Goal: Task Accomplishment & Management: Use online tool/utility

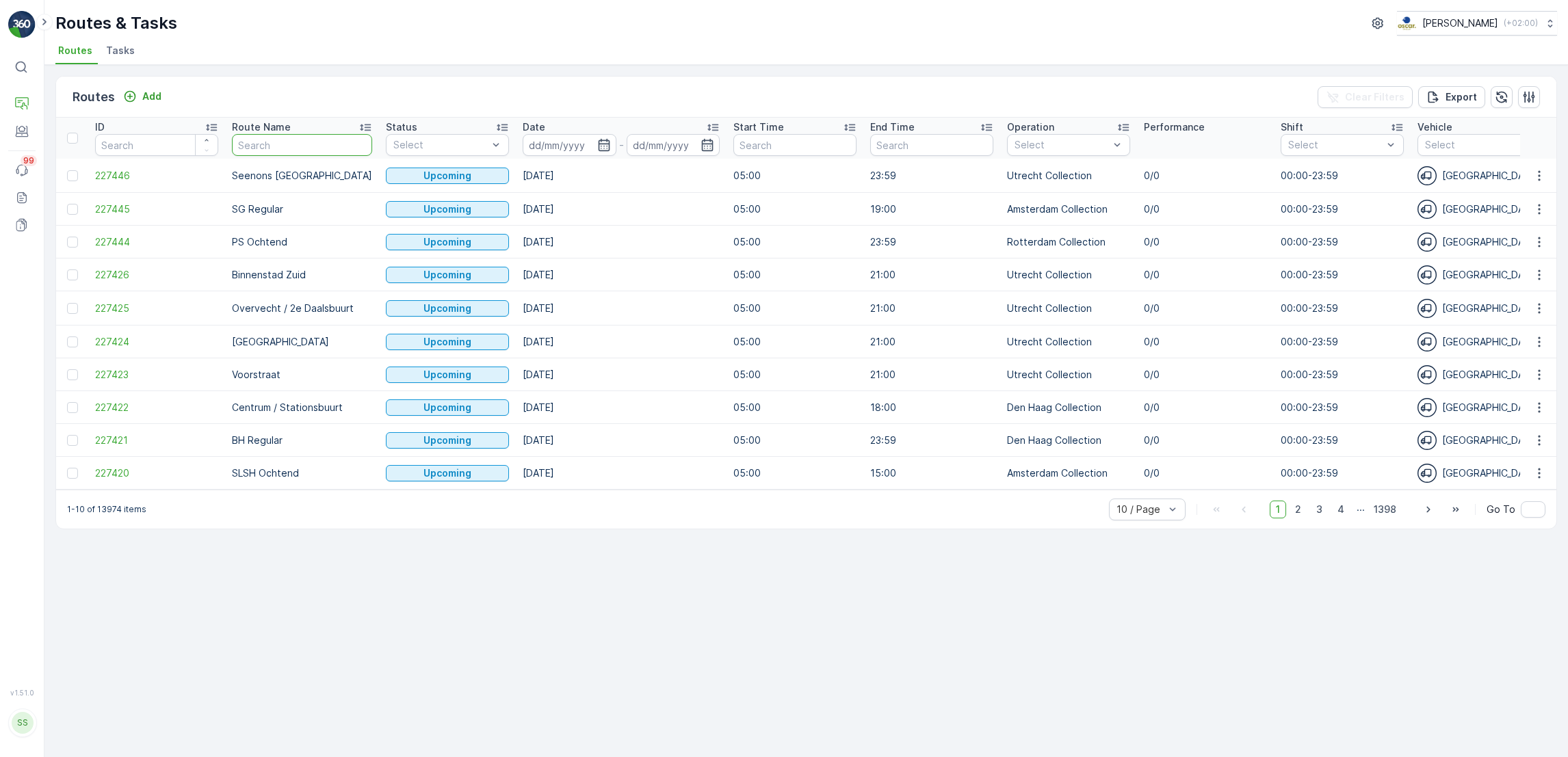
click at [270, 150] on input "text" at bounding box center [302, 144] width 140 height 21
type input "rokin"
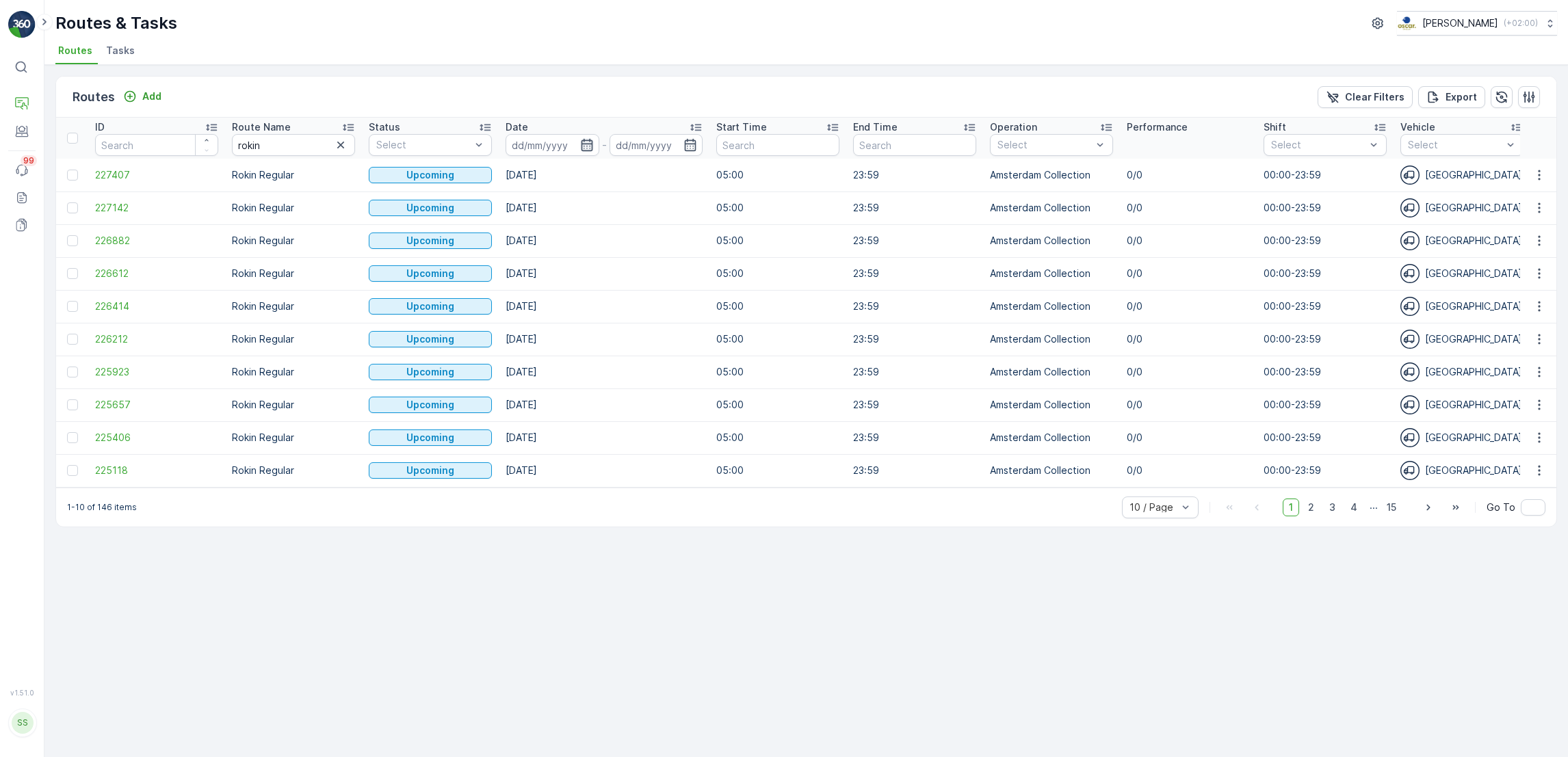
click at [585, 149] on icon "button" at bounding box center [586, 145] width 14 height 14
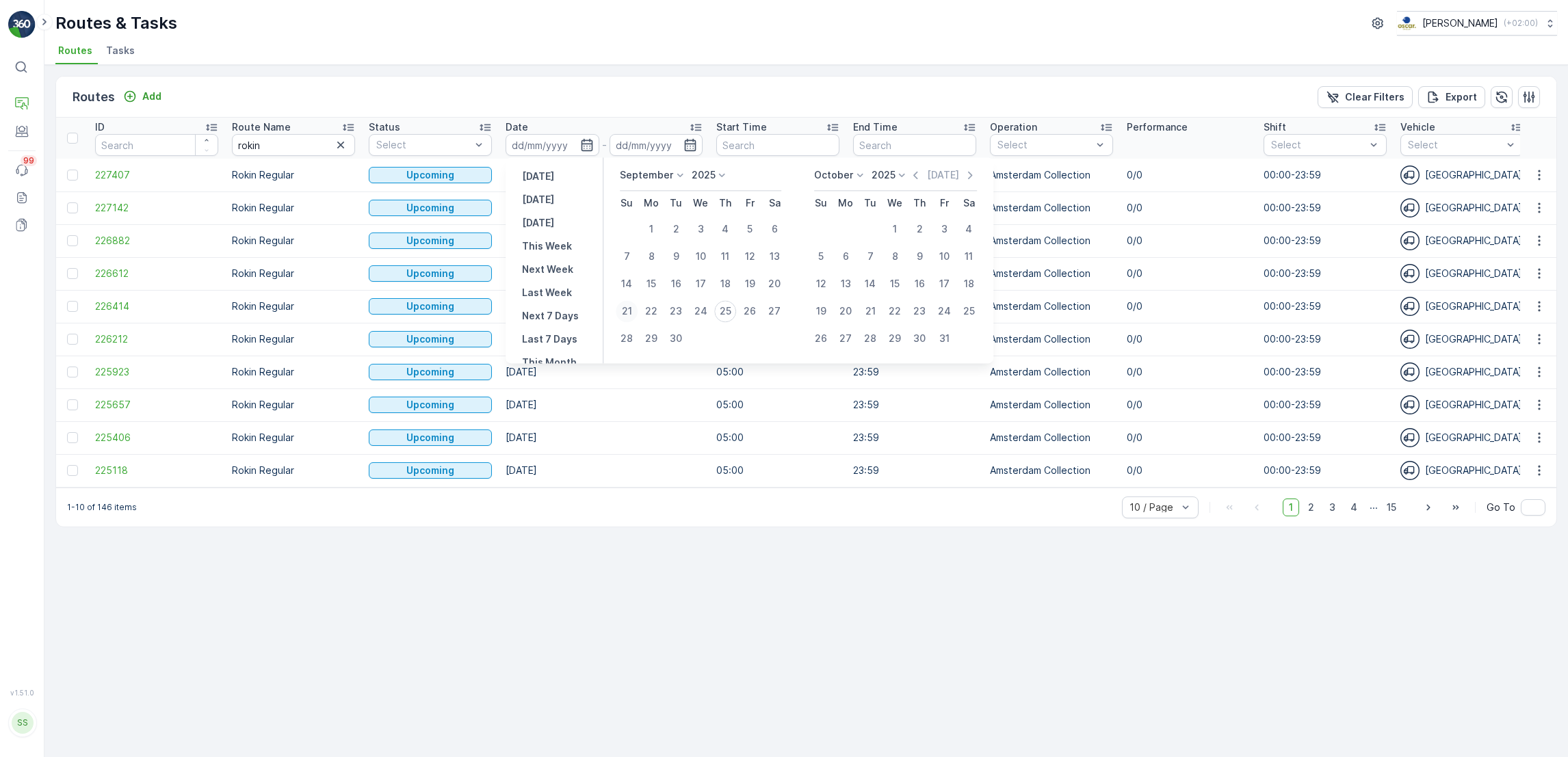
click at [624, 313] on div "21" at bounding box center [626, 310] width 22 height 21
type input "[DATE]"
click at [725, 313] on div "25" at bounding box center [725, 310] width 22 height 21
type input "[DATE]"
click at [638, 313] on div "21" at bounding box center [626, 310] width 22 height 21
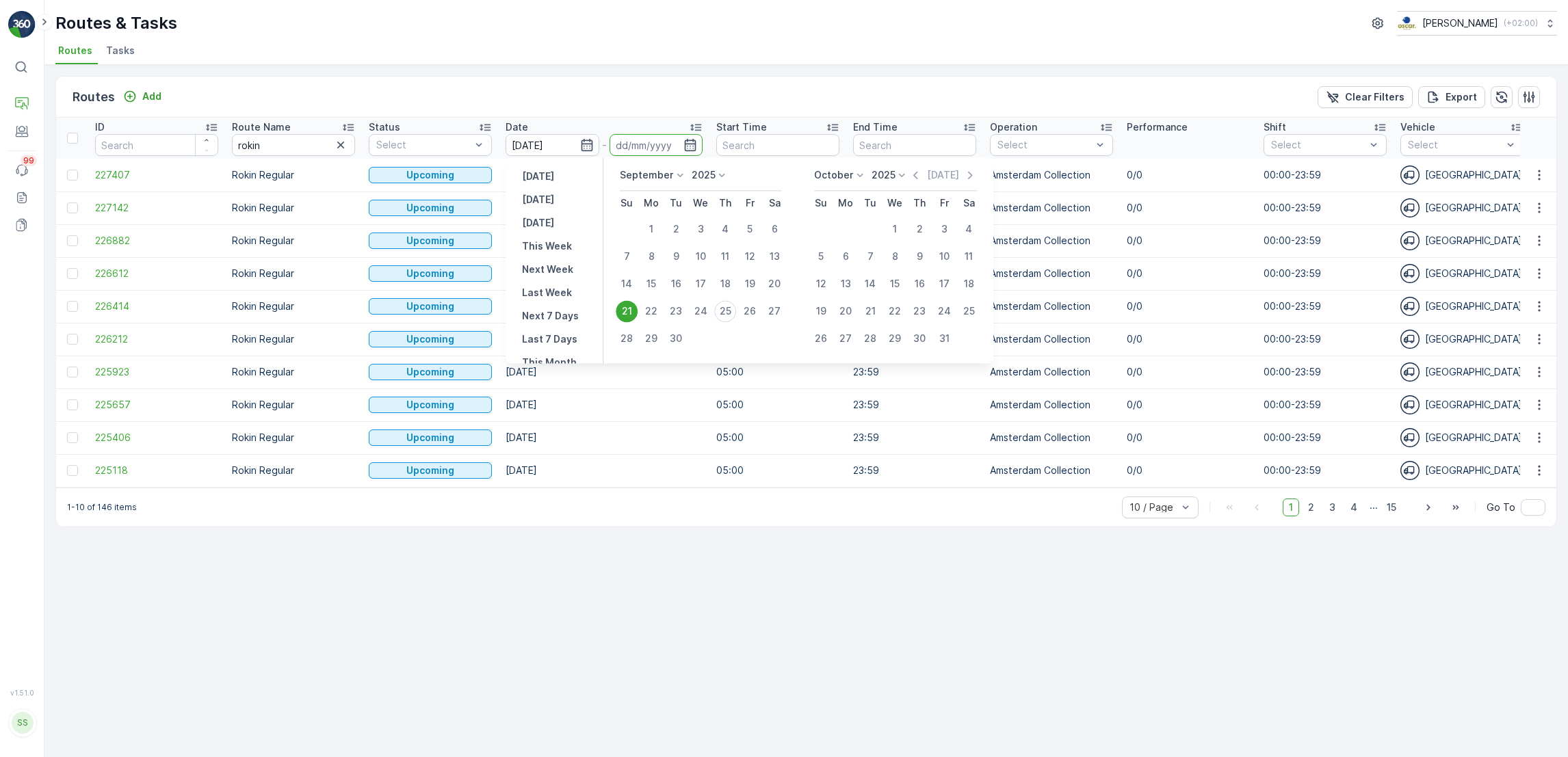
type input "[DATE]"
click at [635, 313] on div "21" at bounding box center [626, 310] width 22 height 21
type input "[DATE]"
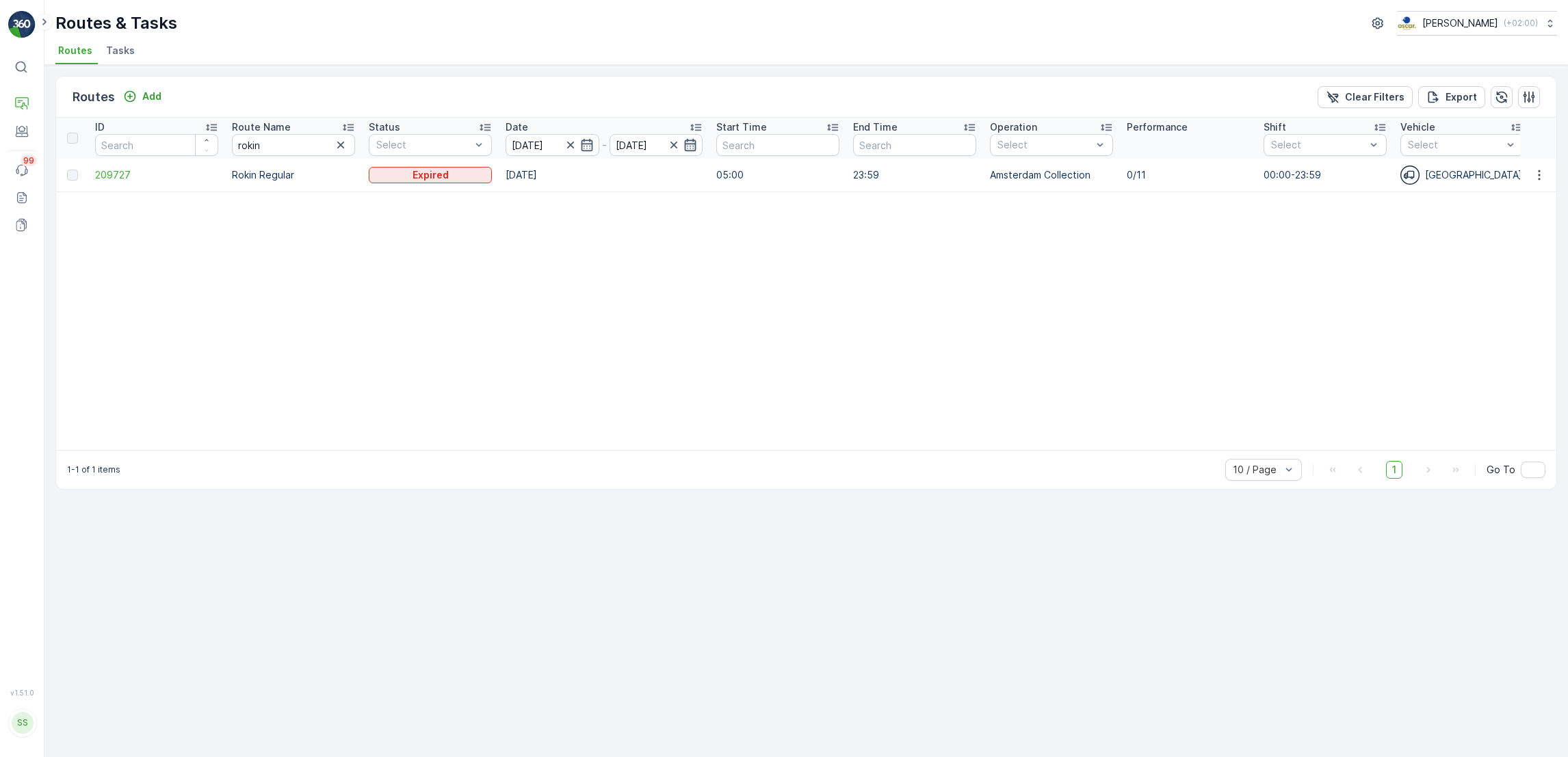
click at [689, 148] on icon "button" at bounding box center [690, 145] width 14 height 14
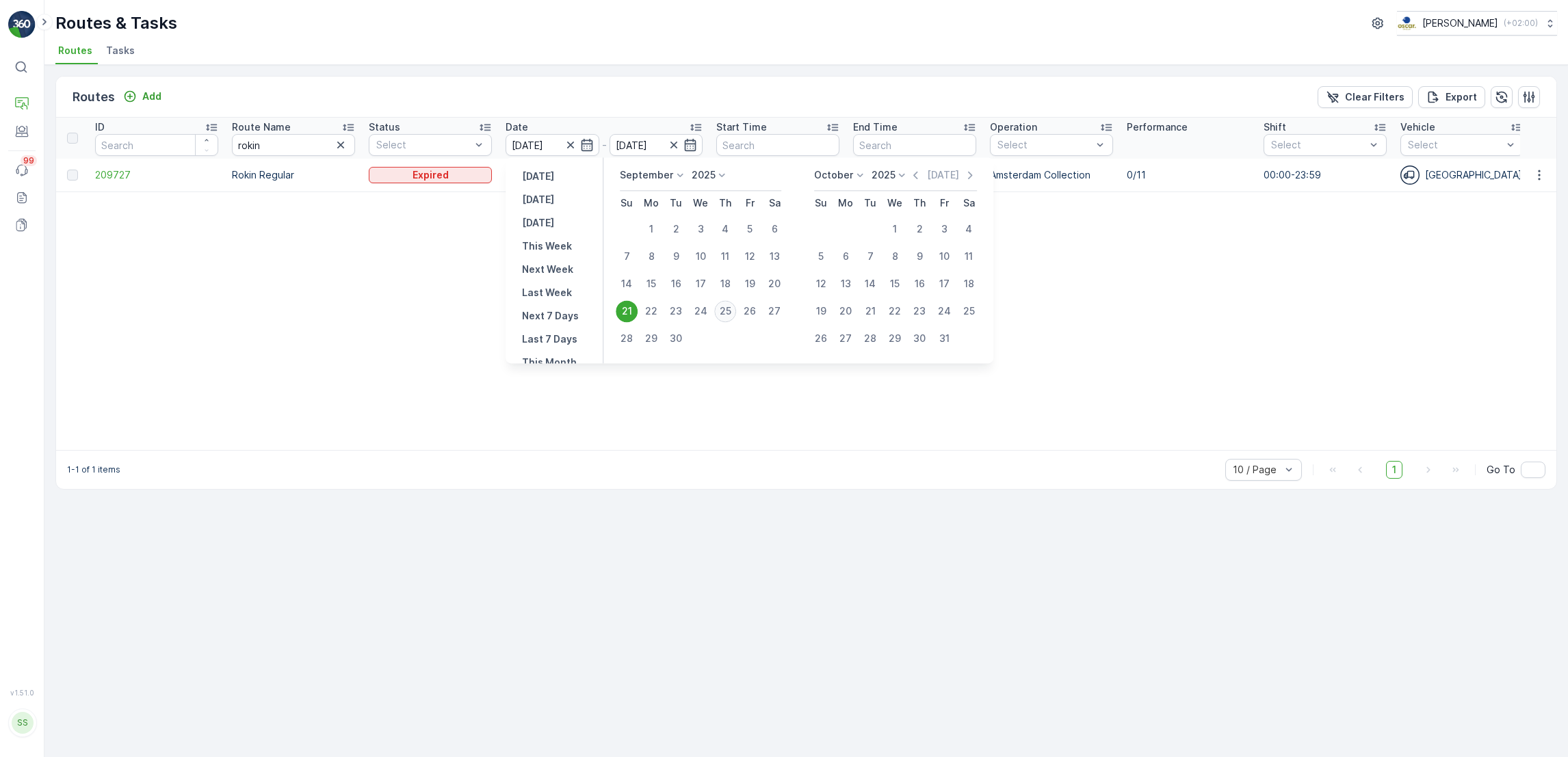
click at [729, 303] on div "25" at bounding box center [725, 310] width 22 height 21
type input "[DATE]"
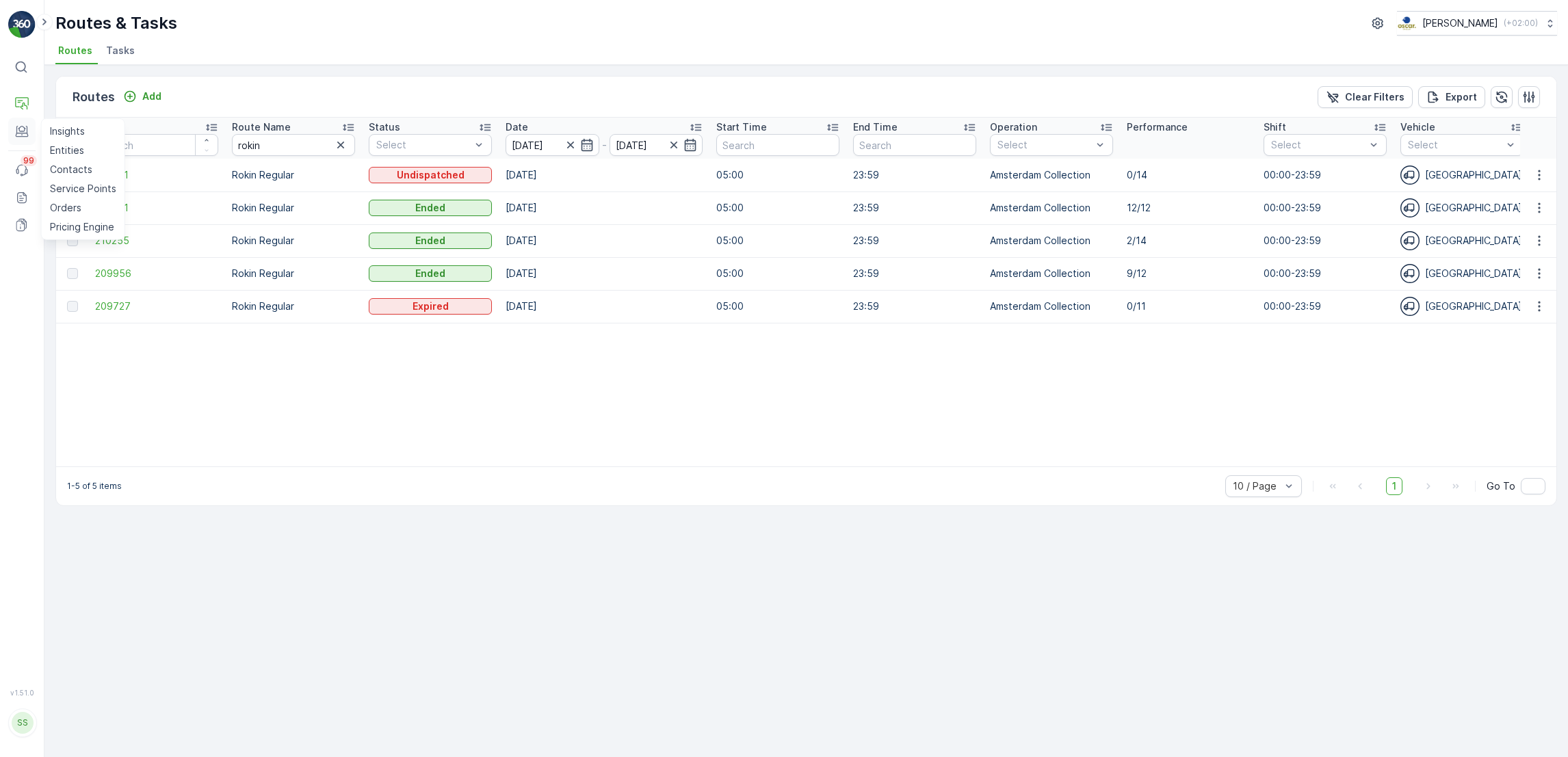
click at [14, 139] on button "Engagement" at bounding box center [22, 131] width 27 height 27
click at [18, 137] on icon at bounding box center [22, 131] width 14 height 14
click at [68, 160] on p "Cockpit" at bounding box center [68, 161] width 36 height 14
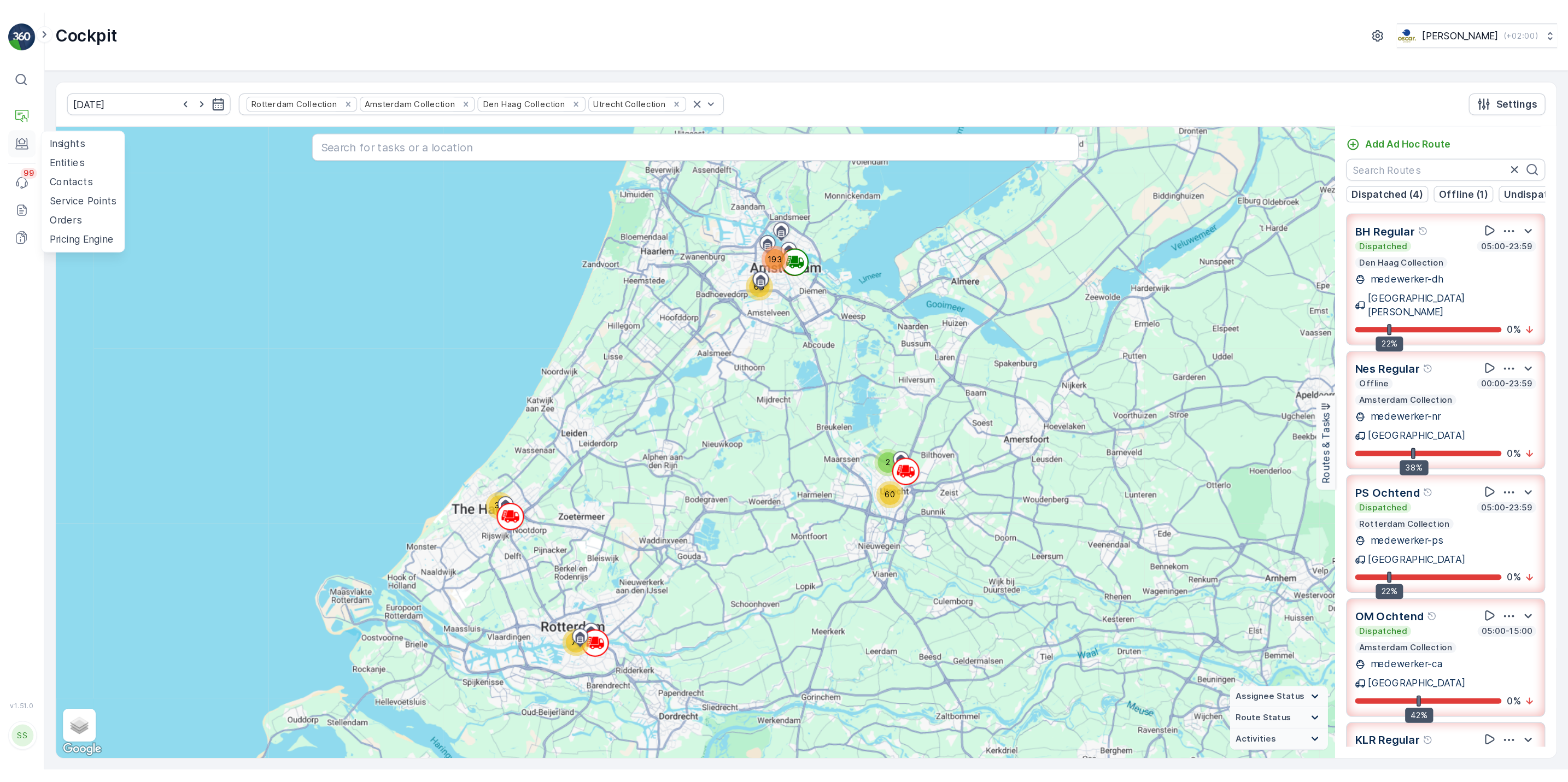
scroll to position [1, 0]
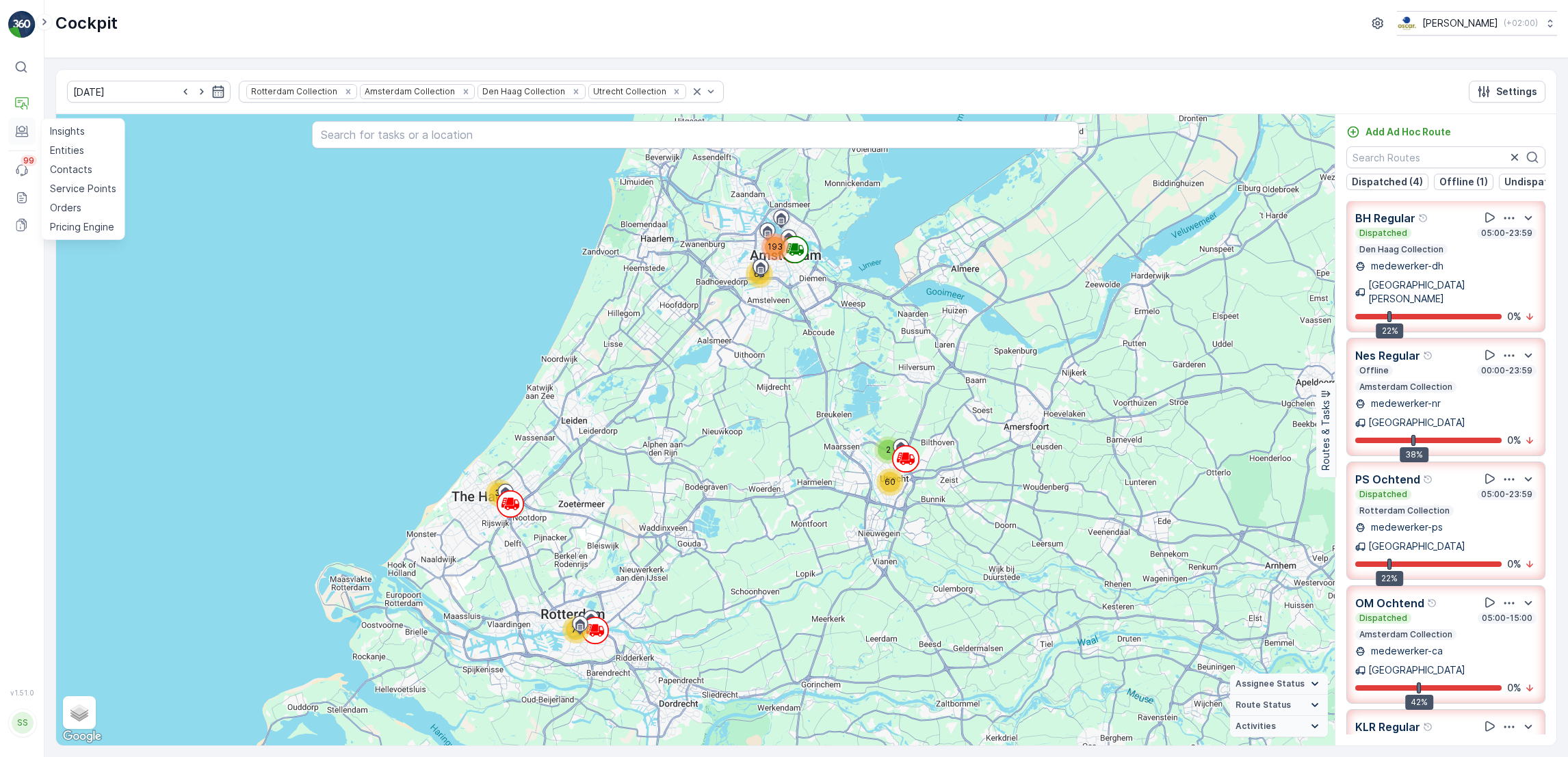
click at [20, 131] on icon at bounding box center [22, 130] width 6 height 4
click at [27, 128] on icon at bounding box center [22, 129] width 11 height 7
click at [22, 136] on icon at bounding box center [22, 135] width 13 height 4
click at [18, 107] on icon at bounding box center [22, 103] width 14 height 14
click at [69, 146] on p "Routes & Tasks" at bounding box center [85, 142] width 70 height 14
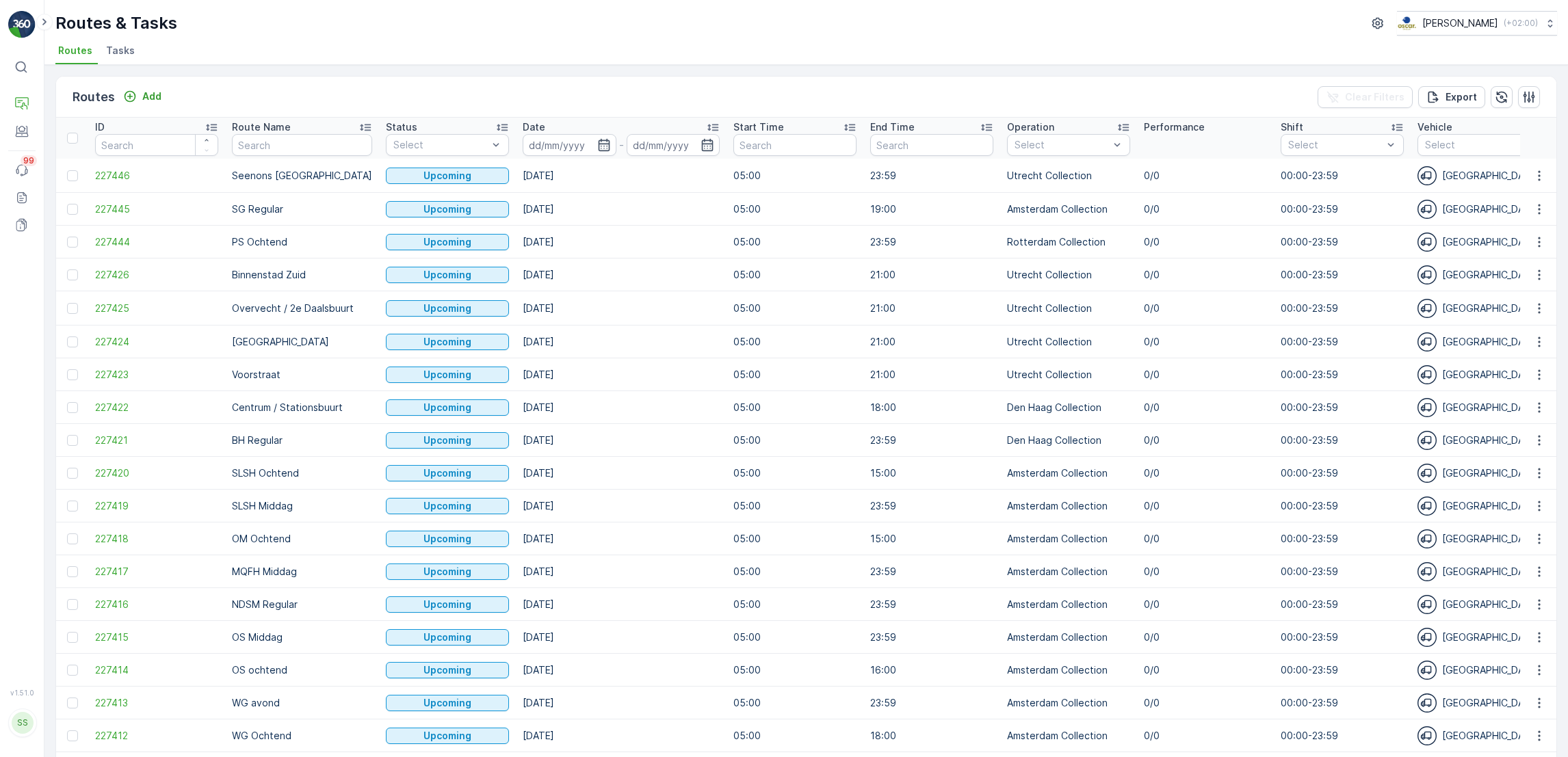
click at [519, 432] on td "[DATE]" at bounding box center [621, 440] width 211 height 33
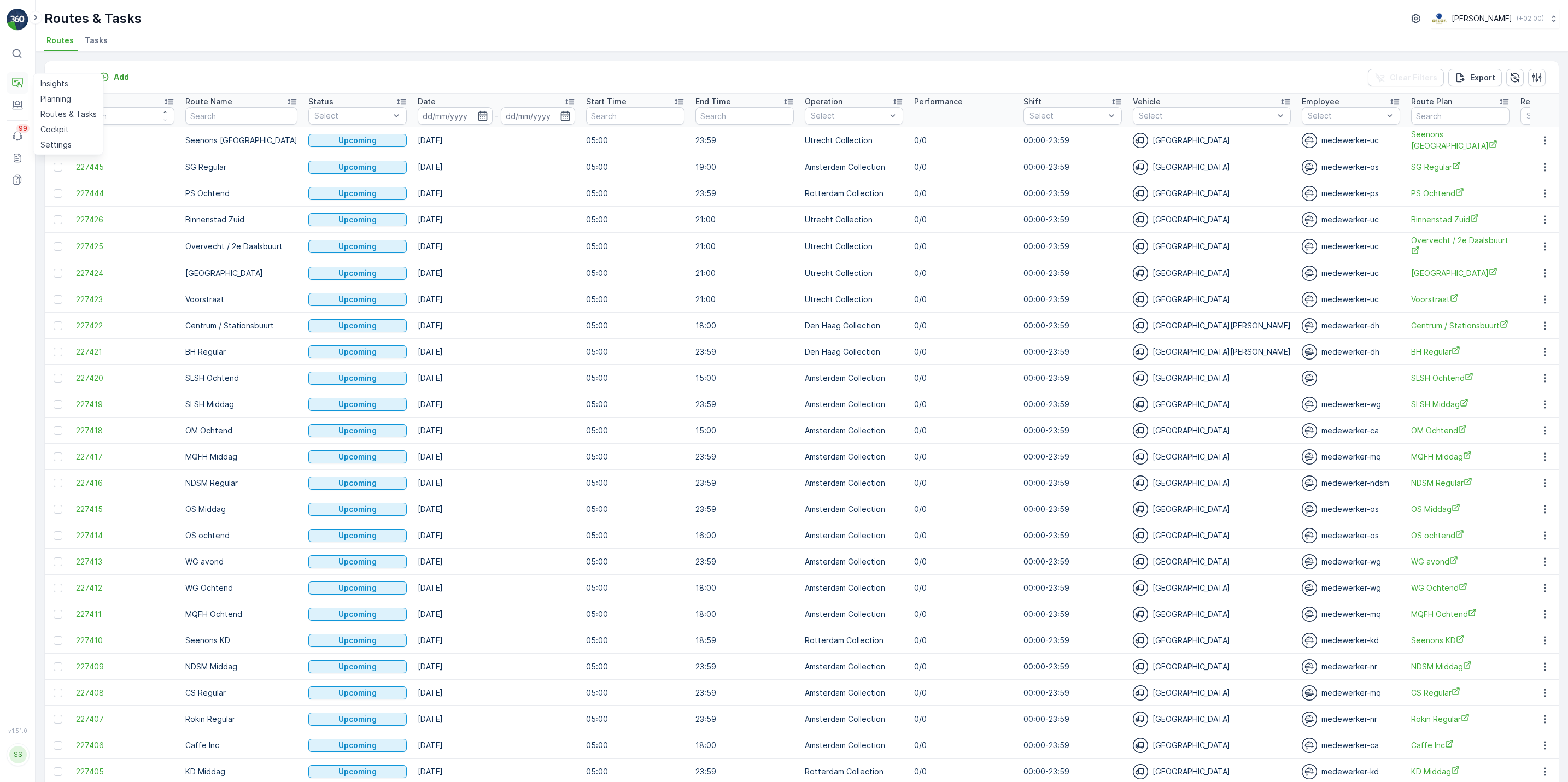
click at [17, 83] on icon at bounding box center [17, 83] width 11 height 11
click at [56, 130] on p "Cockpit" at bounding box center [55, 129] width 29 height 11
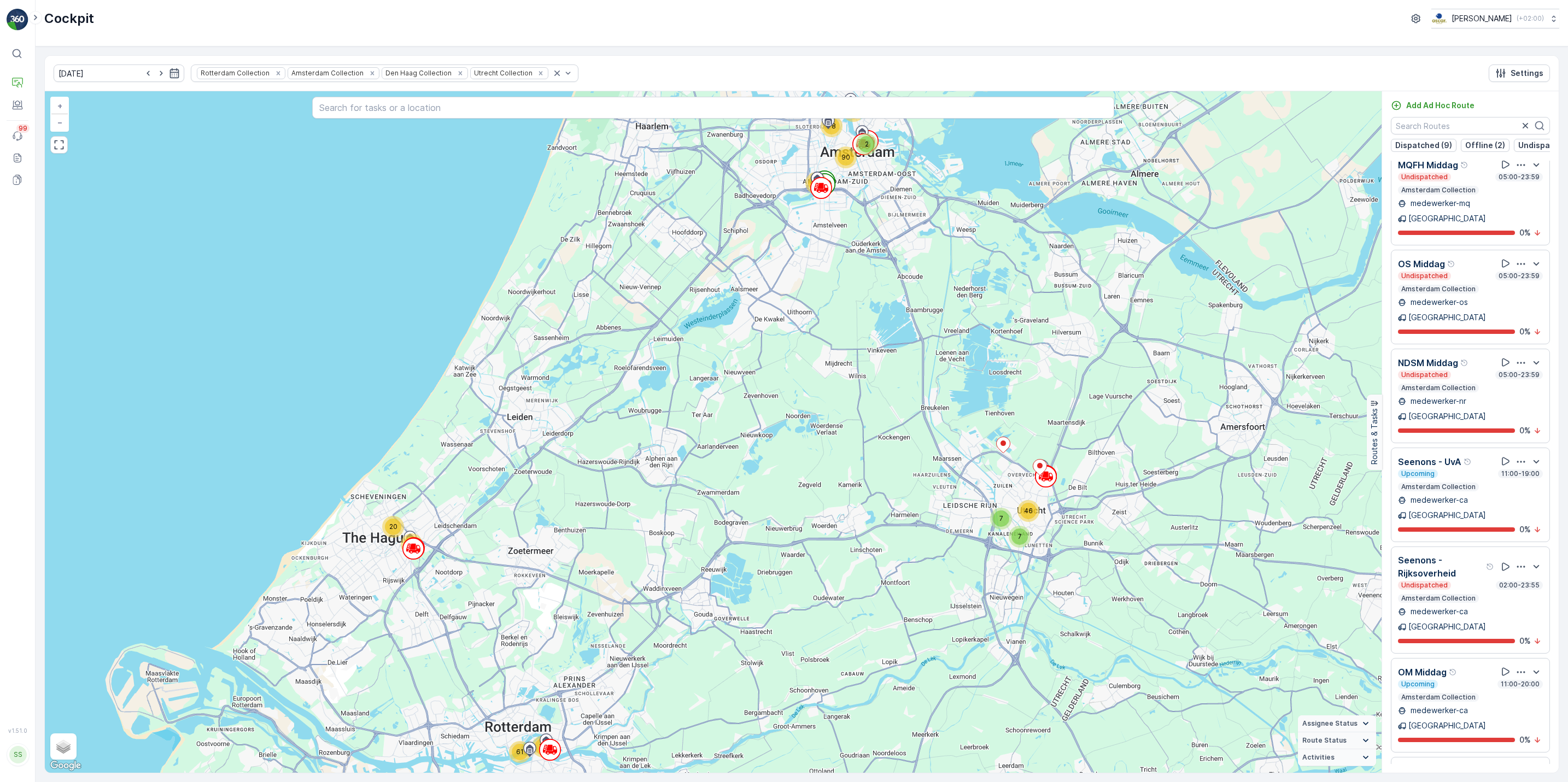
scroll to position [1243, 0]
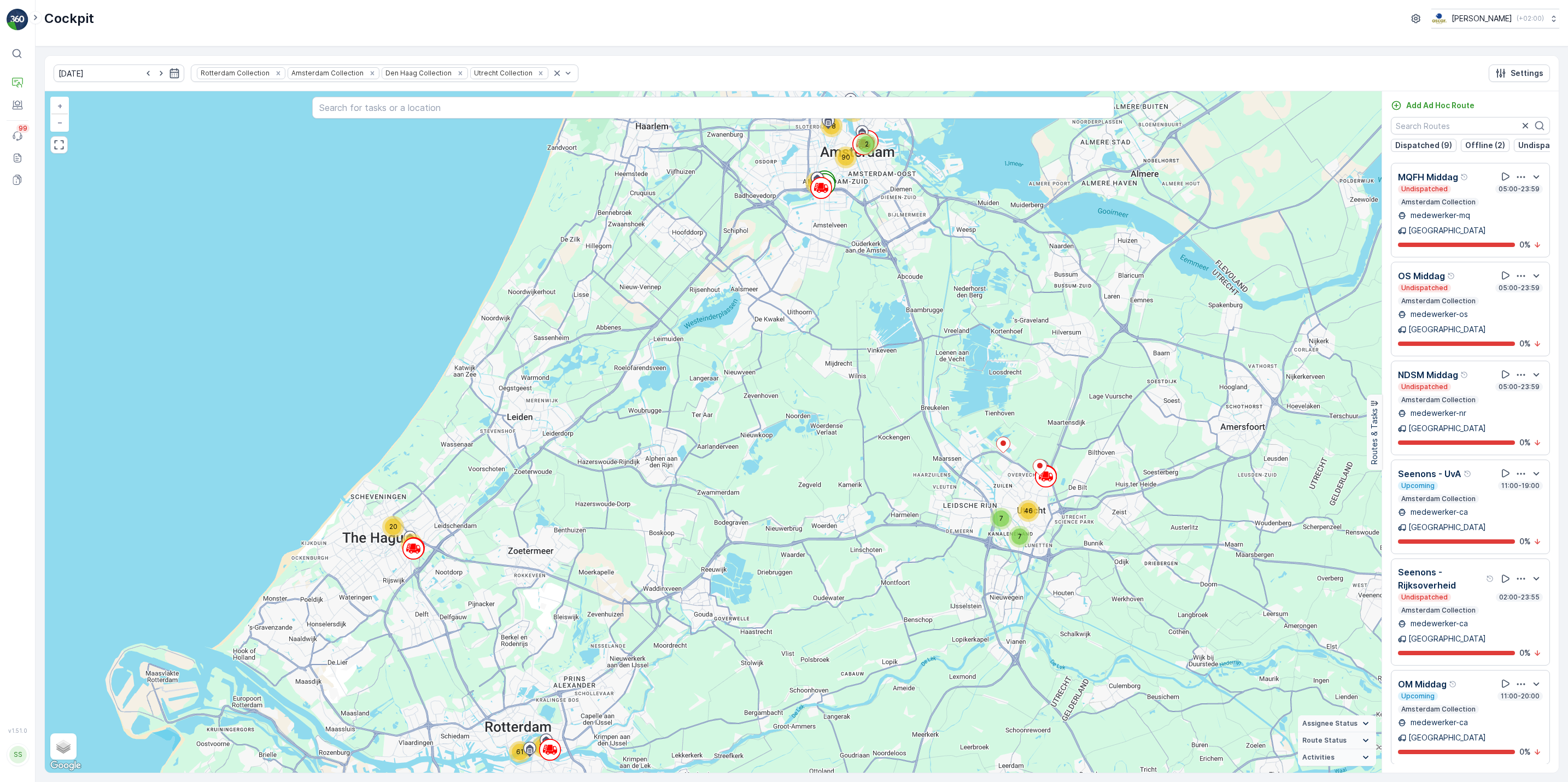
click at [1252, 604] on icon "button" at bounding box center [1520, 783] width 11 height 11
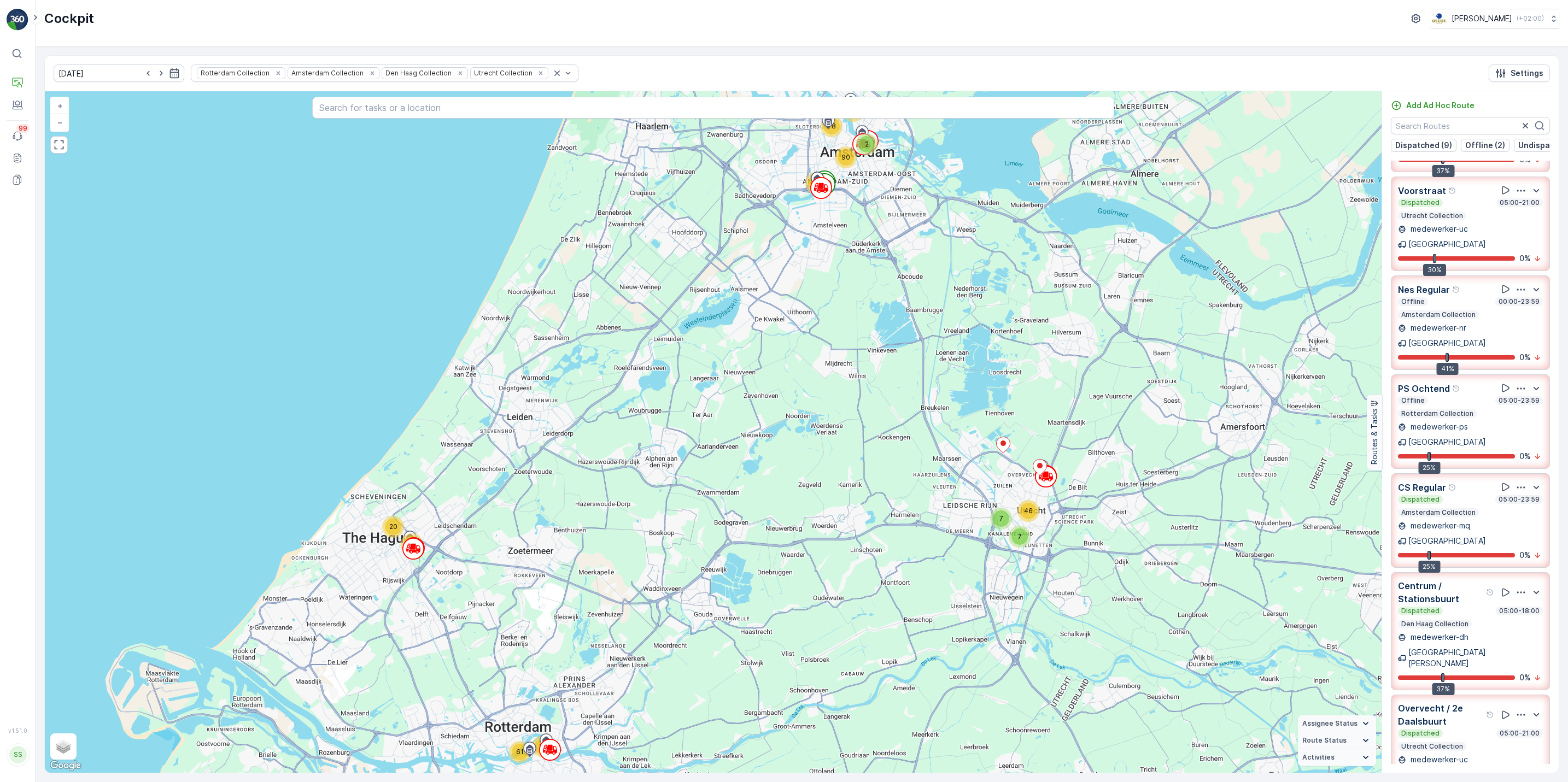
scroll to position [141, 0]
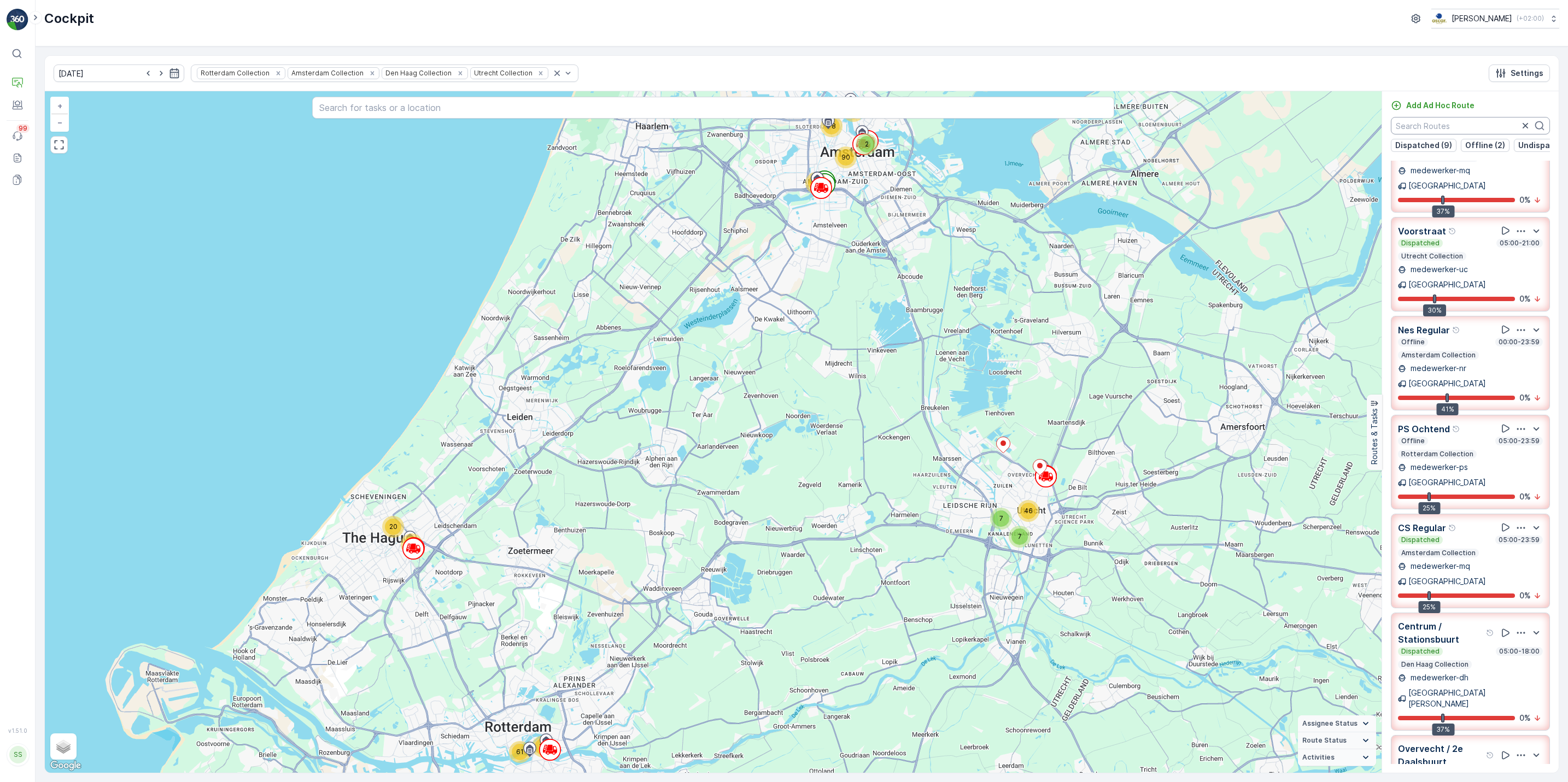
click at [1252, 125] on input "text" at bounding box center [1470, 125] width 159 height 17
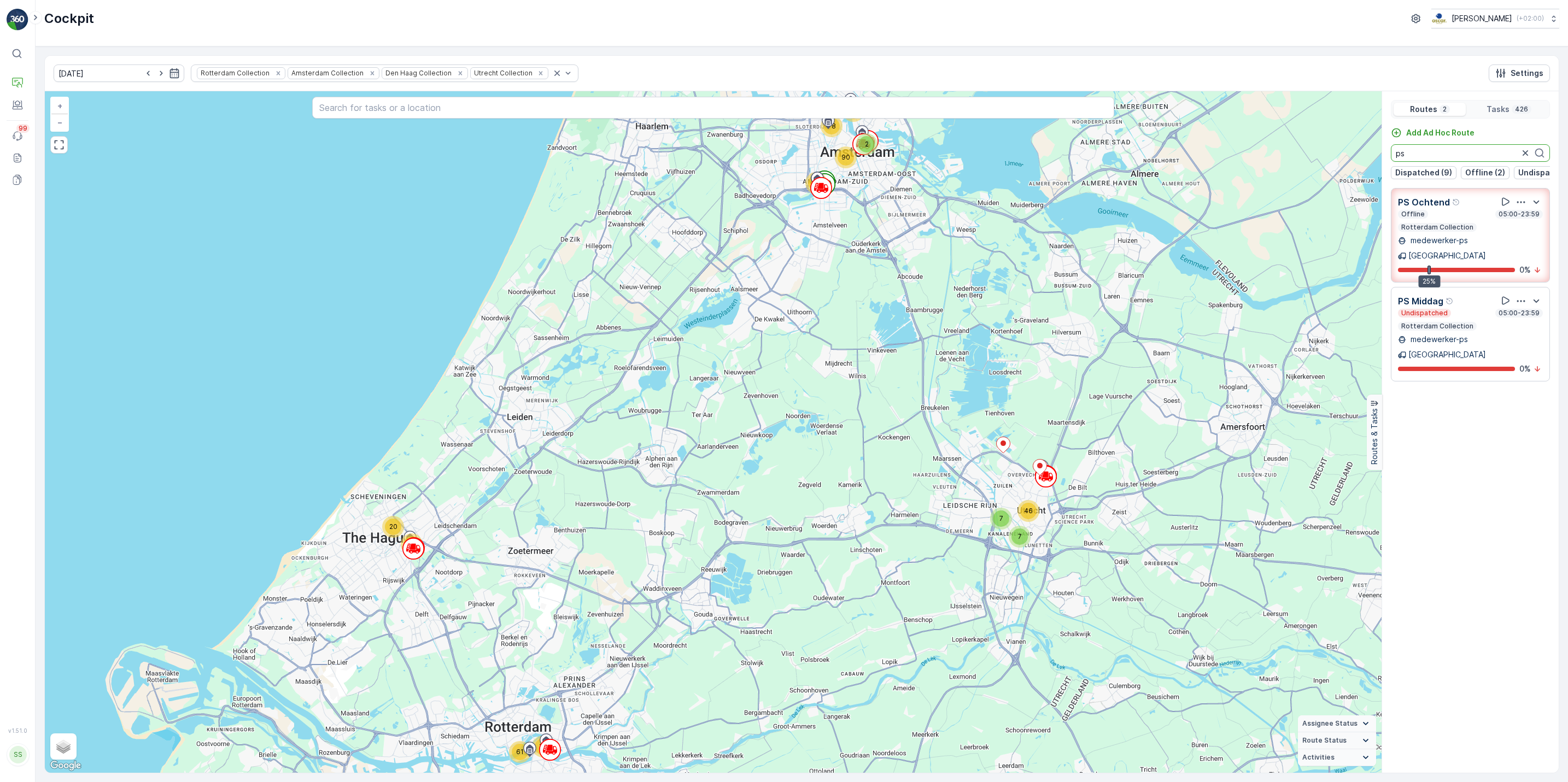
type input "p"
type input "kd"
click at [22, 105] on icon at bounding box center [17, 104] width 11 height 11
click at [13, 105] on icon at bounding box center [17, 104] width 11 height 11
click at [12, 95] on button "Engagement" at bounding box center [17, 105] width 22 height 22
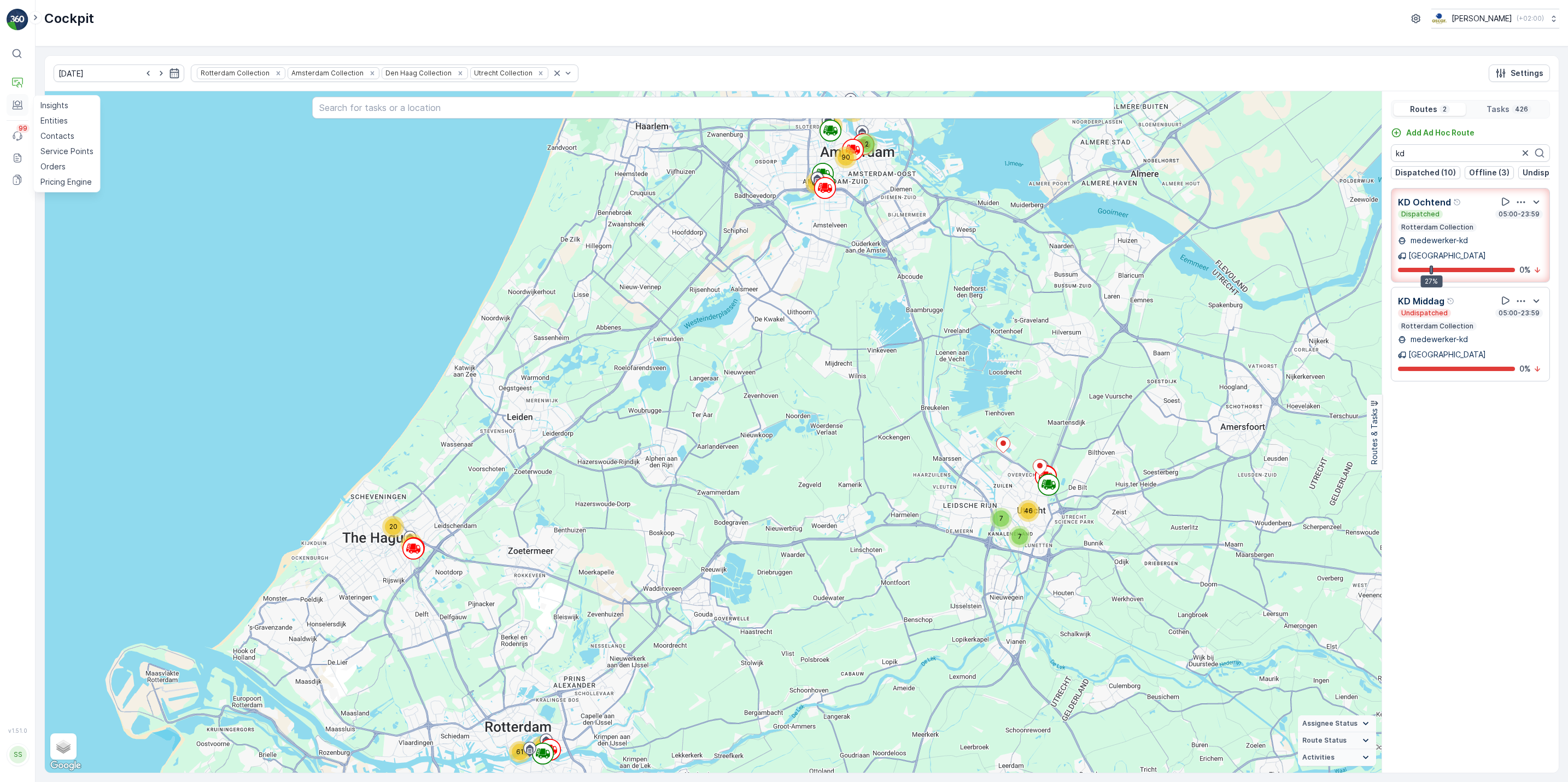
click at [12, 95] on button "Engagement" at bounding box center [17, 105] width 22 height 22
click at [10, 107] on button "Engagement" at bounding box center [17, 105] width 22 height 22
click at [18, 82] on icon at bounding box center [17, 83] width 11 height 11
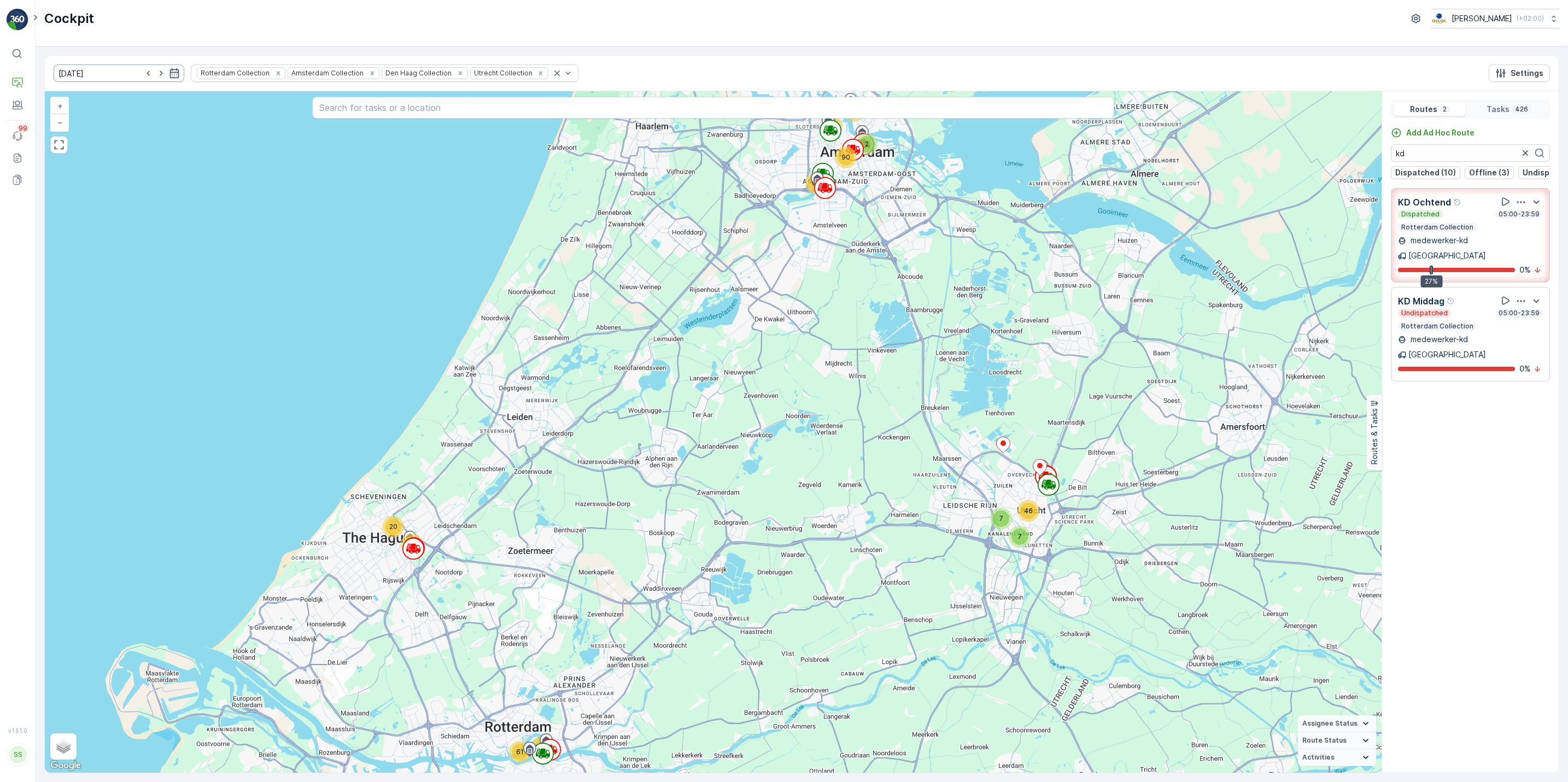
click at [111, 71] on input "[DATE]" at bounding box center [118, 73] width 130 height 17
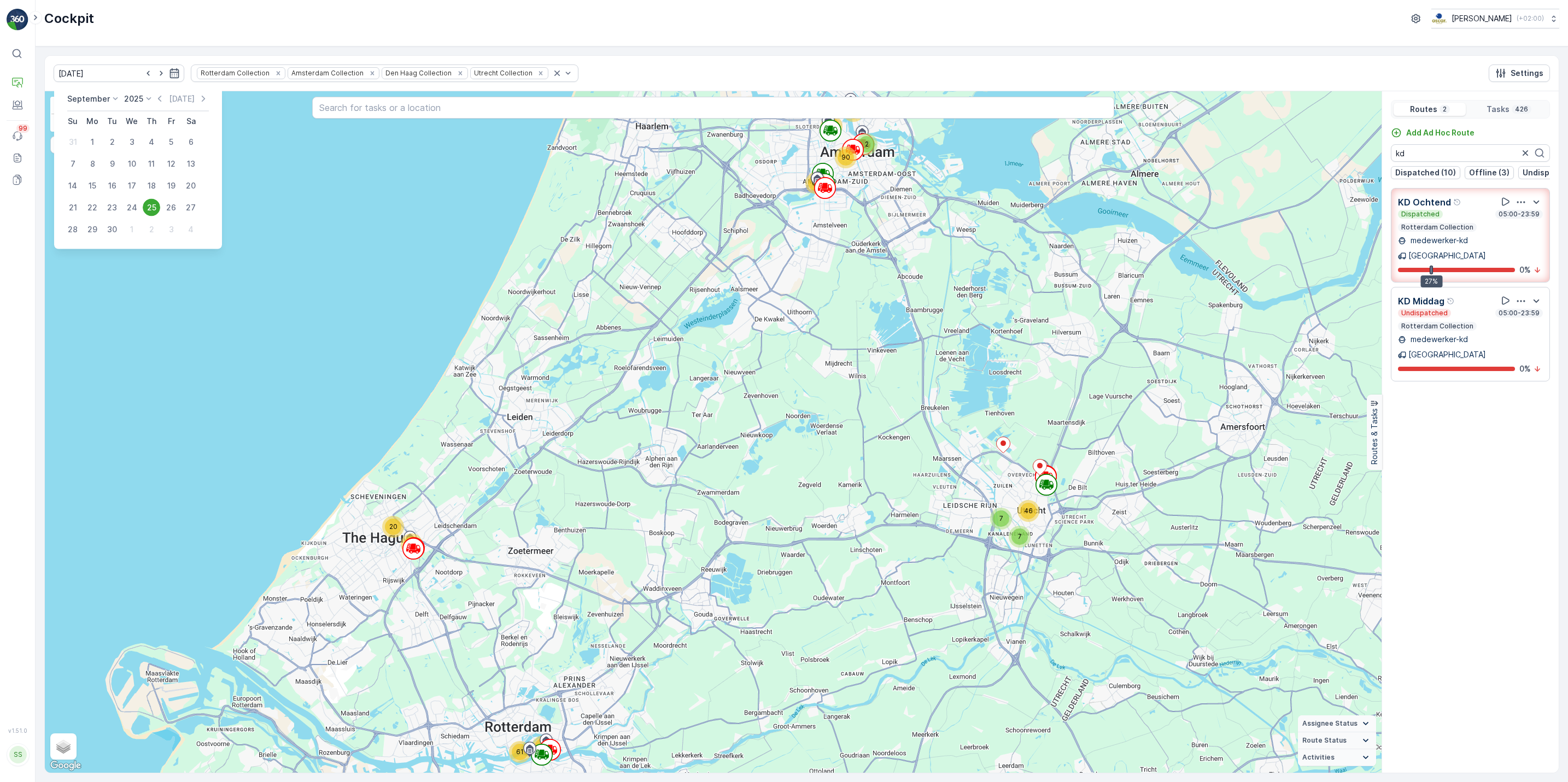
click at [150, 209] on div "25" at bounding box center [151, 207] width 17 height 17
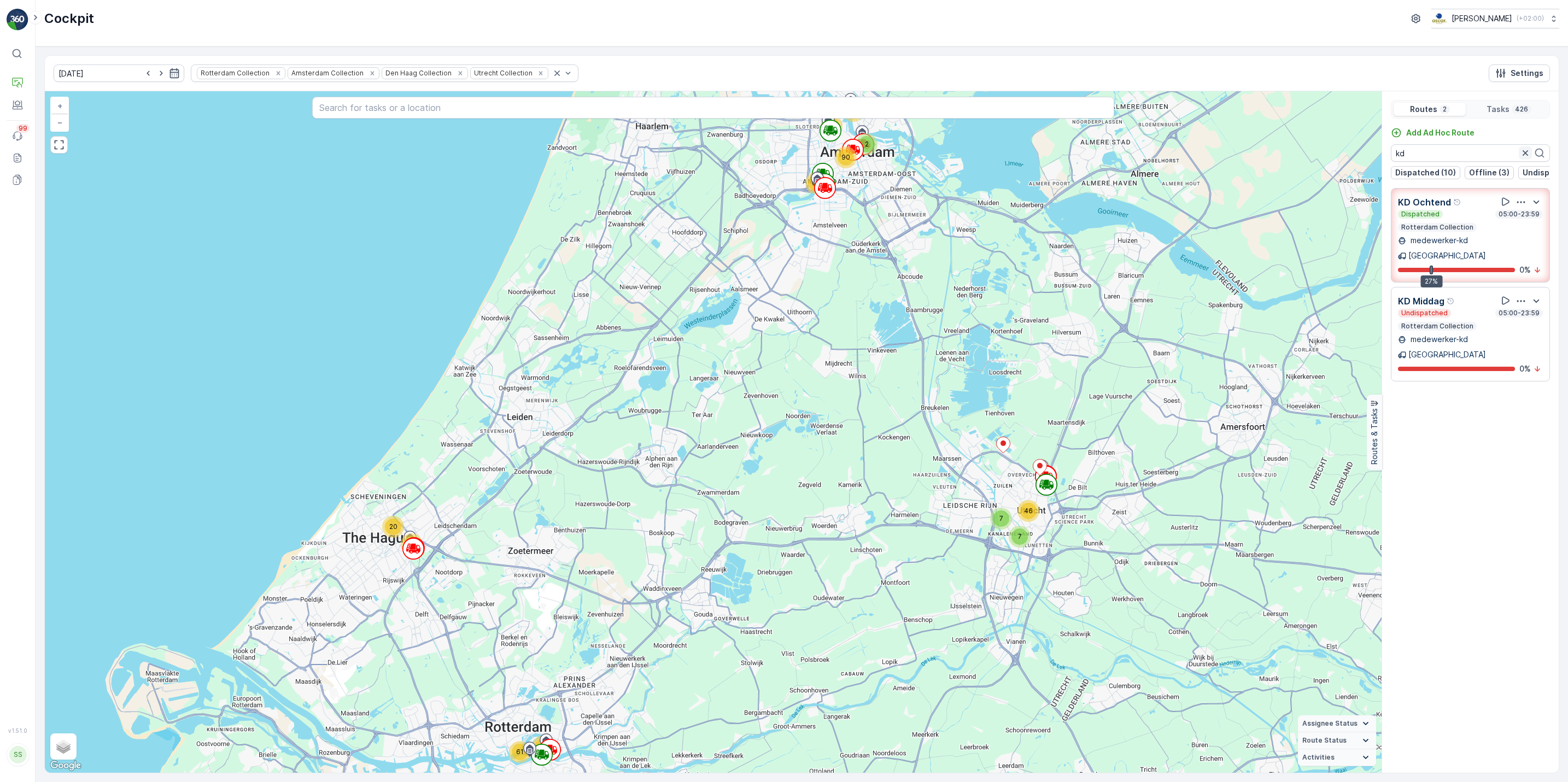
click at [1252, 158] on icon "button" at bounding box center [1525, 153] width 11 height 11
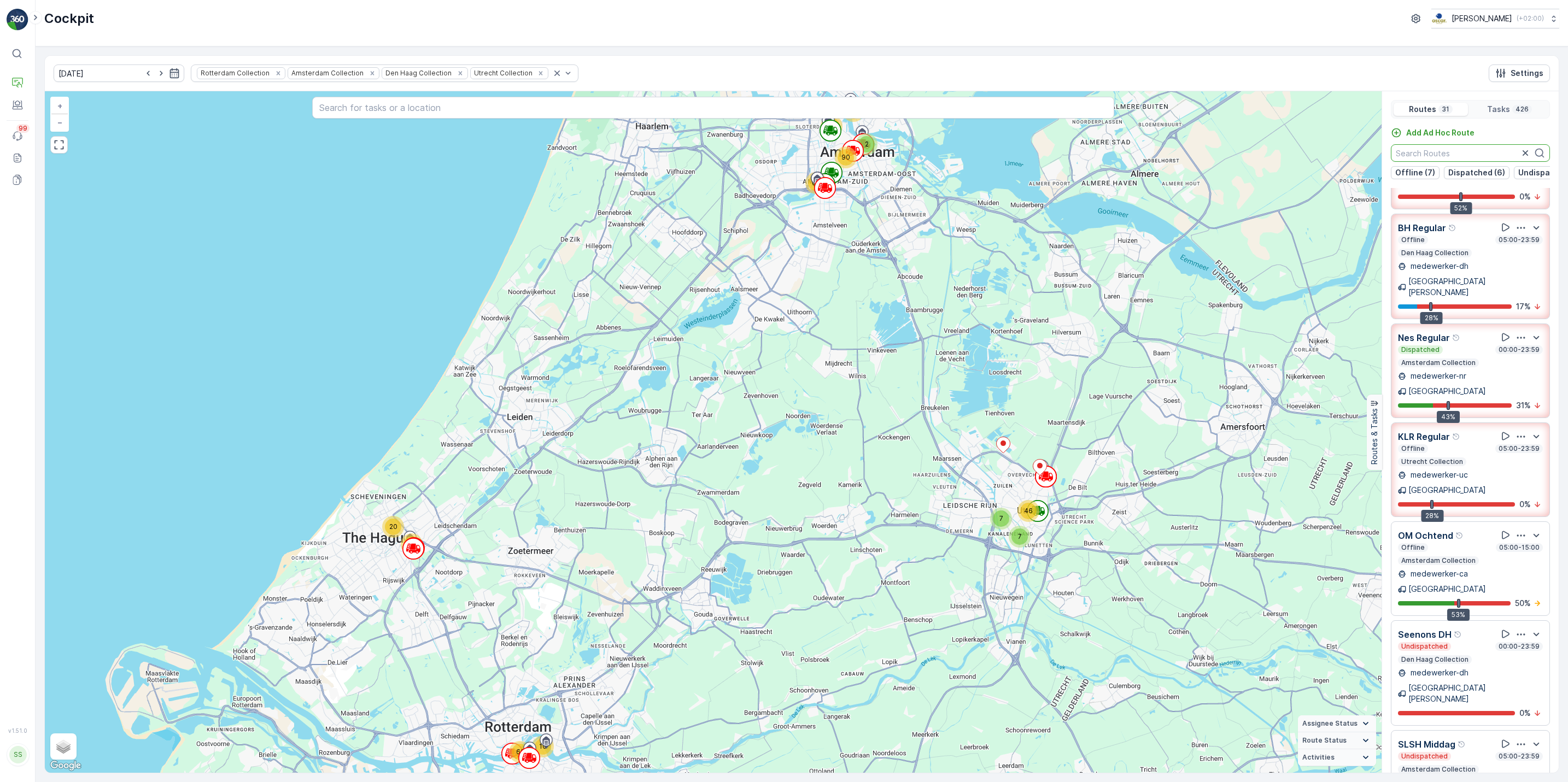
scroll to position [800, 0]
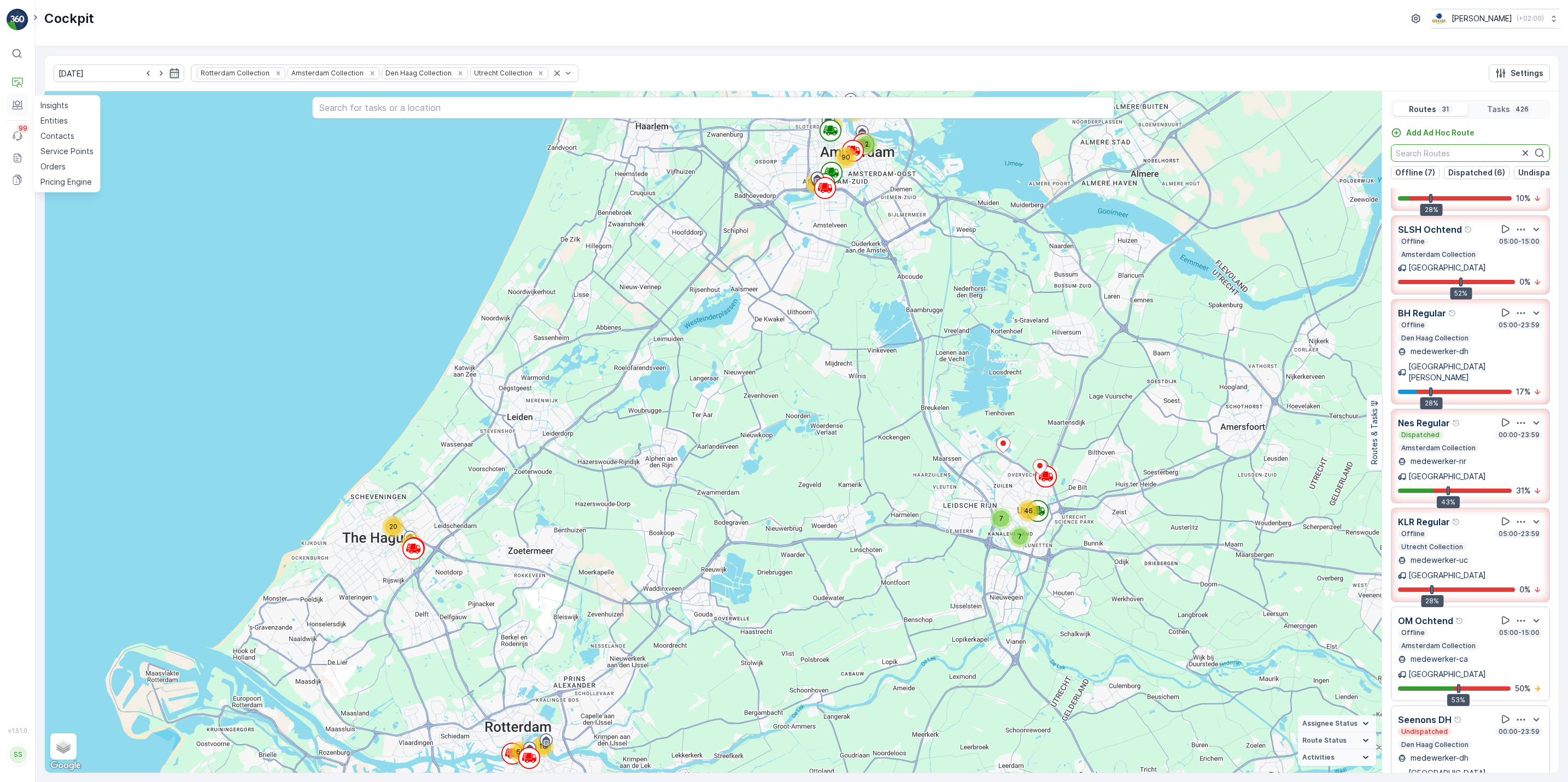
click at [9, 111] on button "Engagement" at bounding box center [17, 105] width 22 height 22
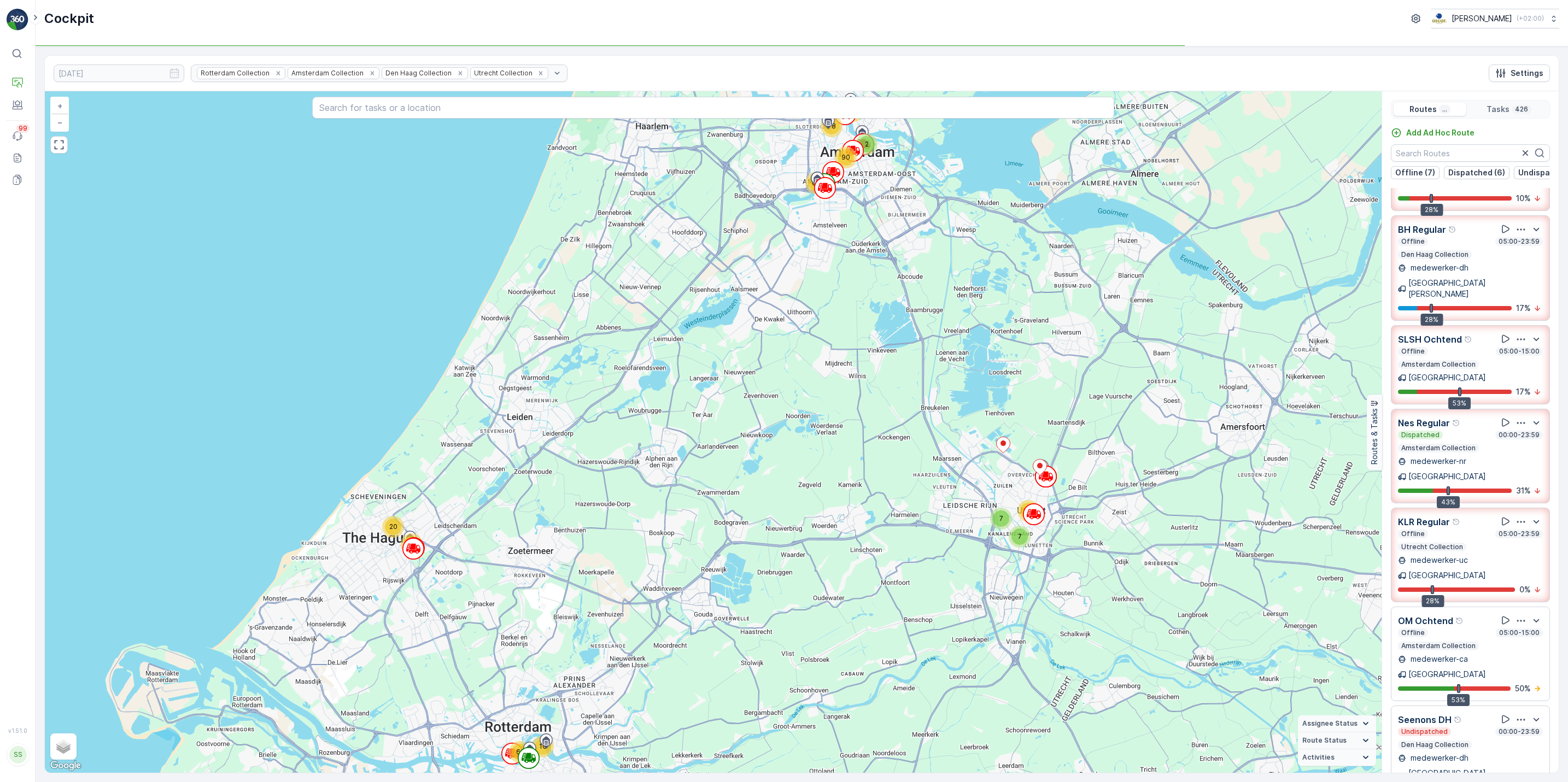
scroll to position [715, 0]
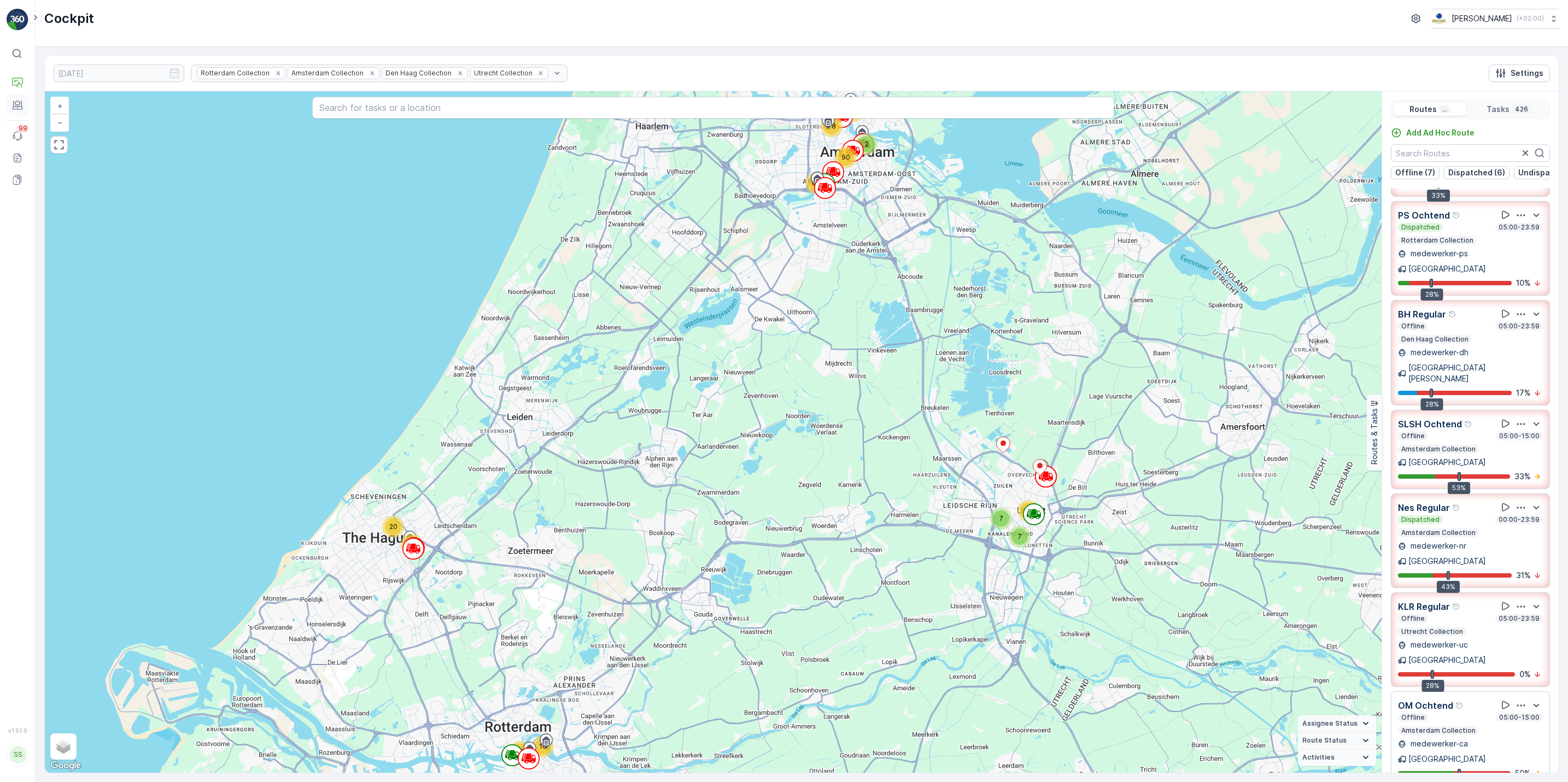
click at [17, 112] on button "Engagement" at bounding box center [17, 105] width 22 height 22
click at [10, 139] on link "Events 99" at bounding box center [17, 136] width 22 height 22
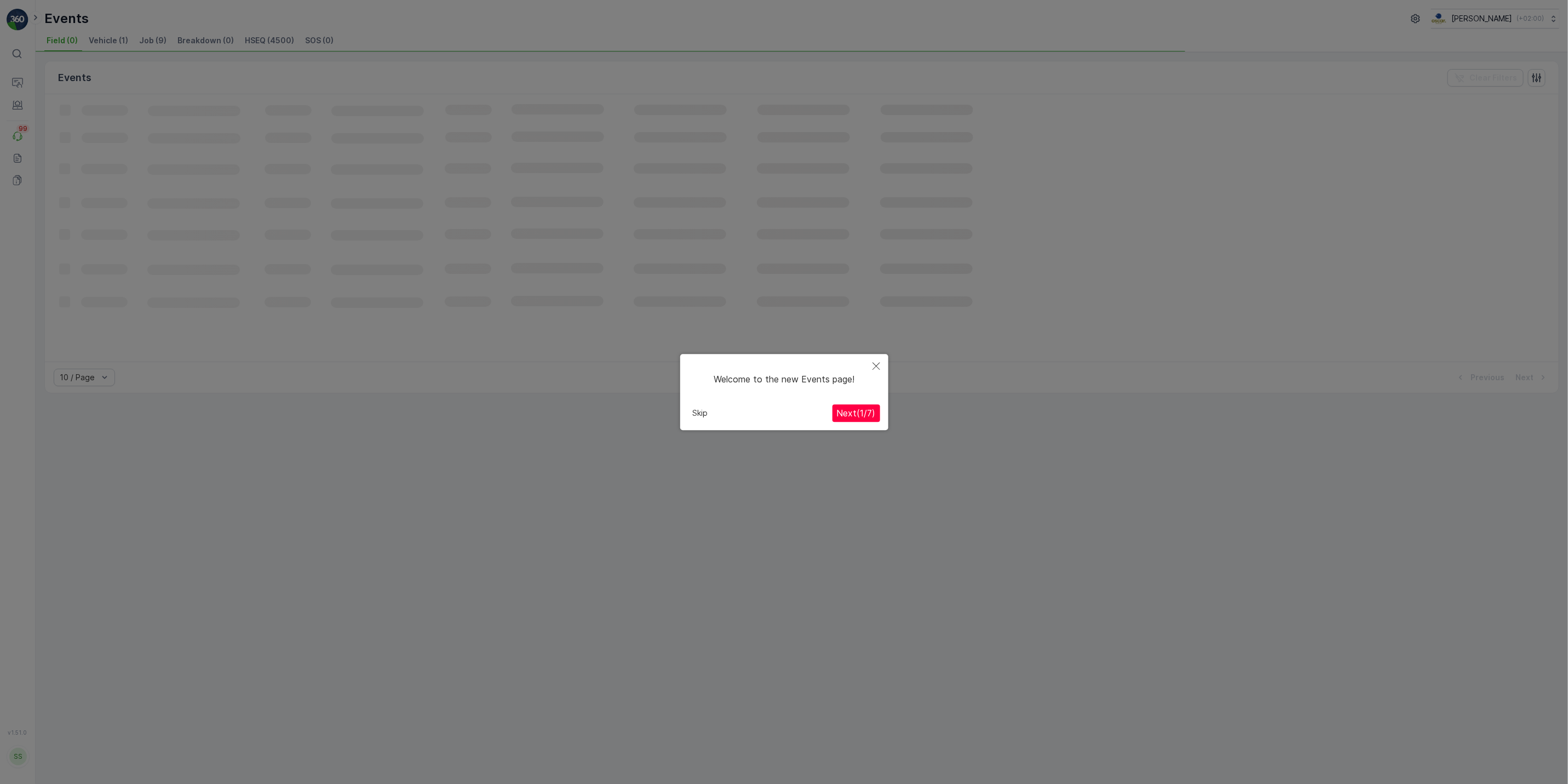
click at [12, 81] on div at bounding box center [784, 401] width 1568 height 801
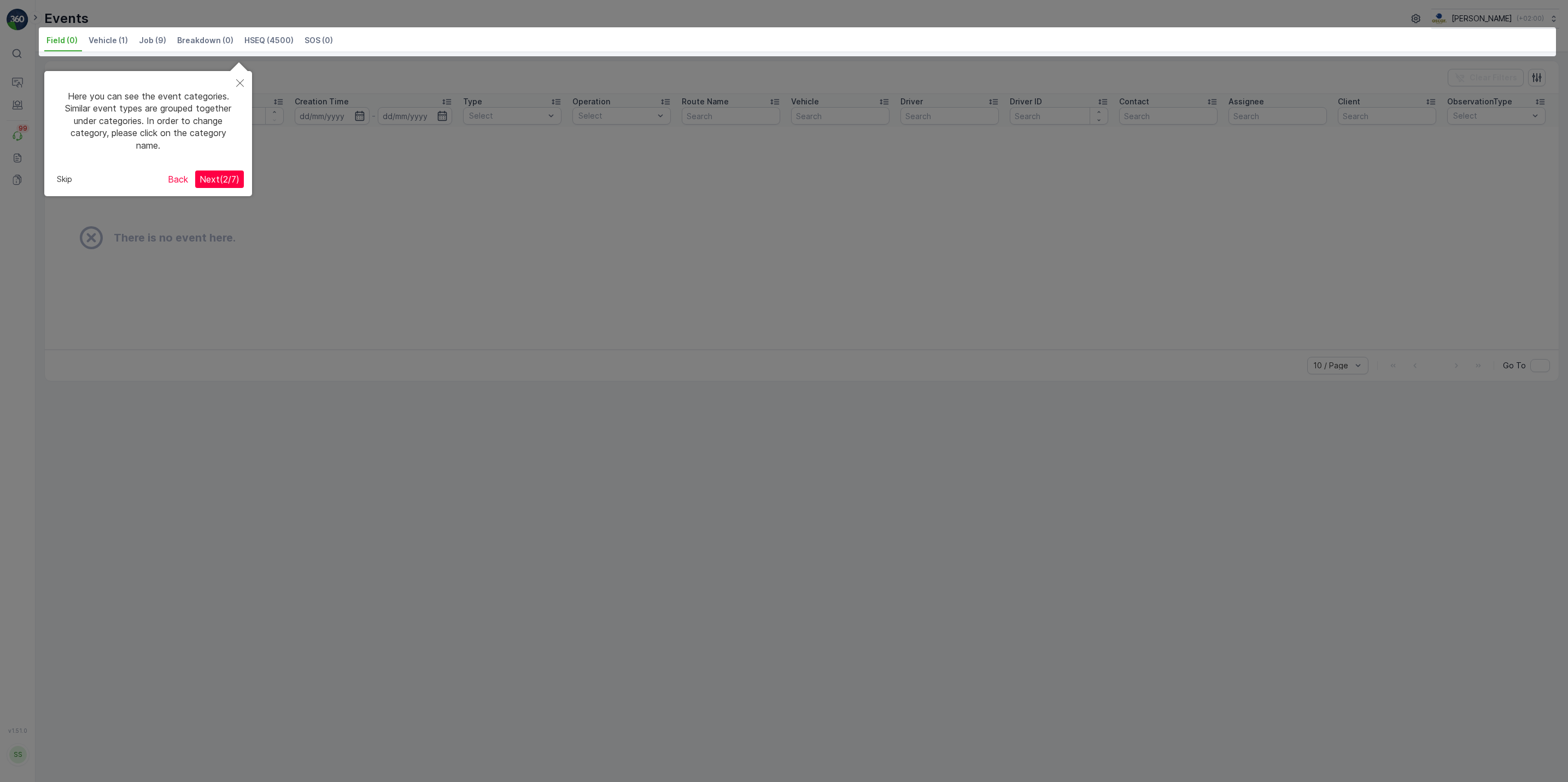
click at [12, 81] on div at bounding box center [784, 391] width 1568 height 782
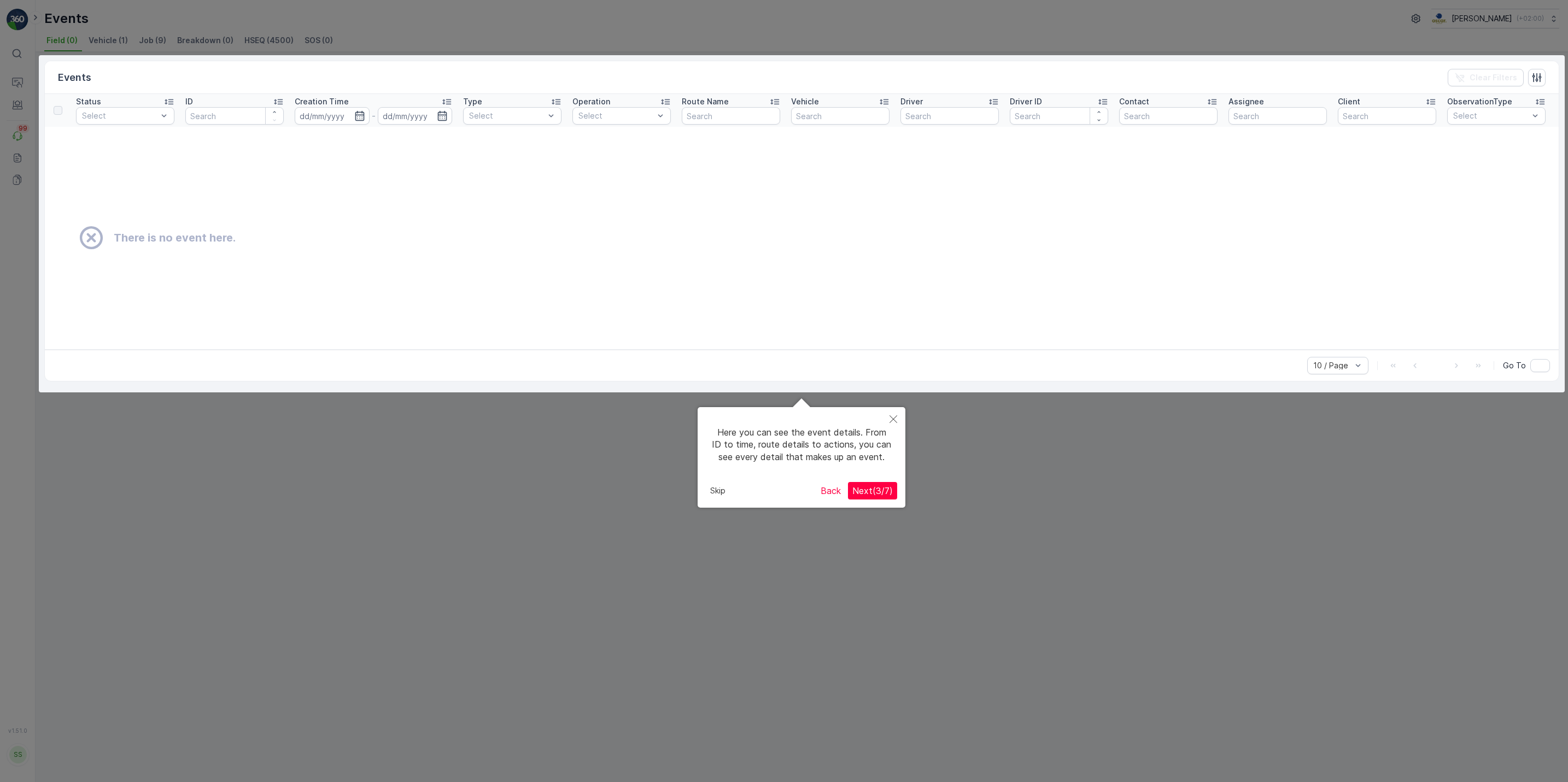
click at [9, 77] on div at bounding box center [784, 391] width 1568 height 782
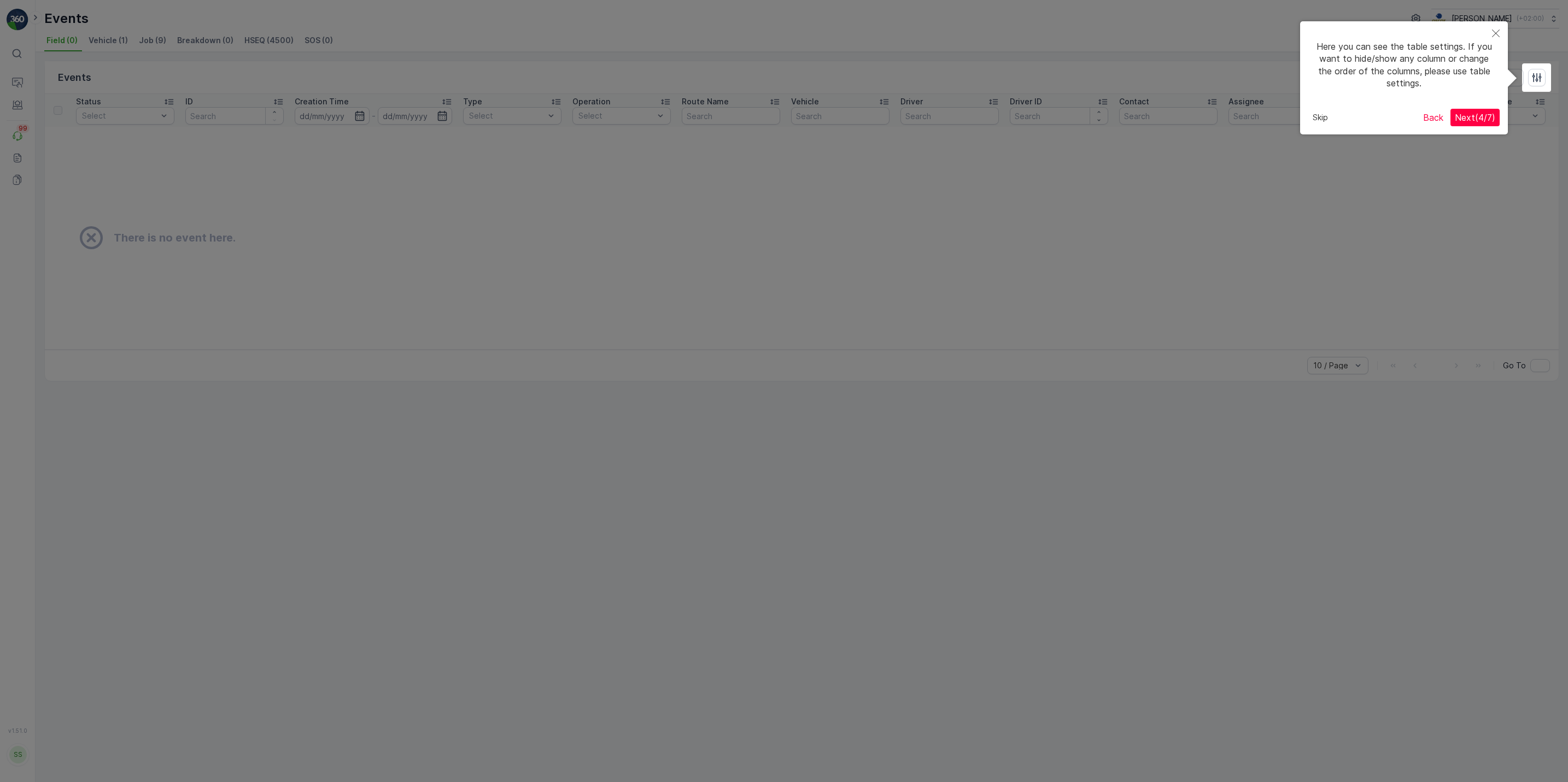
click at [1252, 122] on button "Back" at bounding box center [1433, 117] width 29 height 17
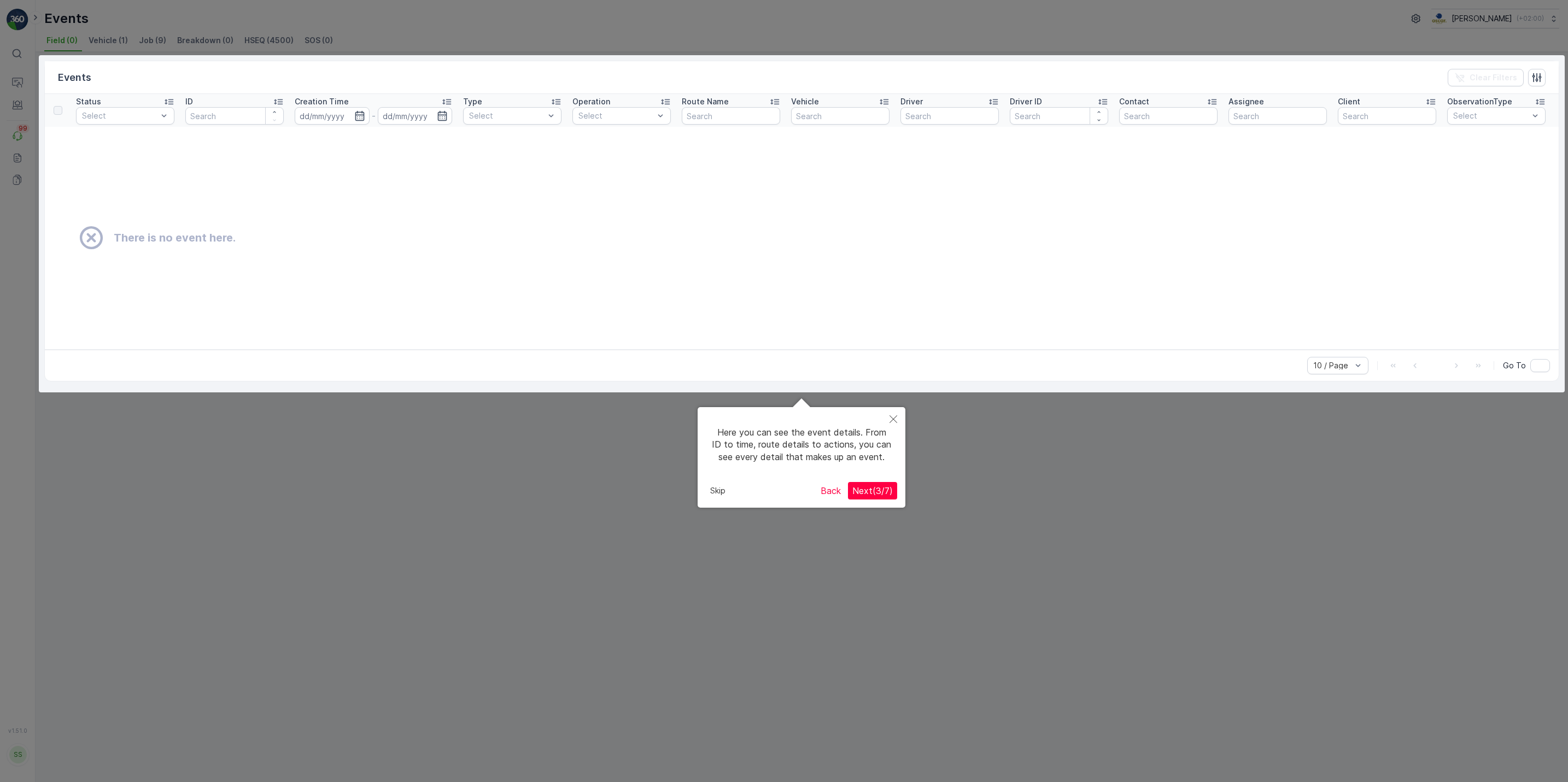
click at [375, 604] on div at bounding box center [784, 391] width 1568 height 782
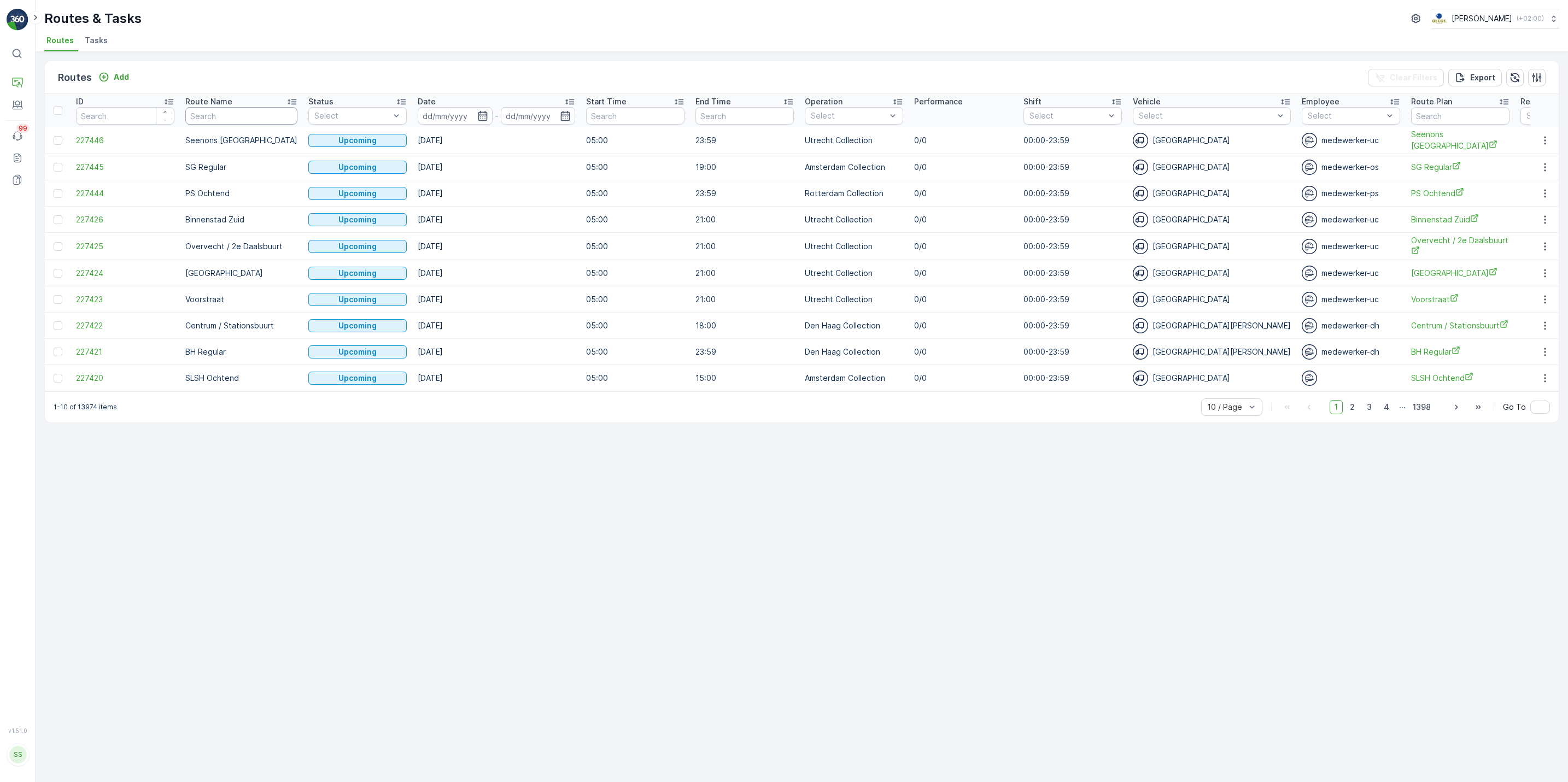
click at [220, 118] on input "text" at bounding box center [241, 115] width 112 height 17
type input "rokin"
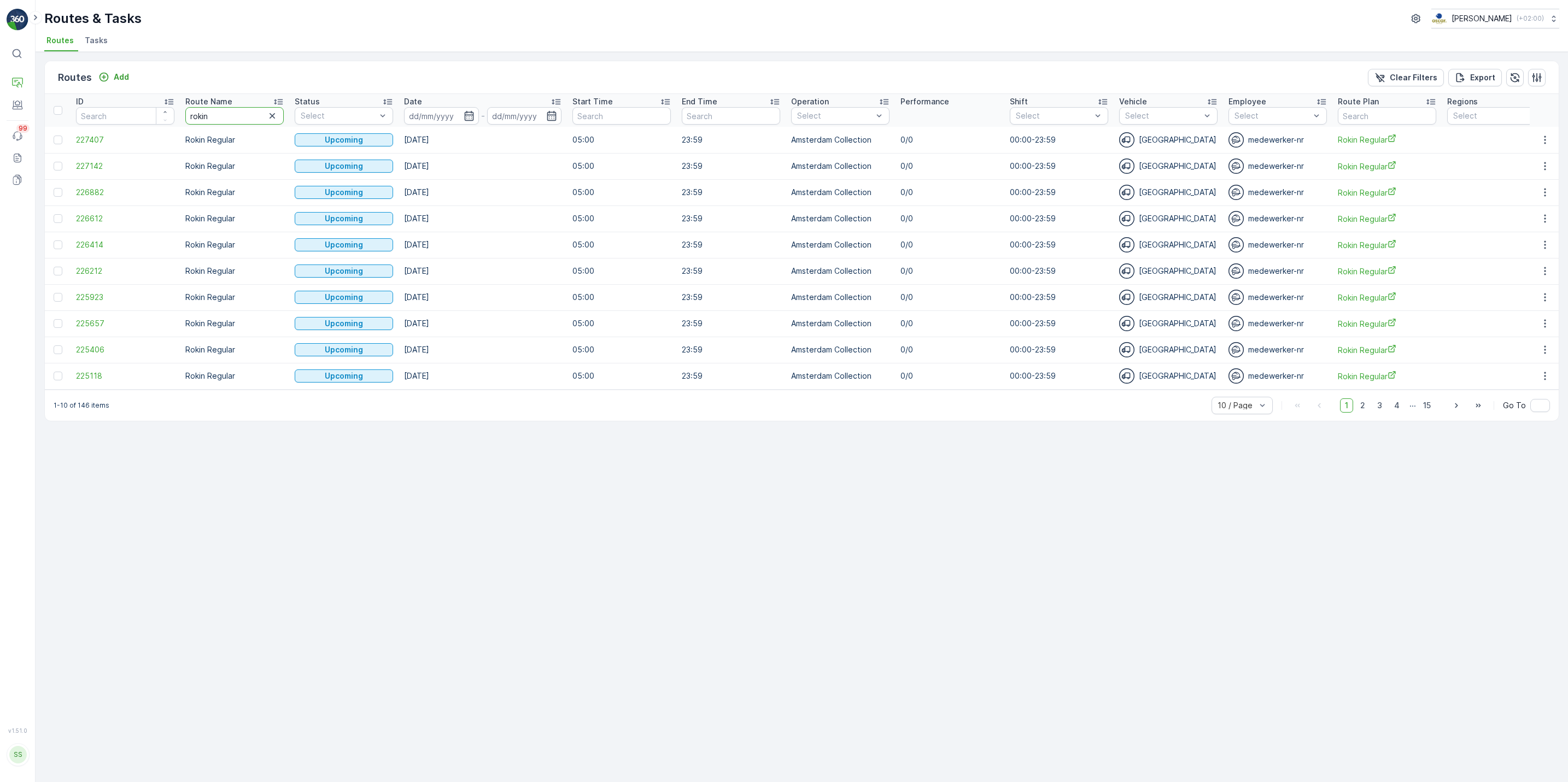
click at [220, 118] on input "rokin" at bounding box center [234, 115] width 99 height 17
type input "r"
type input "mq"
click at [463, 116] on icon "button" at bounding box center [468, 116] width 11 height 11
click at [576, 248] on div "25" at bounding box center [580, 249] width 17 height 17
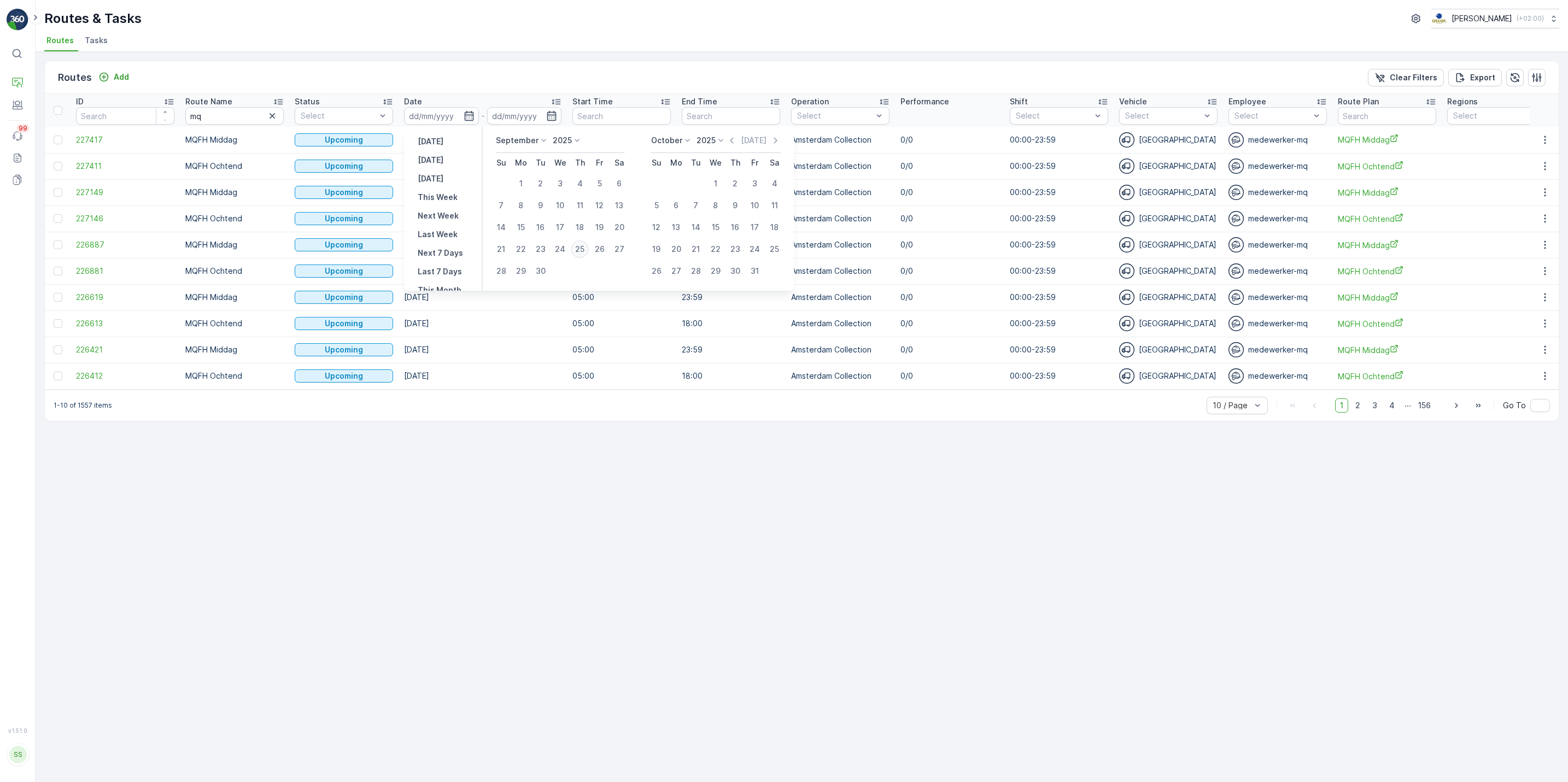
type input "[DATE]"
click at [576, 248] on div "25" at bounding box center [580, 249] width 17 height 17
type input "[DATE]"
click at [576, 248] on div "25" at bounding box center [580, 249] width 17 height 17
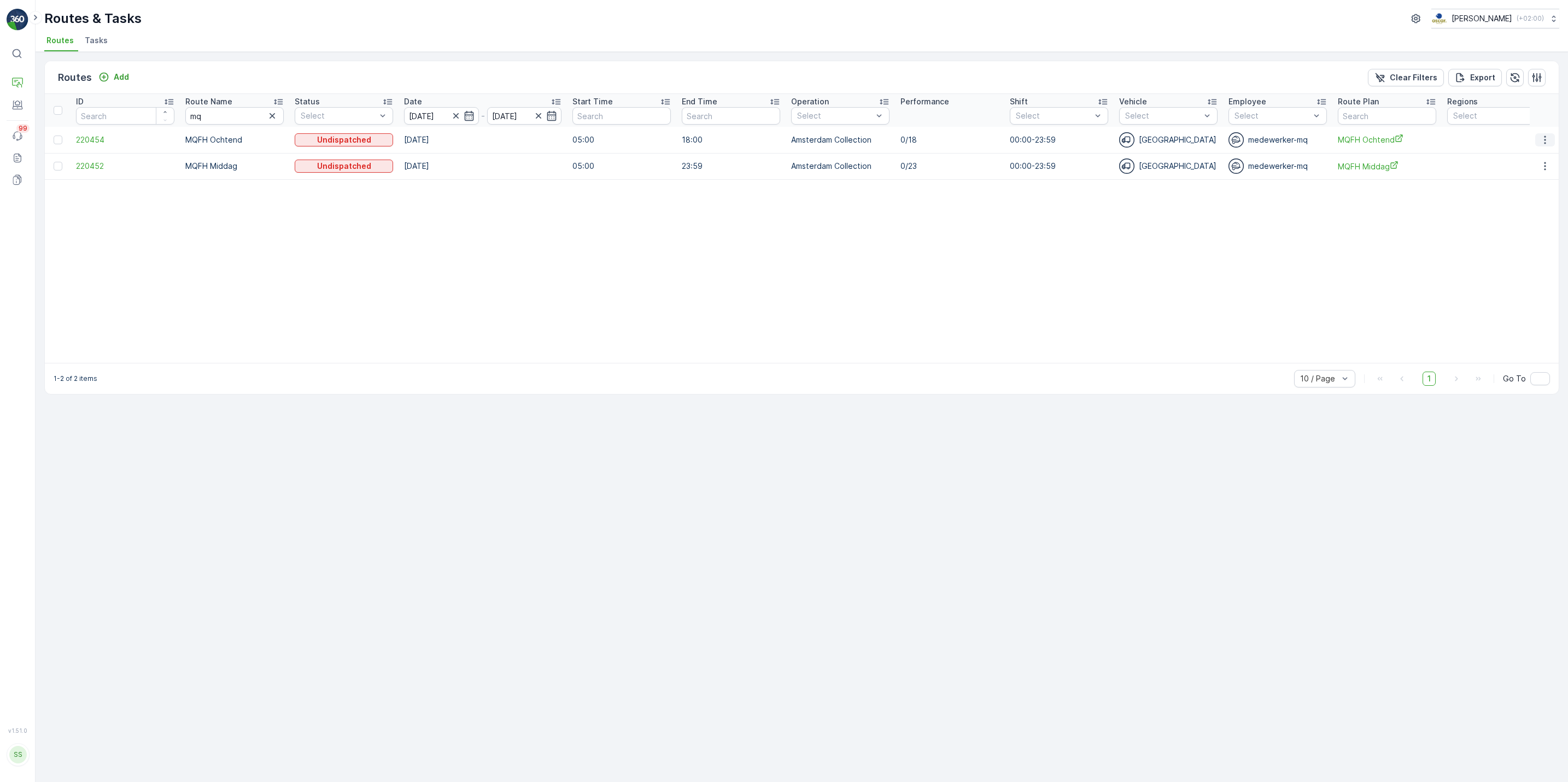
click at [1542, 141] on icon "button" at bounding box center [1544, 139] width 11 height 11
click at [1538, 156] on span "See More Details" at bounding box center [1519, 157] width 64 height 11
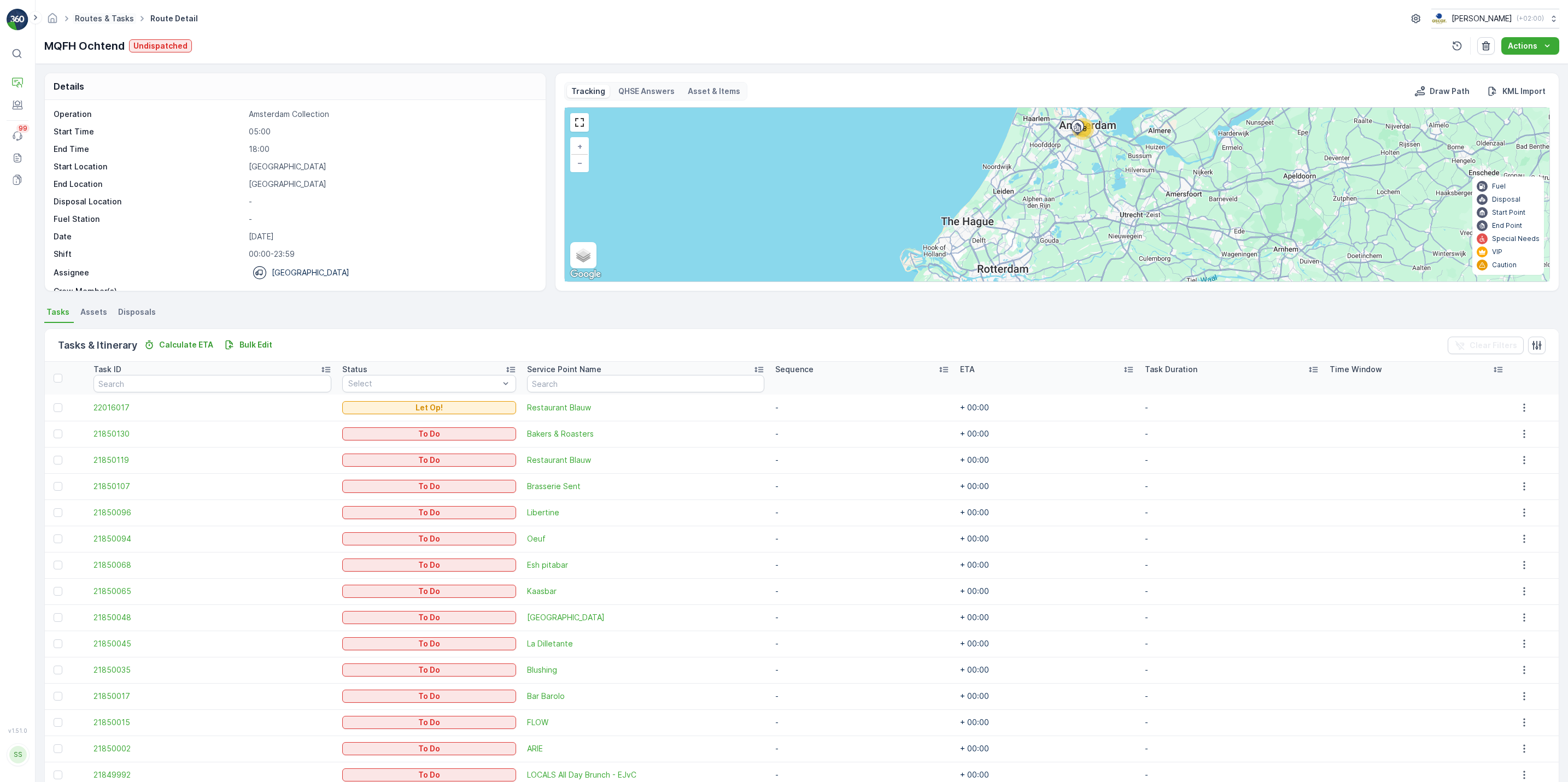
click at [122, 20] on link "Routes & Tasks" at bounding box center [104, 18] width 59 height 10
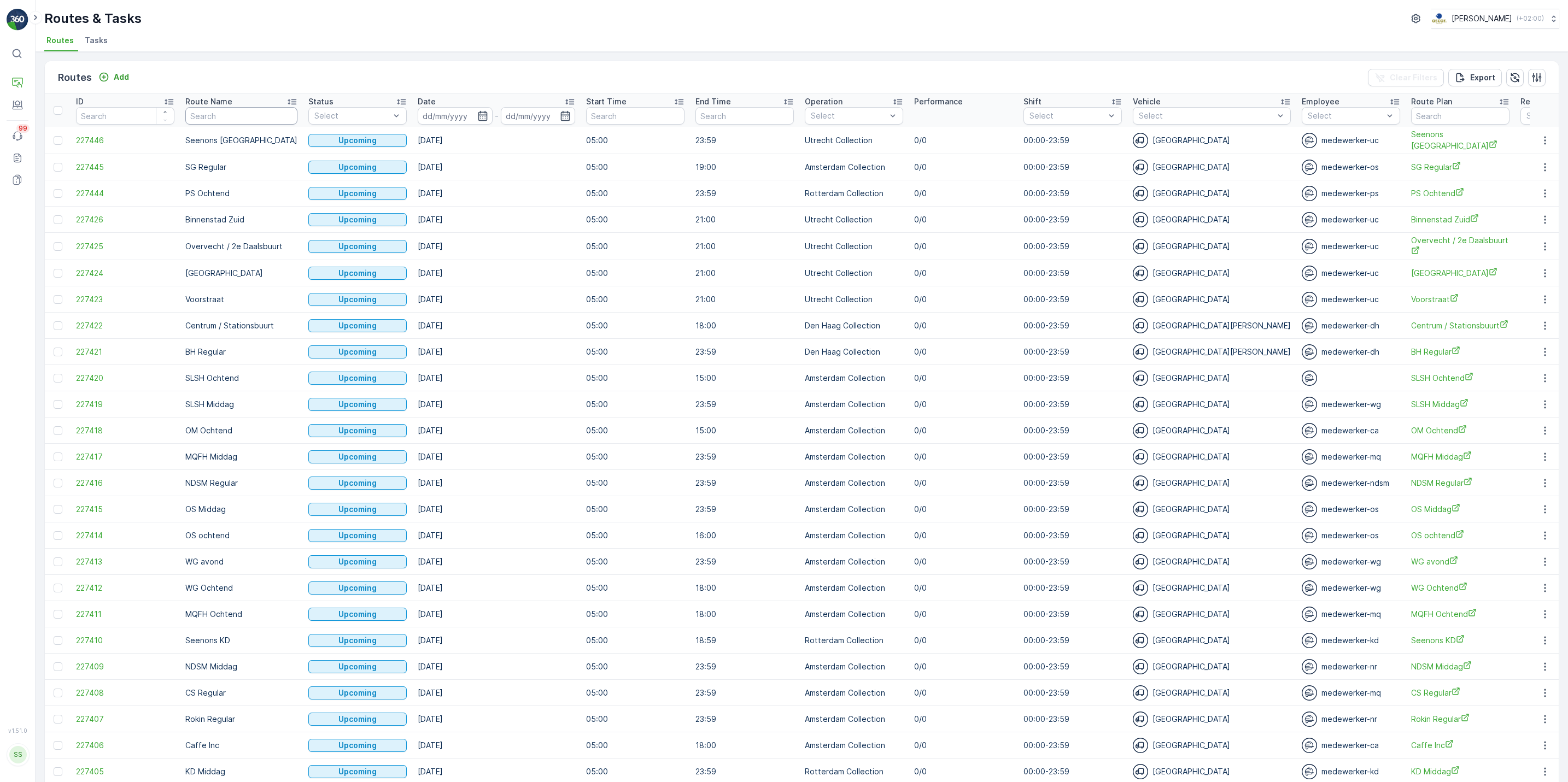
click at [235, 112] on input "text" at bounding box center [241, 115] width 112 height 17
type input "cs"
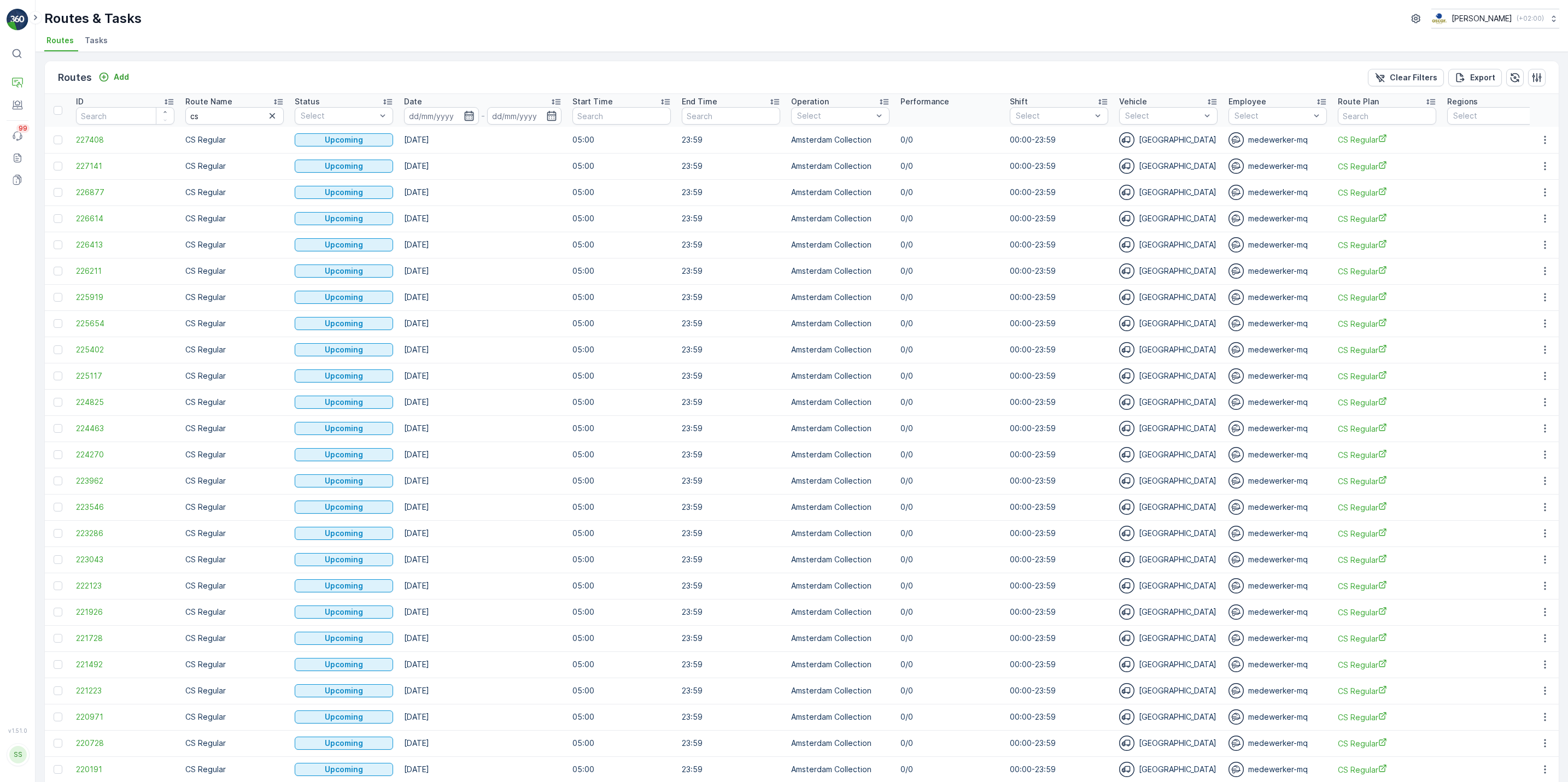
click at [471, 115] on icon "button" at bounding box center [468, 115] width 10 height 10
click at [580, 250] on div "25" at bounding box center [580, 249] width 17 height 17
type input "[DATE]"
click at [580, 250] on div "25" at bounding box center [580, 249] width 17 height 17
type input "[DATE]"
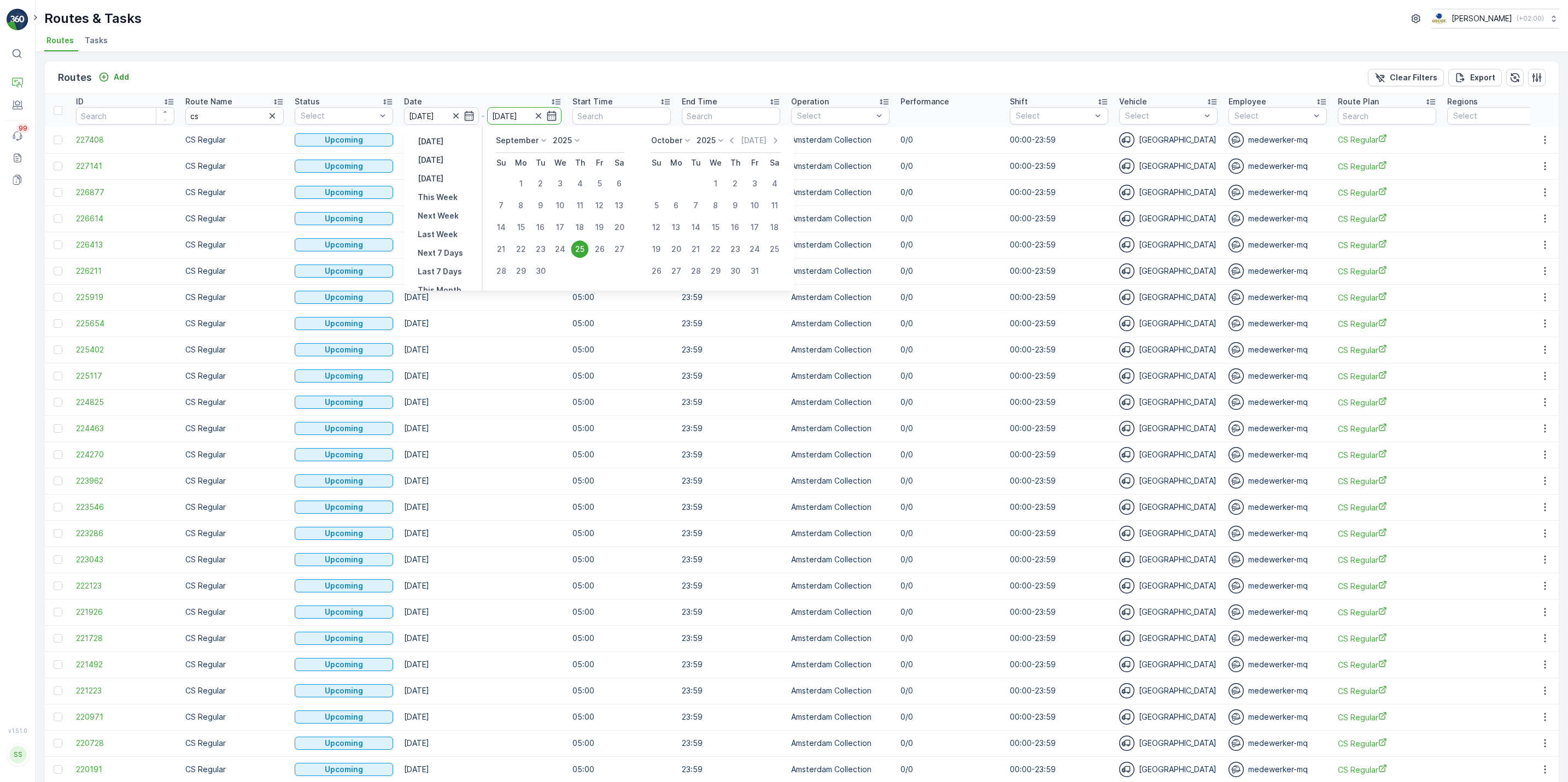
click at [580, 250] on div "25" at bounding box center [580, 249] width 17 height 17
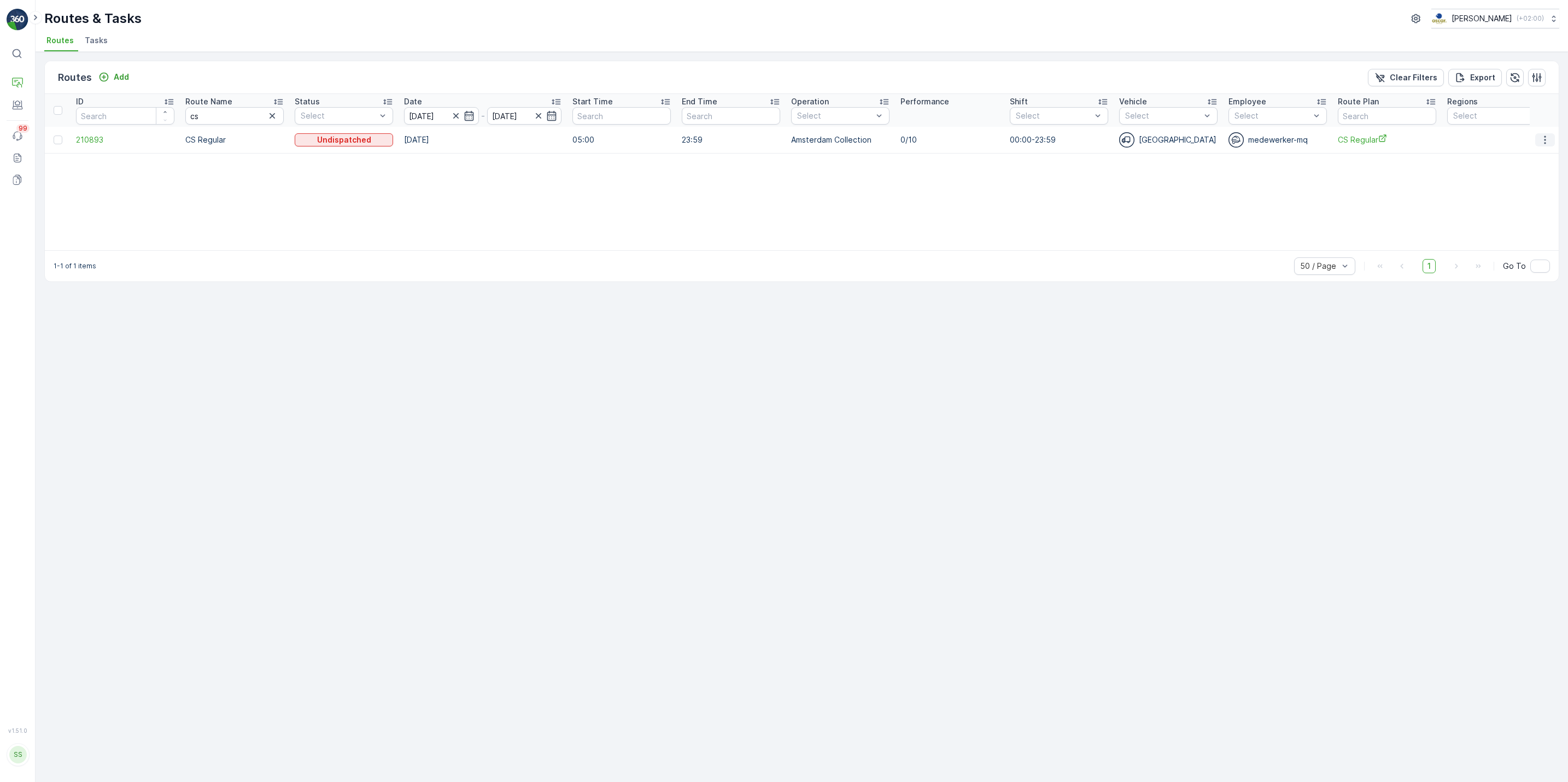
click at [1541, 141] on icon "button" at bounding box center [1544, 139] width 11 height 11
click at [1541, 157] on span "See More Details" at bounding box center [1519, 157] width 64 height 11
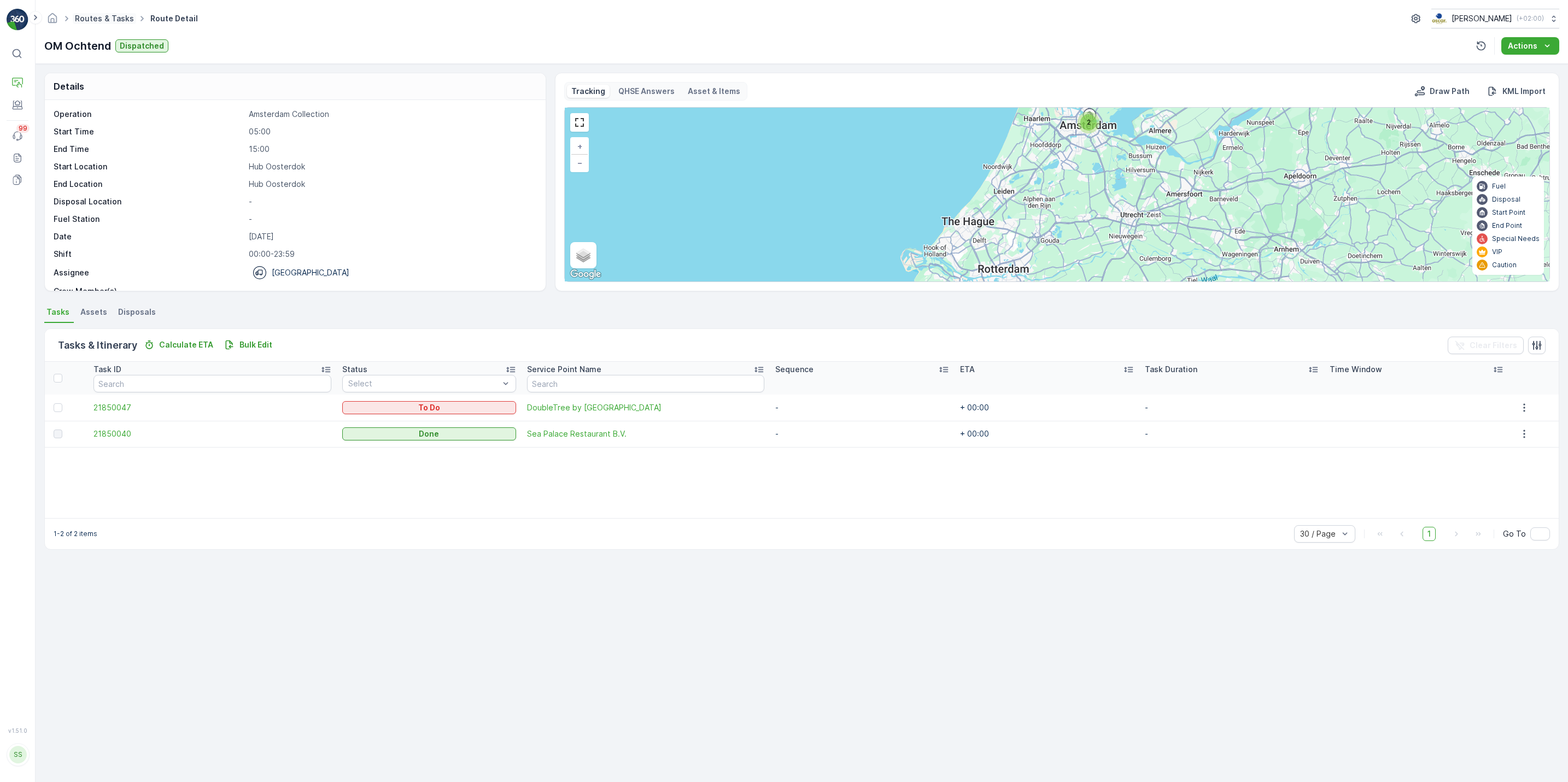
click at [90, 15] on link "Routes & Tasks" at bounding box center [104, 18] width 59 height 10
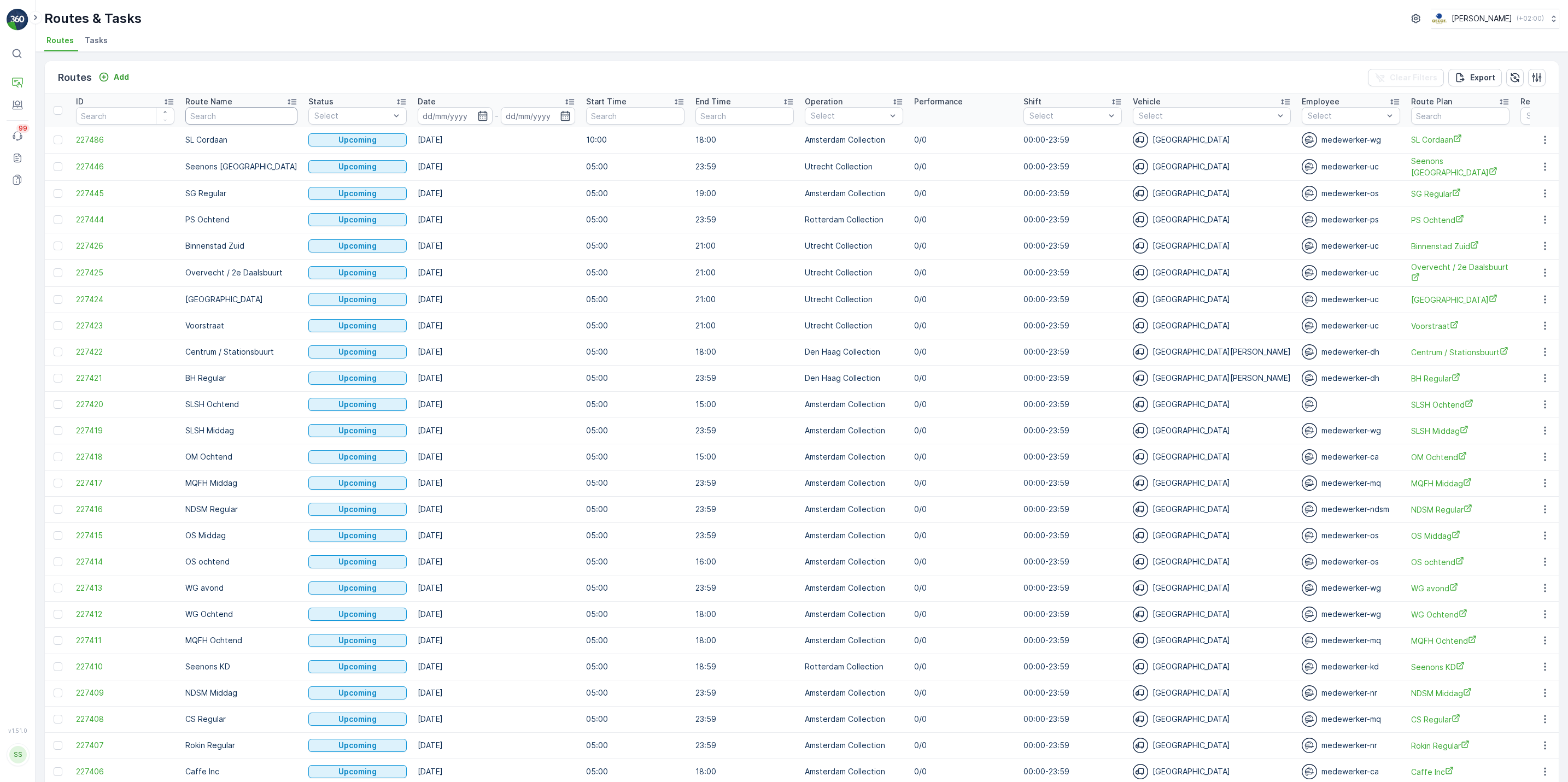
click at [227, 118] on input "text" at bounding box center [241, 115] width 112 height 17
type input "kook"
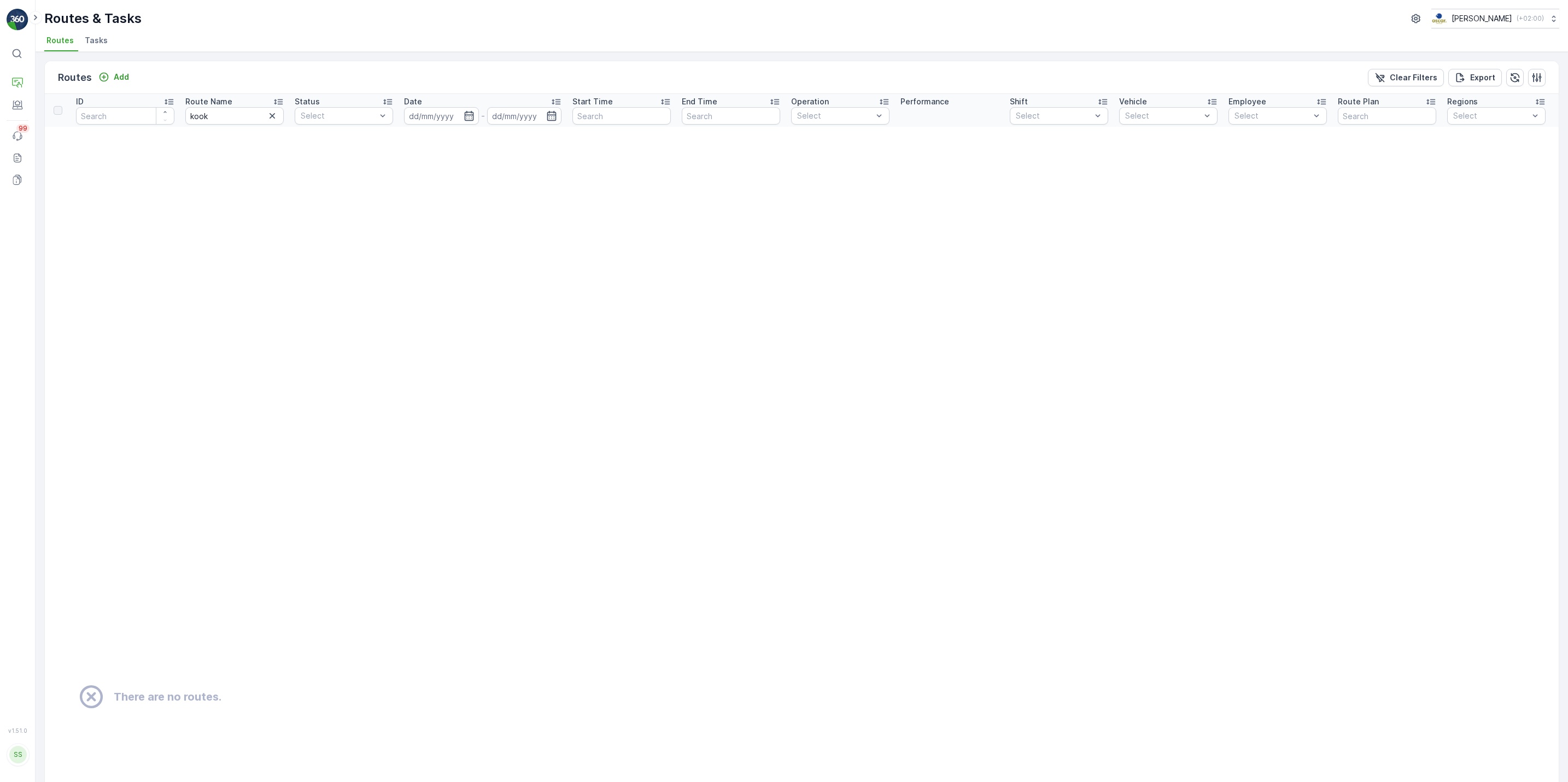
click at [6, 83] on div "⌘B Operations Engagement Events 99 Reports Documents v 1.51.0 SS Simone simone@…" at bounding box center [18, 391] width 36 height 782
click at [13, 87] on icon at bounding box center [17, 83] width 11 height 11
click at [12, 110] on icon at bounding box center [17, 104] width 11 height 11
click at [45, 129] on p "Cockpit" at bounding box center [55, 129] width 29 height 11
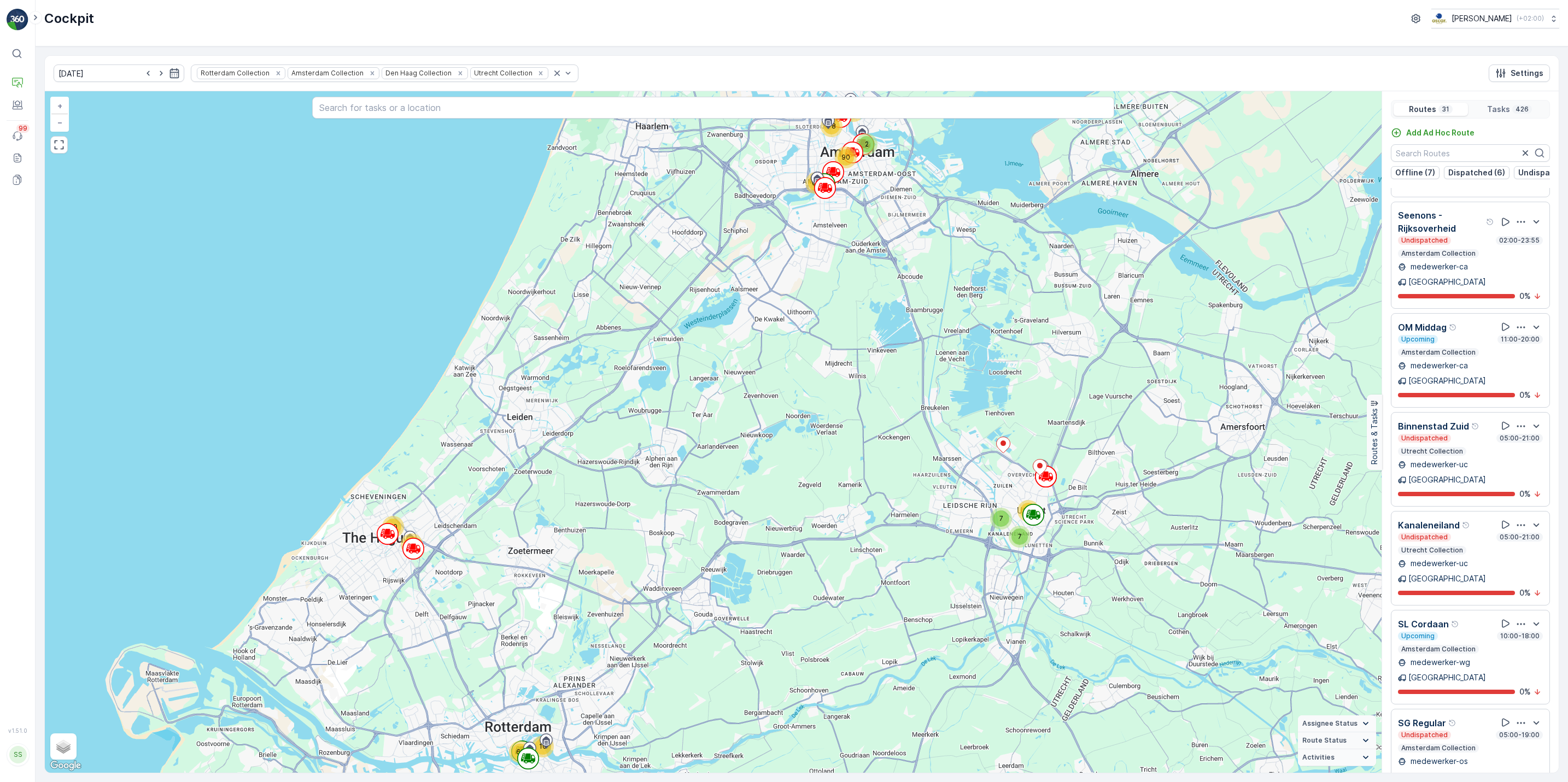
scroll to position [1910, 0]
click at [1455, 158] on input "text" at bounding box center [1470, 153] width 159 height 17
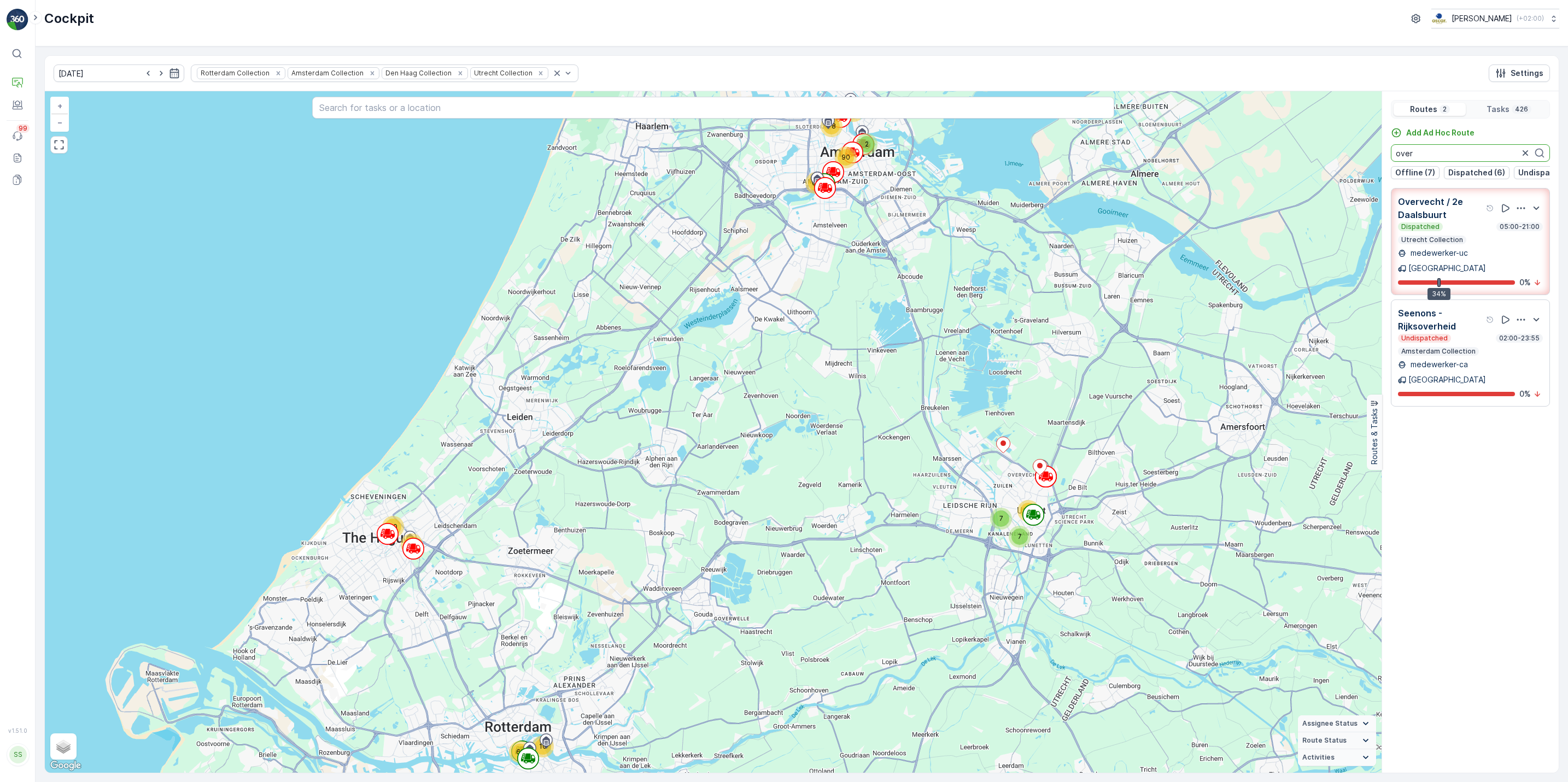
scroll to position [0, 0]
type input "over"
click at [1524, 158] on icon "button" at bounding box center [1525, 153] width 11 height 11
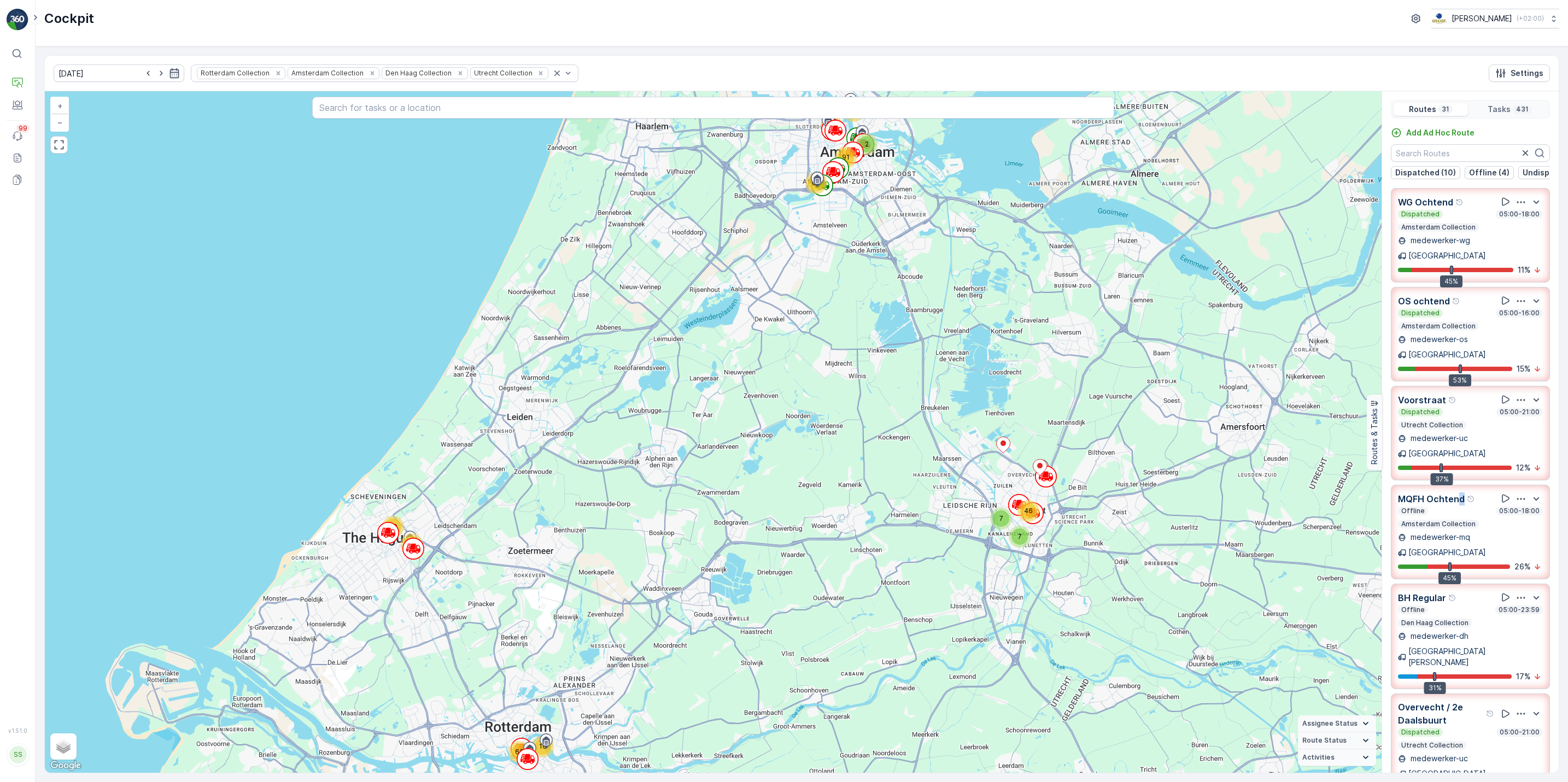
drag, startPoint x: 1464, startPoint y: 474, endPoint x: 1455, endPoint y: 466, distance: 12.0
click at [1455, 492] on div "MQFH Ochtend" at bounding box center [1437, 498] width 78 height 13
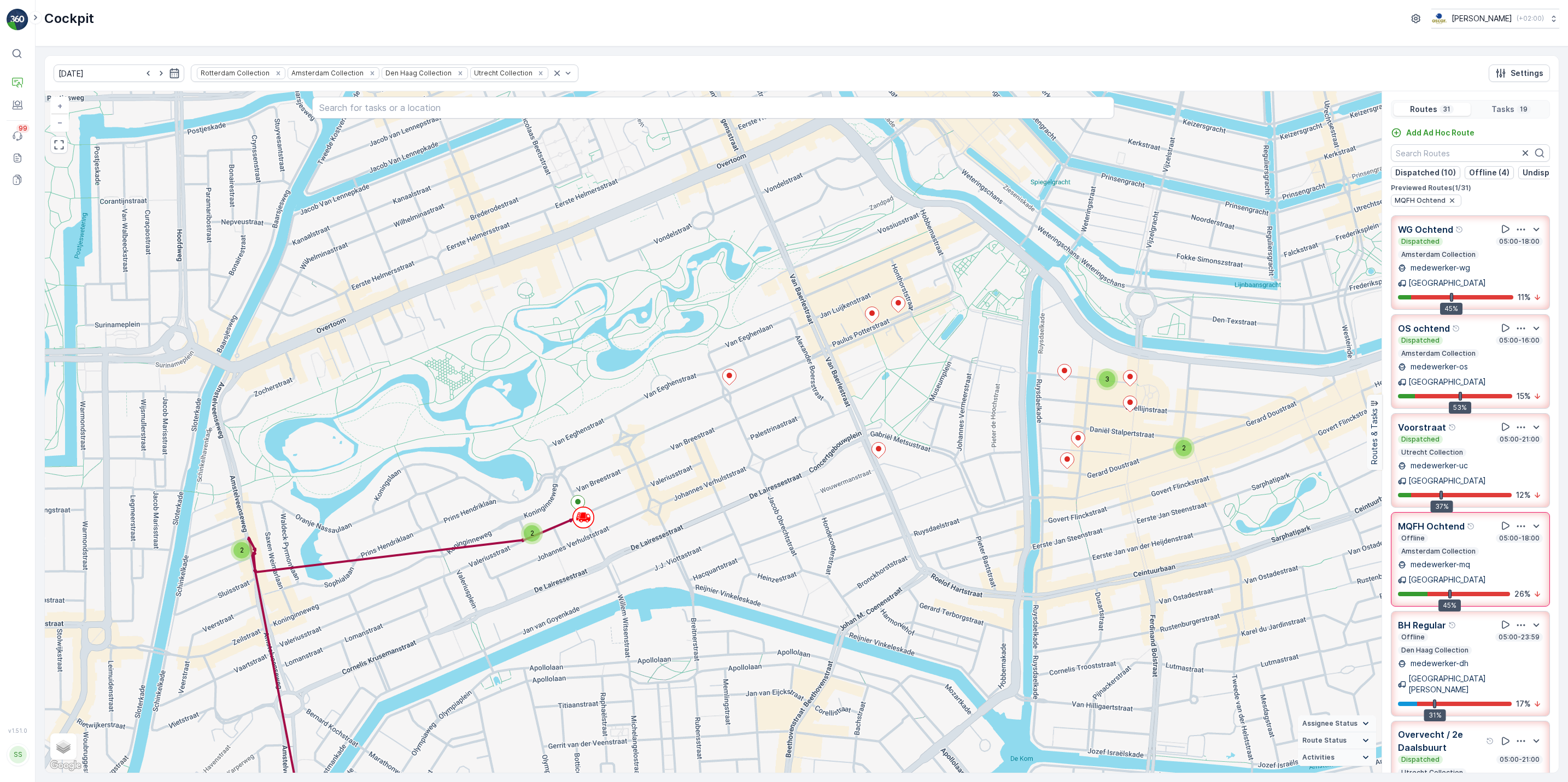
drag, startPoint x: 1455, startPoint y: 466, endPoint x: 1476, endPoint y: 512, distance: 50.6
click at [1476, 534] on div "Offline 05:00-18:00" at bounding box center [1471, 538] width 145 height 9
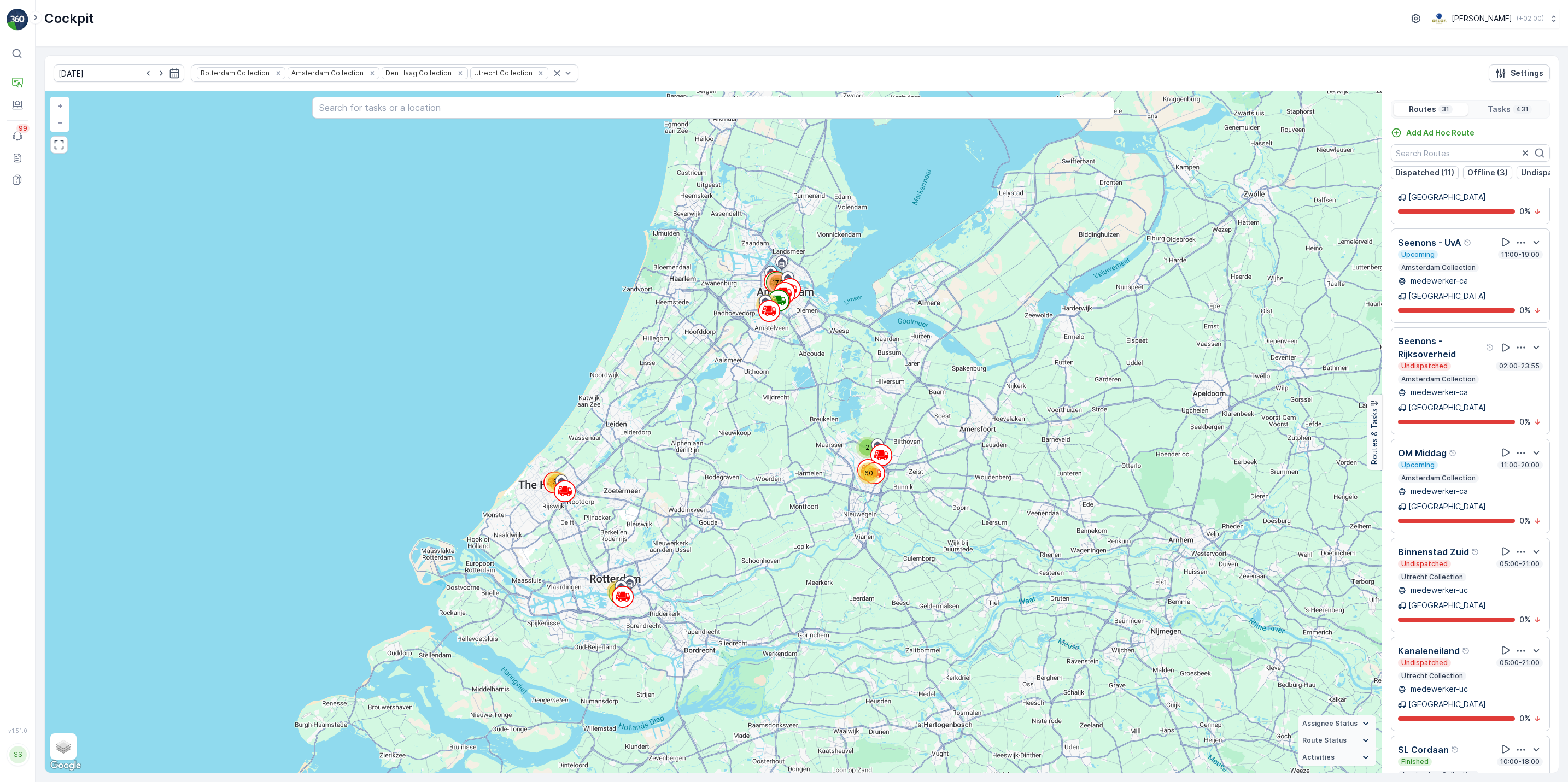
scroll to position [1478, 0]
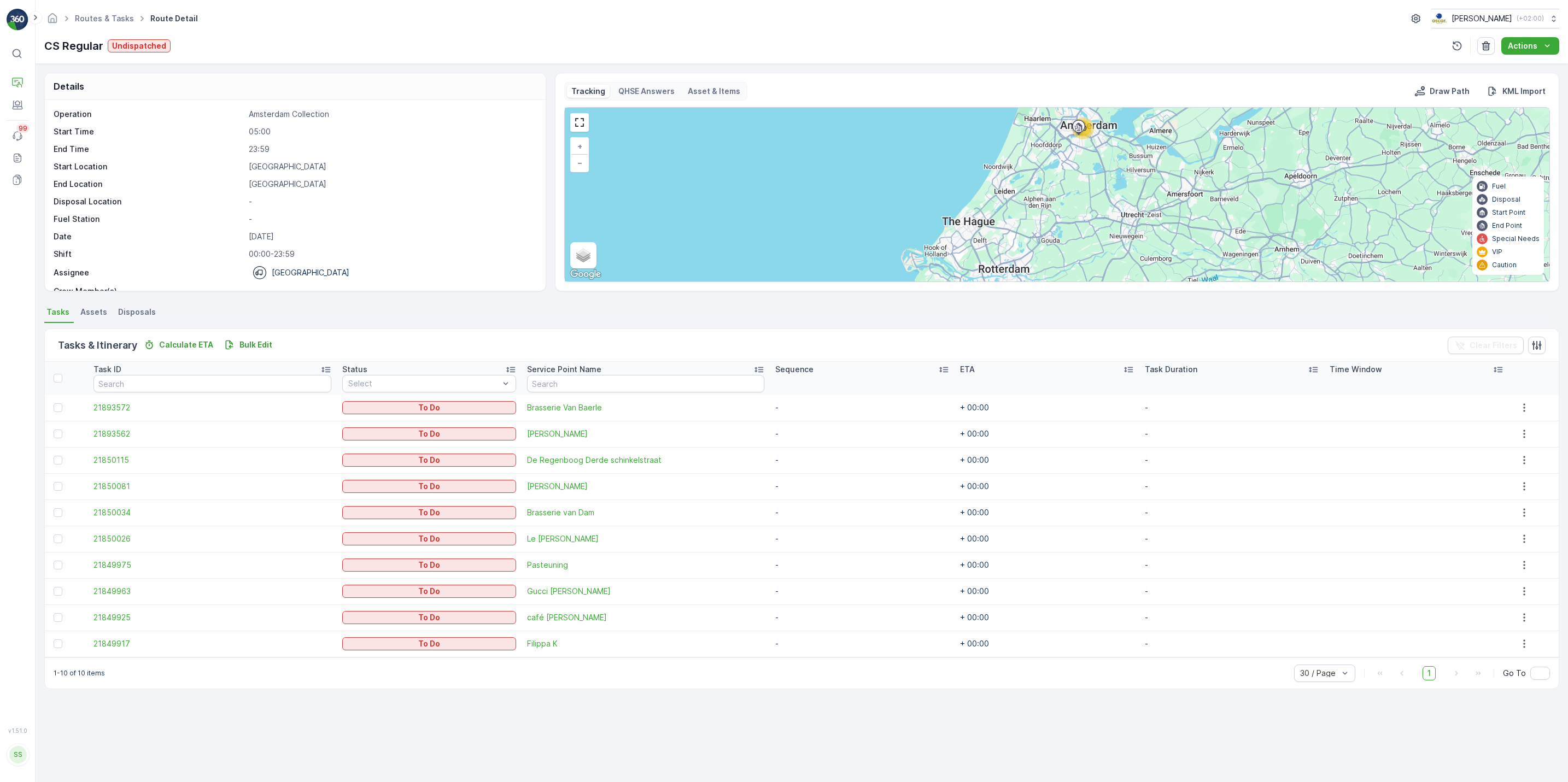
click at [95, 9] on div "Routes & Tasks Route Detail Oscar Circulair ( +02:00 )" at bounding box center [802, 18] width 1515 height 20
click at [95, 13] on link "Routes & Tasks" at bounding box center [104, 18] width 59 height 10
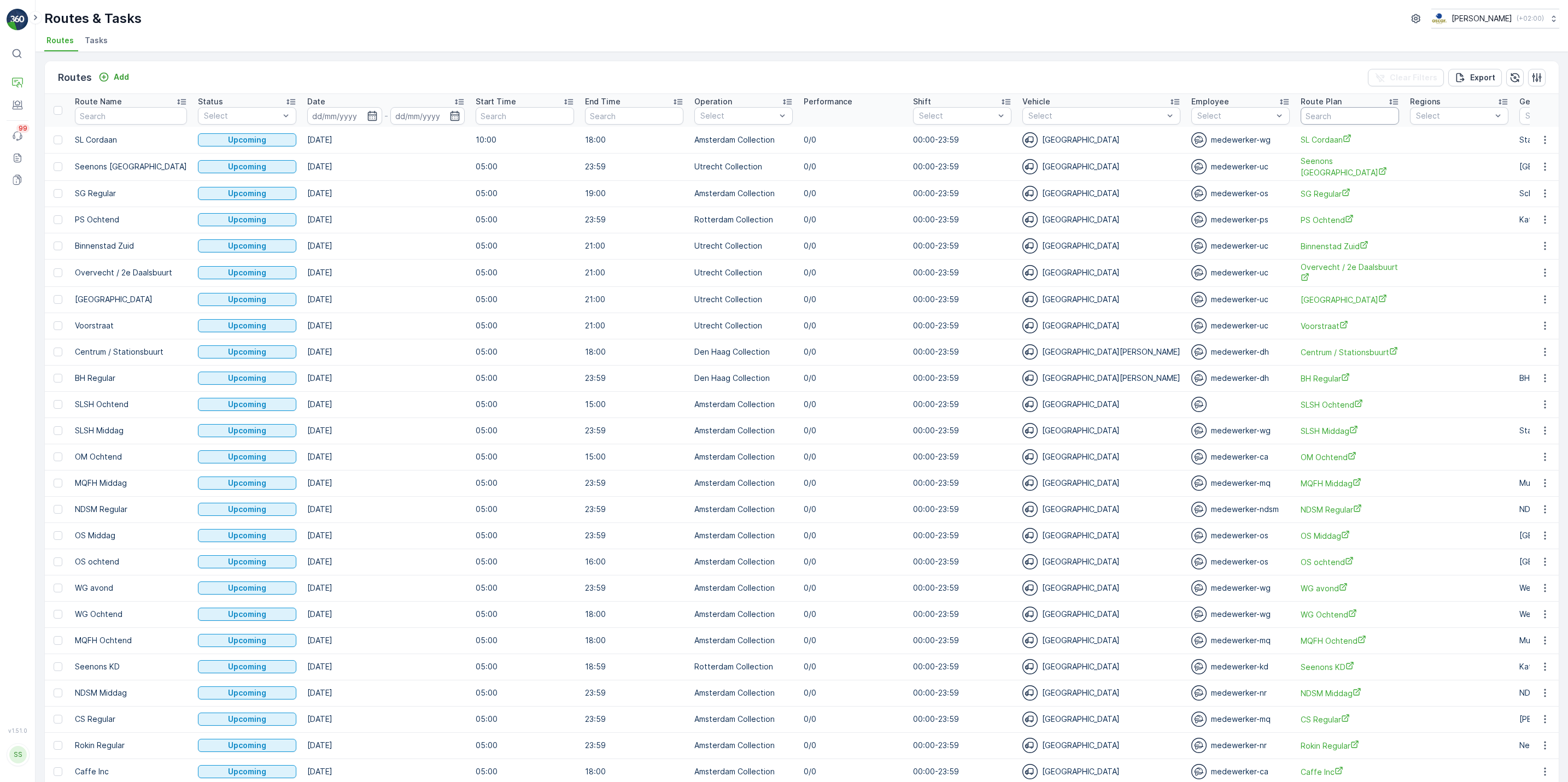
scroll to position [0, 97]
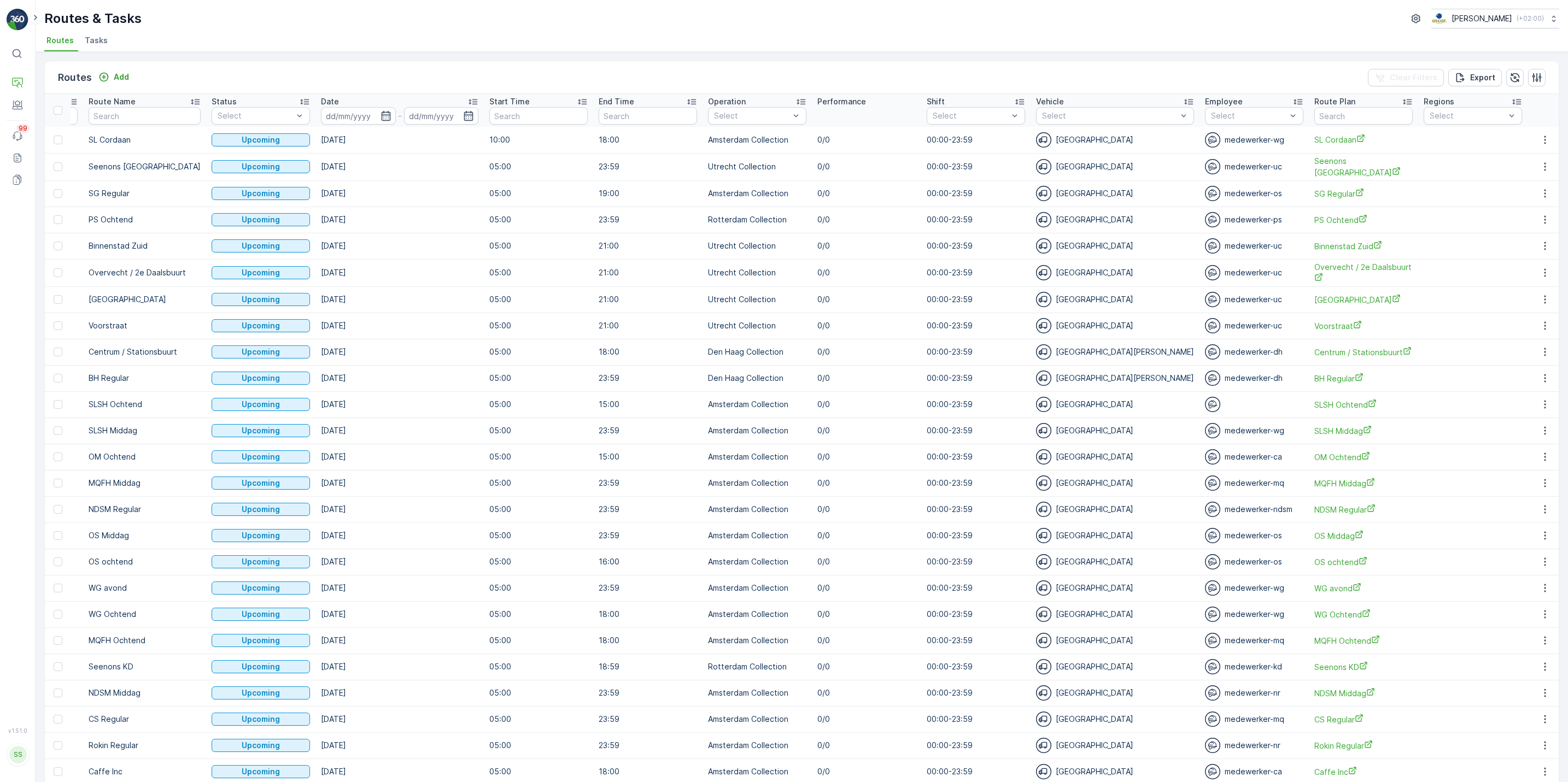
click at [97, 46] on span "Tasks" at bounding box center [96, 40] width 23 height 11
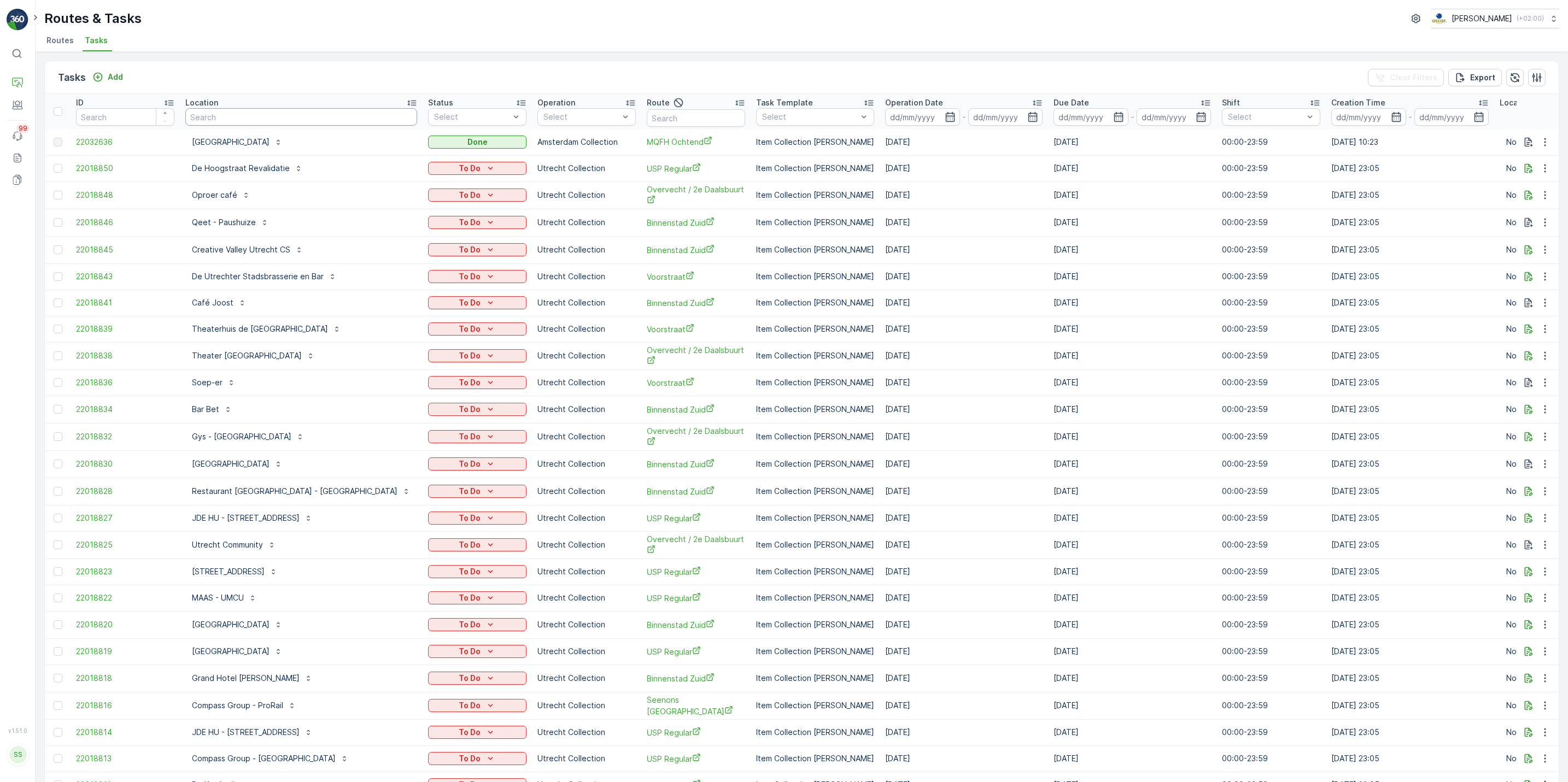
click at [285, 122] on input "text" at bounding box center [301, 116] width 232 height 17
type input "lab3"
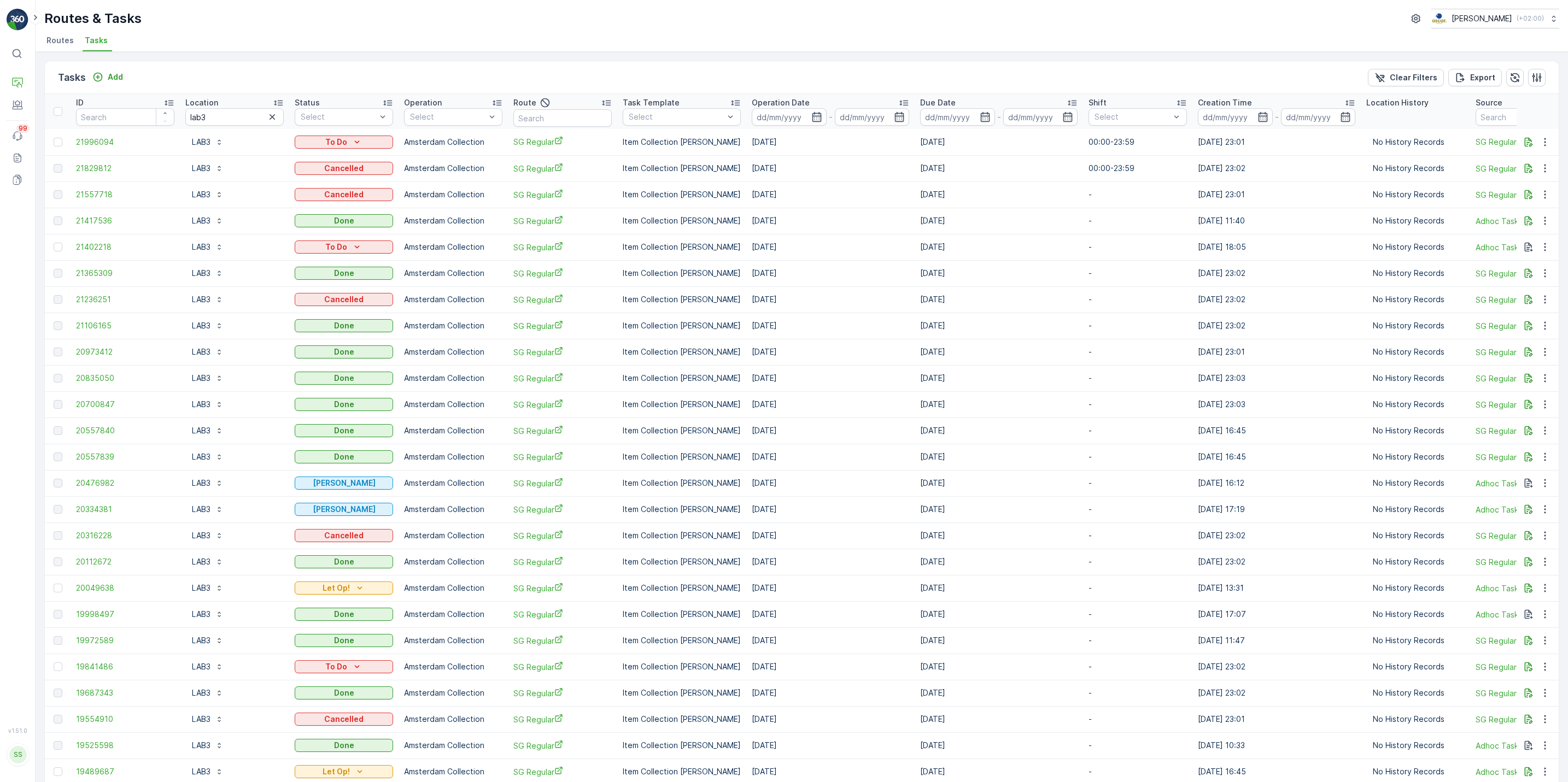
click at [66, 49] on li "Routes" at bounding box center [61, 42] width 34 height 18
click at [101, 38] on span "Tasks" at bounding box center [96, 40] width 23 height 11
click at [227, 114] on input "lab3" at bounding box center [234, 116] width 99 height 17
click at [812, 122] on icon "button" at bounding box center [816, 116] width 10 height 10
click at [917, 251] on div "25" at bounding box center [918, 251] width 17 height 17
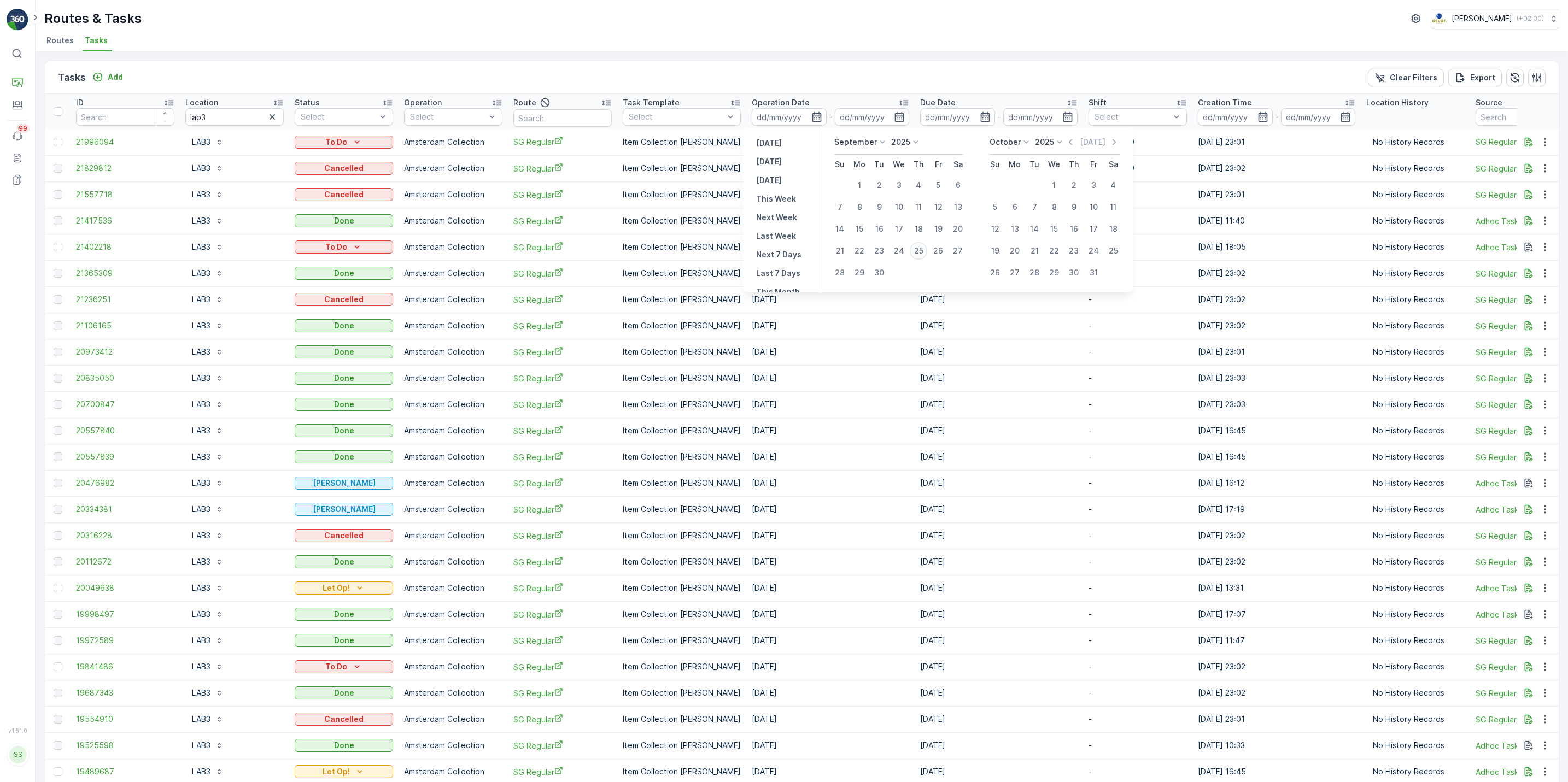
type input "[DATE]"
click at [917, 251] on div "25" at bounding box center [918, 251] width 17 height 17
type input "[DATE]"
click at [917, 251] on div "25" at bounding box center [918, 251] width 17 height 17
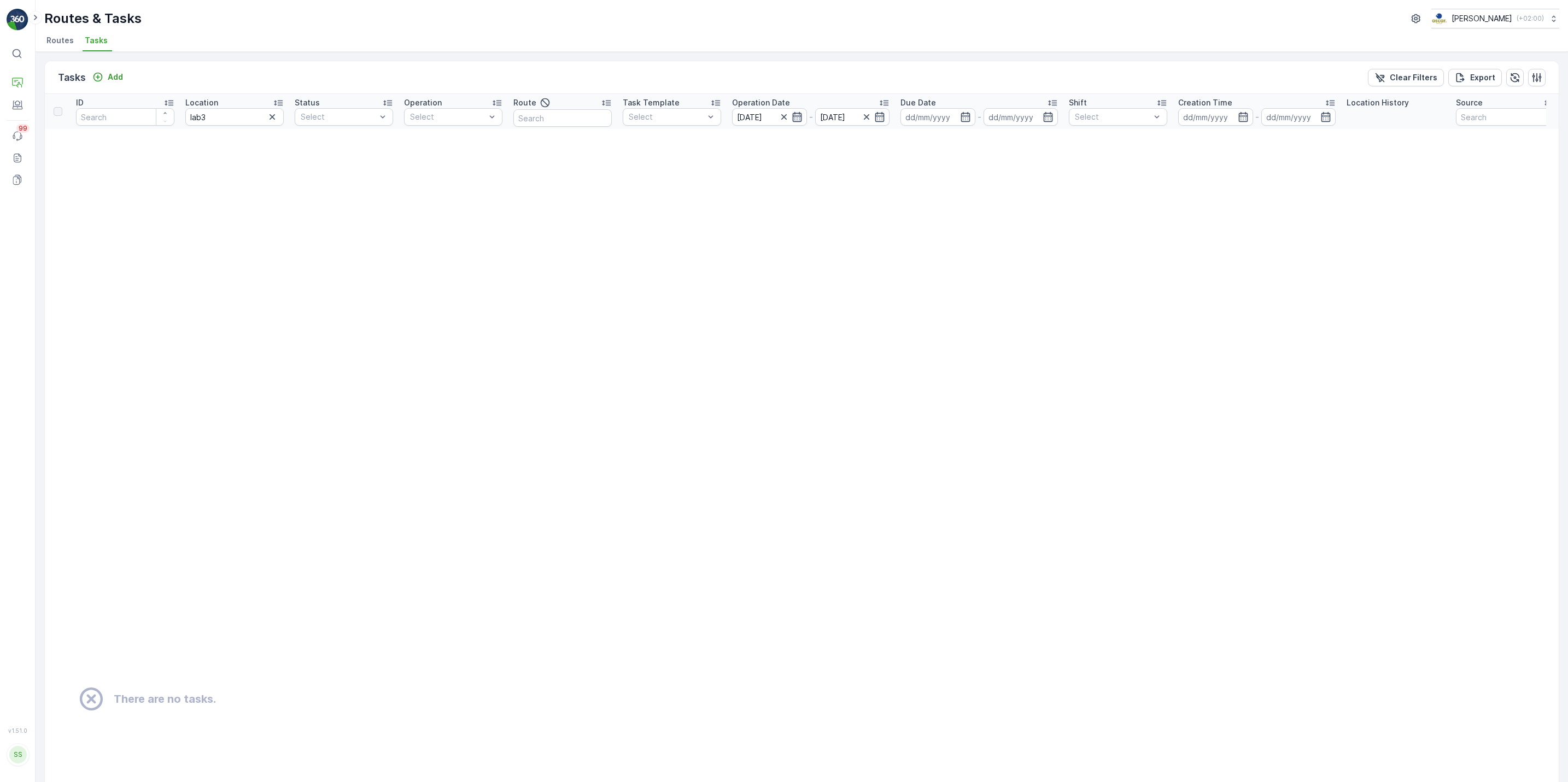
click at [795, 111] on icon "button" at bounding box center [797, 116] width 11 height 11
click at [638, 230] on td "There are no tasks." at bounding box center [863, 699] width 1637 height 1141
click at [806, 120] on input "[DATE]" at bounding box center [769, 116] width 75 height 17
click at [883, 244] on div "24" at bounding box center [888, 251] width 17 height 17
type input "[DATE]"
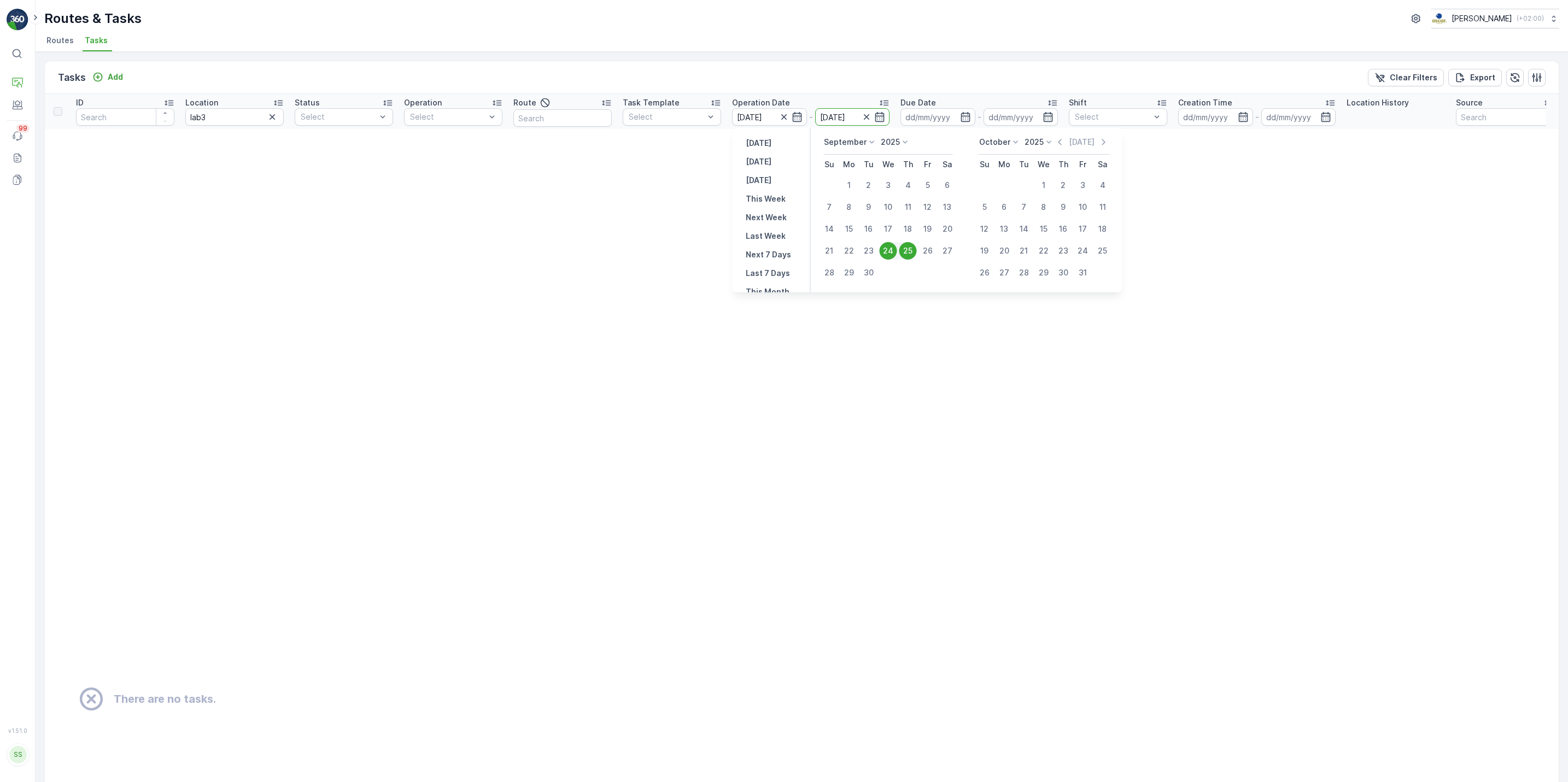
click at [883, 244] on div "24" at bounding box center [888, 251] width 17 height 17
type input "24.09.2025"
click at [883, 244] on td "There are no tasks." at bounding box center [863, 699] width 1637 height 1141
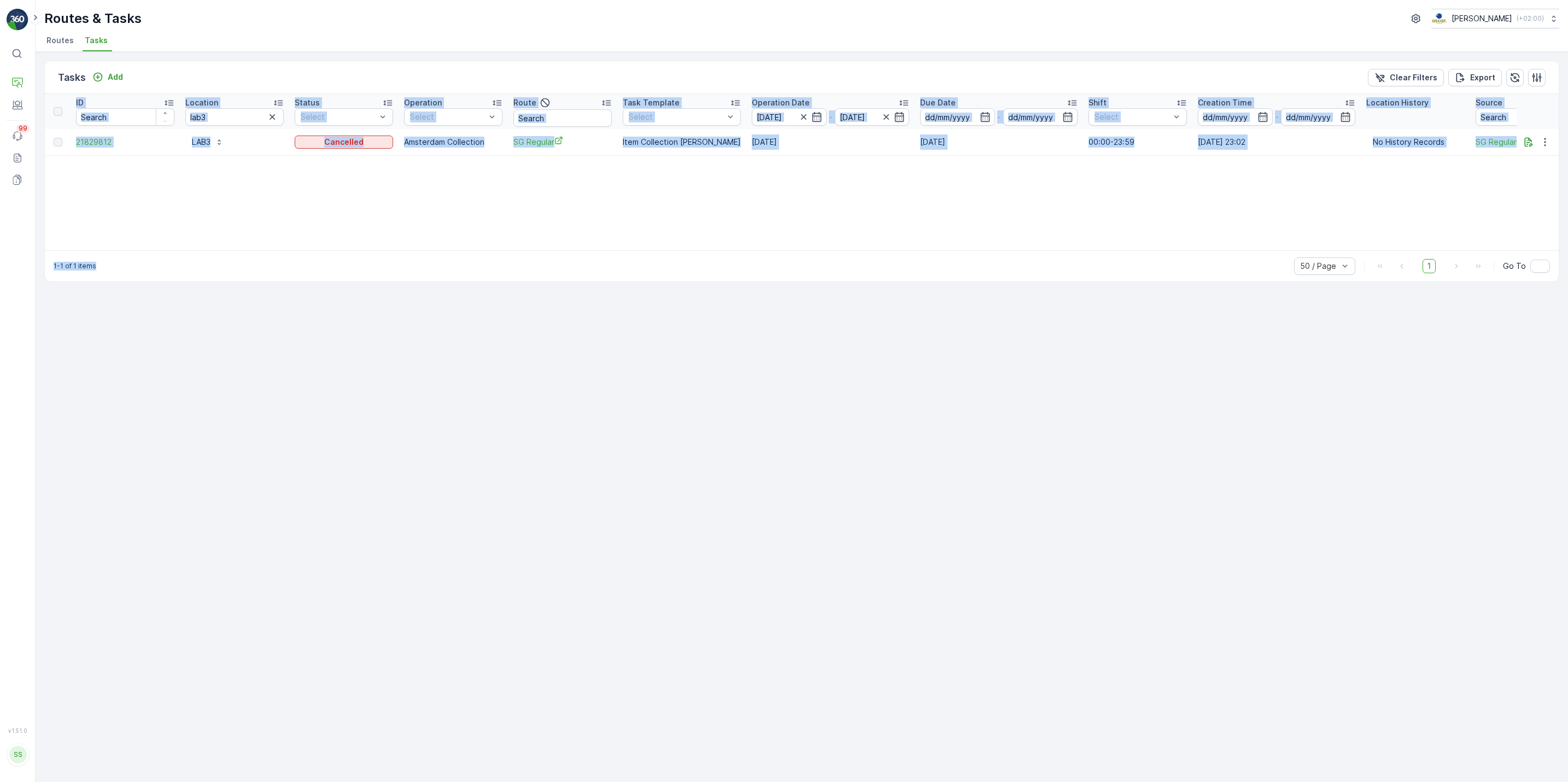
click at [688, 184] on div "ID Location lab3 Status Select Operation Select Route Task Template Select Oper…" at bounding box center [801, 172] width 1514 height 157
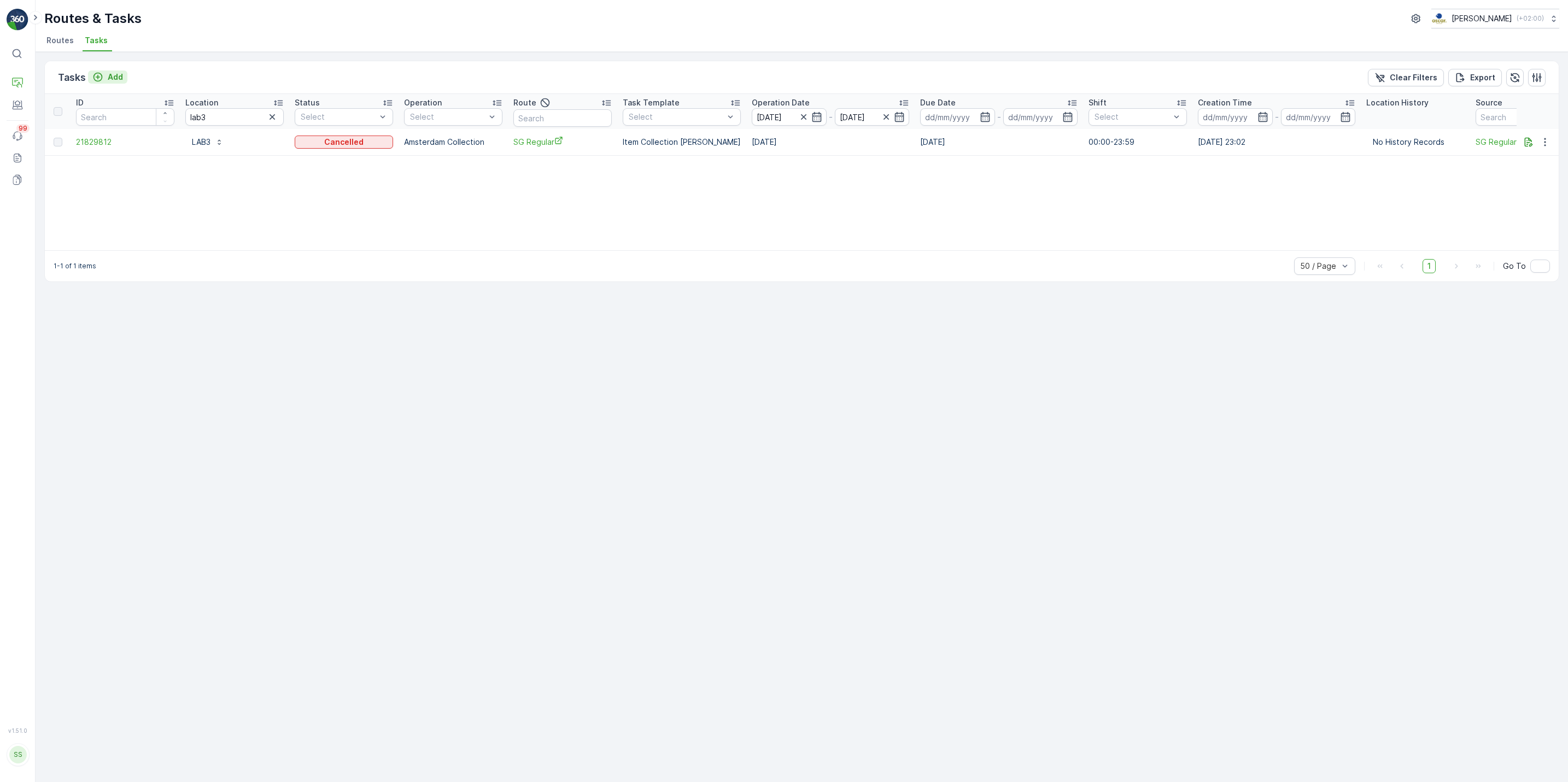
click at [112, 74] on p "Add" at bounding box center [115, 77] width 15 height 11
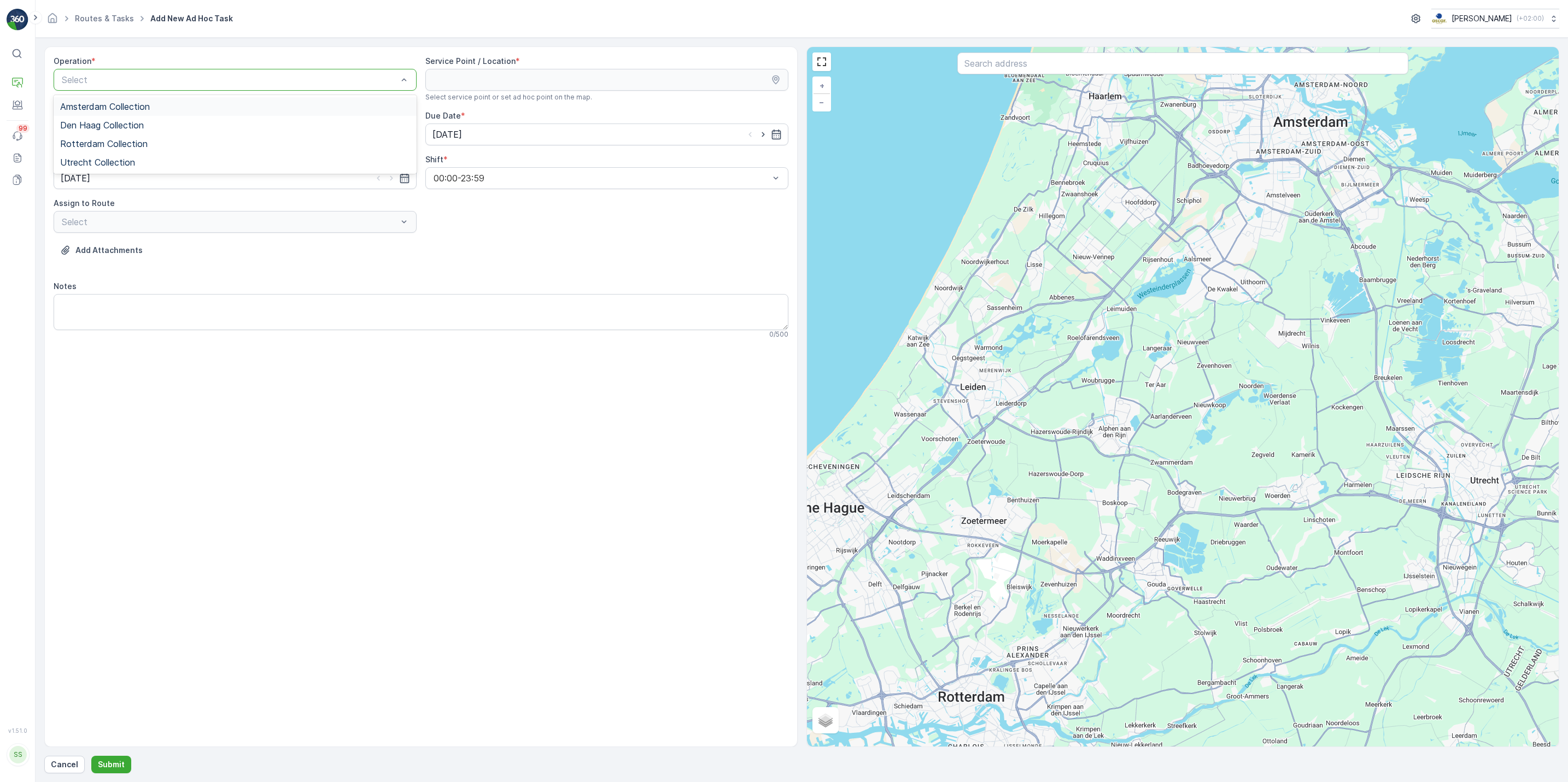
click at [178, 103] on div "Amsterdam Collection" at bounding box center [235, 106] width 350 height 10
click at [246, 133] on div "Select" at bounding box center [235, 134] width 363 height 22
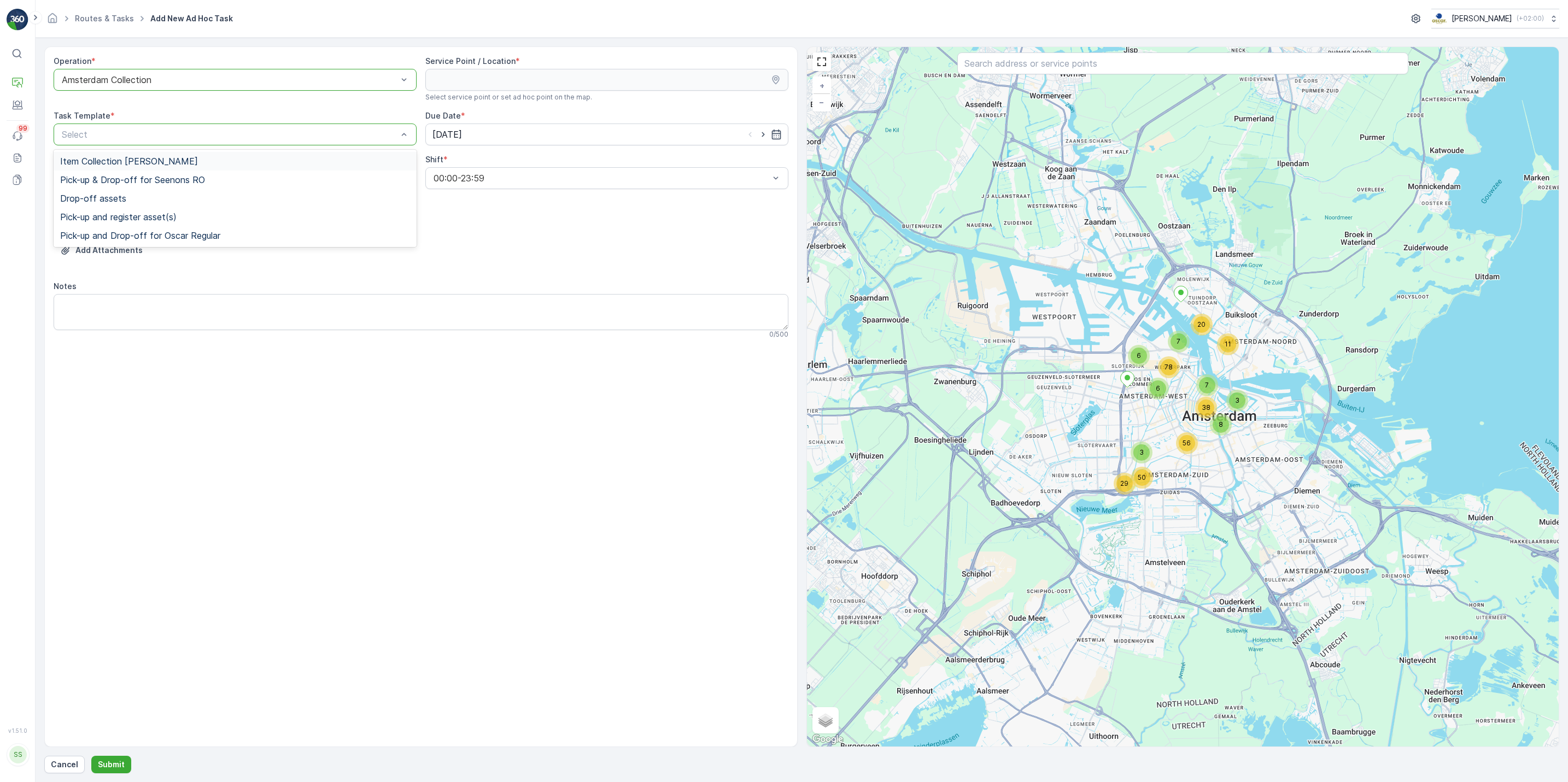
click at [312, 161] on div "Item Collection Oscar Regulier" at bounding box center [235, 161] width 350 height 10
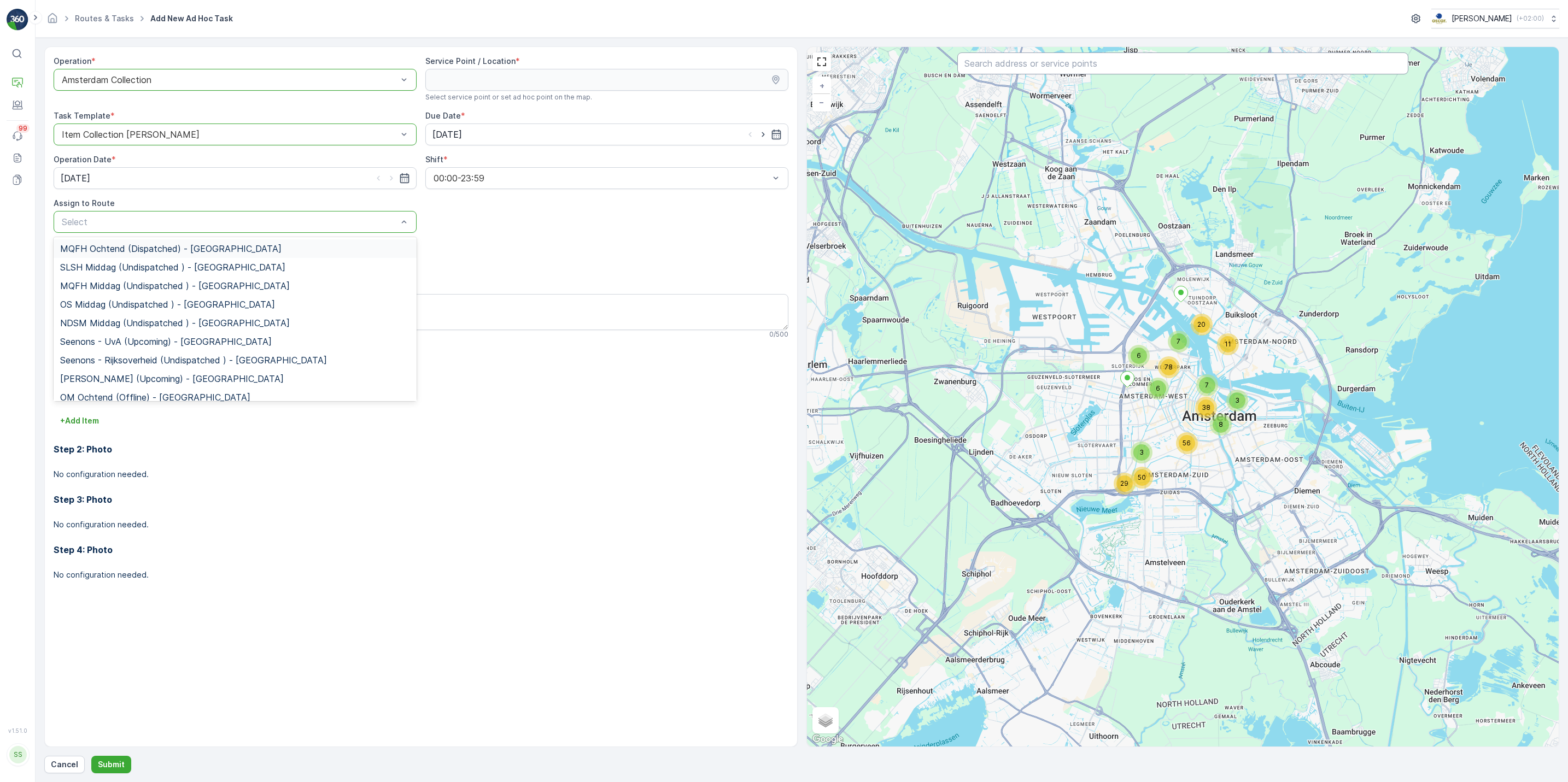
click at [1022, 68] on input "text" at bounding box center [1182, 63] width 451 height 22
type input "lab3"
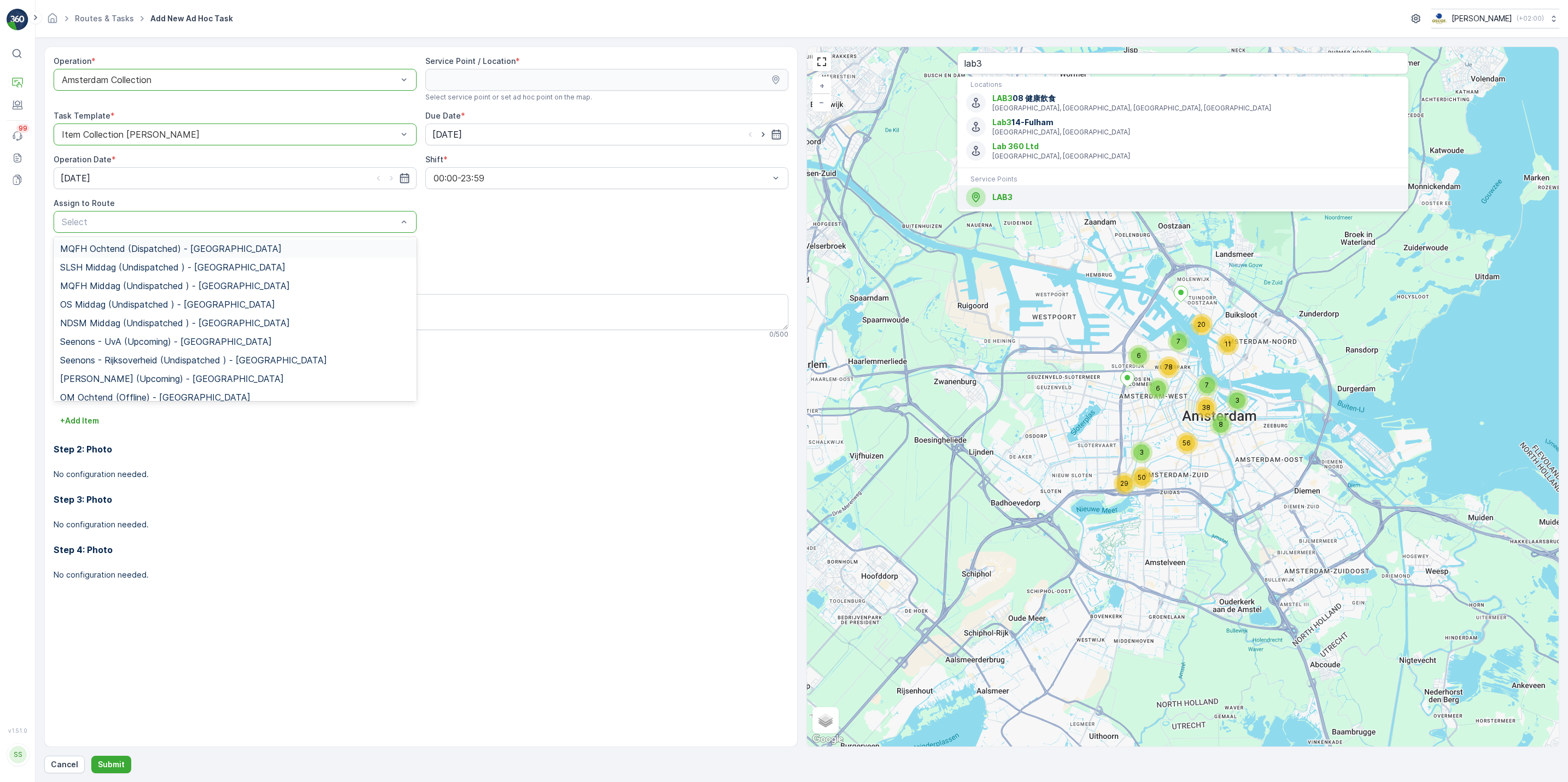
click at [1033, 194] on span "LAB3" at bounding box center [1195, 197] width 407 height 11
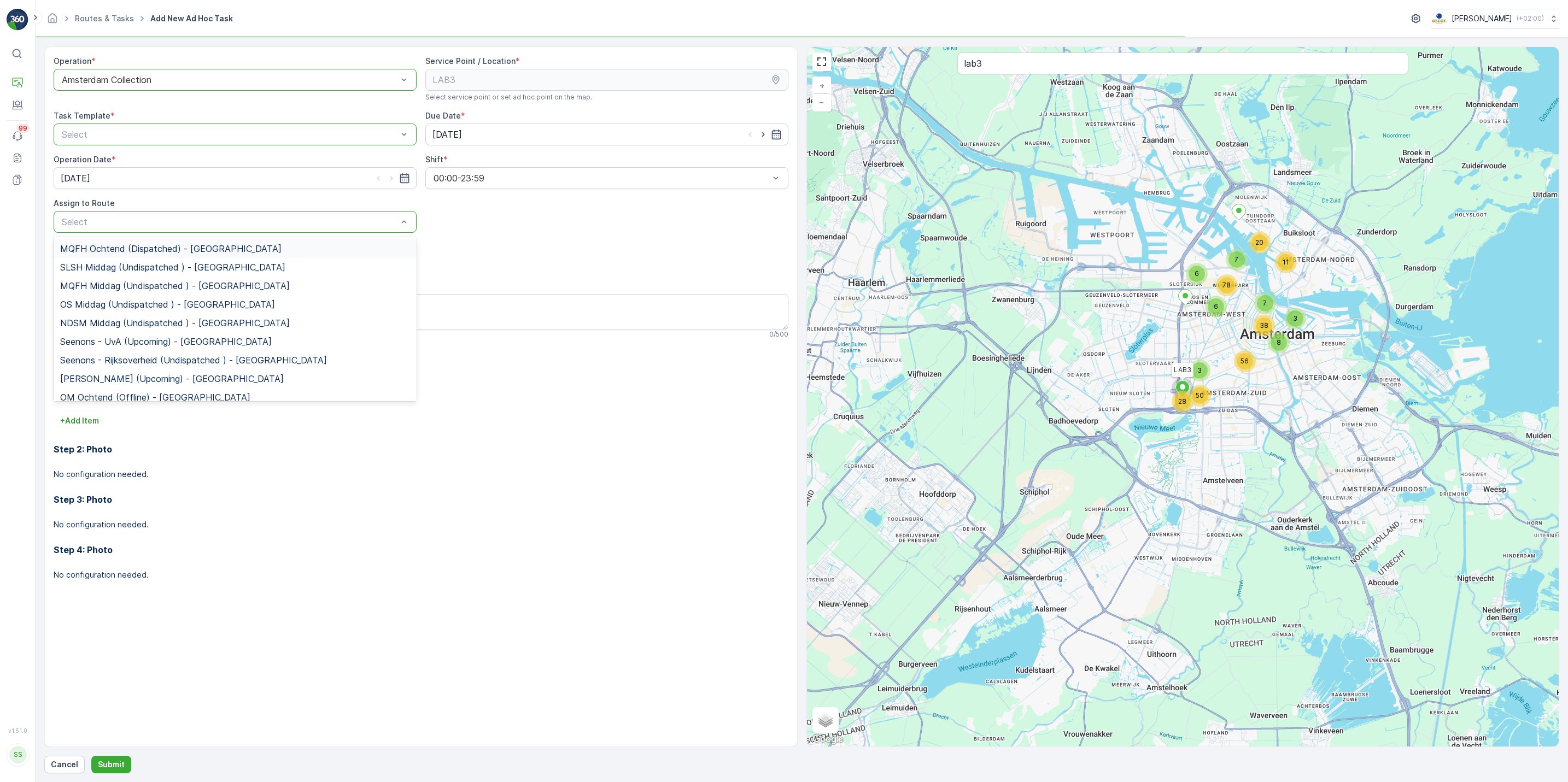
click at [285, 133] on div at bounding box center [229, 134] width 338 height 10
click at [245, 160] on div "Item Collection Oscar Regulier" at bounding box center [235, 161] width 350 height 10
click at [271, 216] on p "Select" at bounding box center [229, 221] width 335 height 13
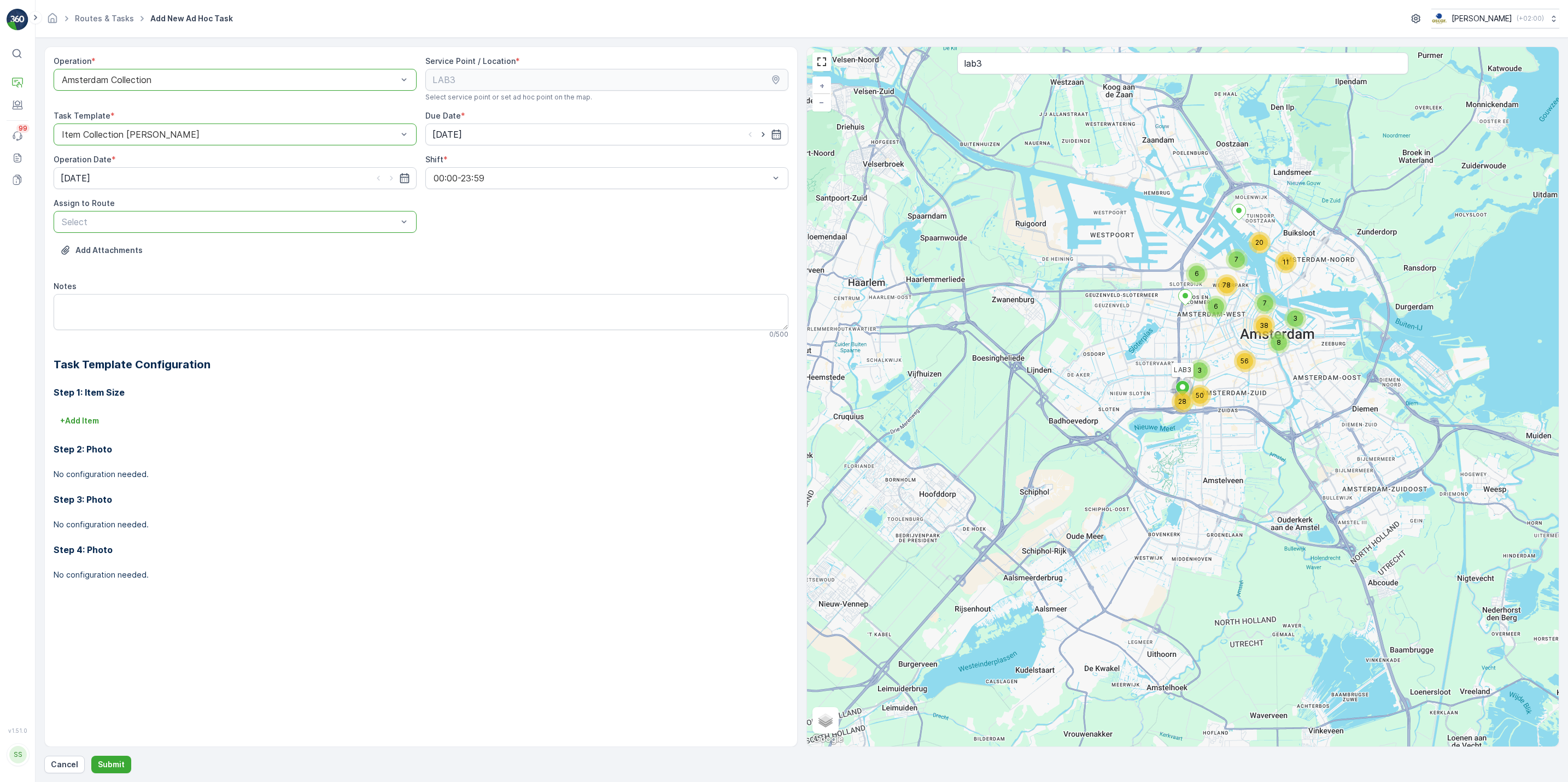
click at [272, 217] on div at bounding box center [229, 221] width 338 height 10
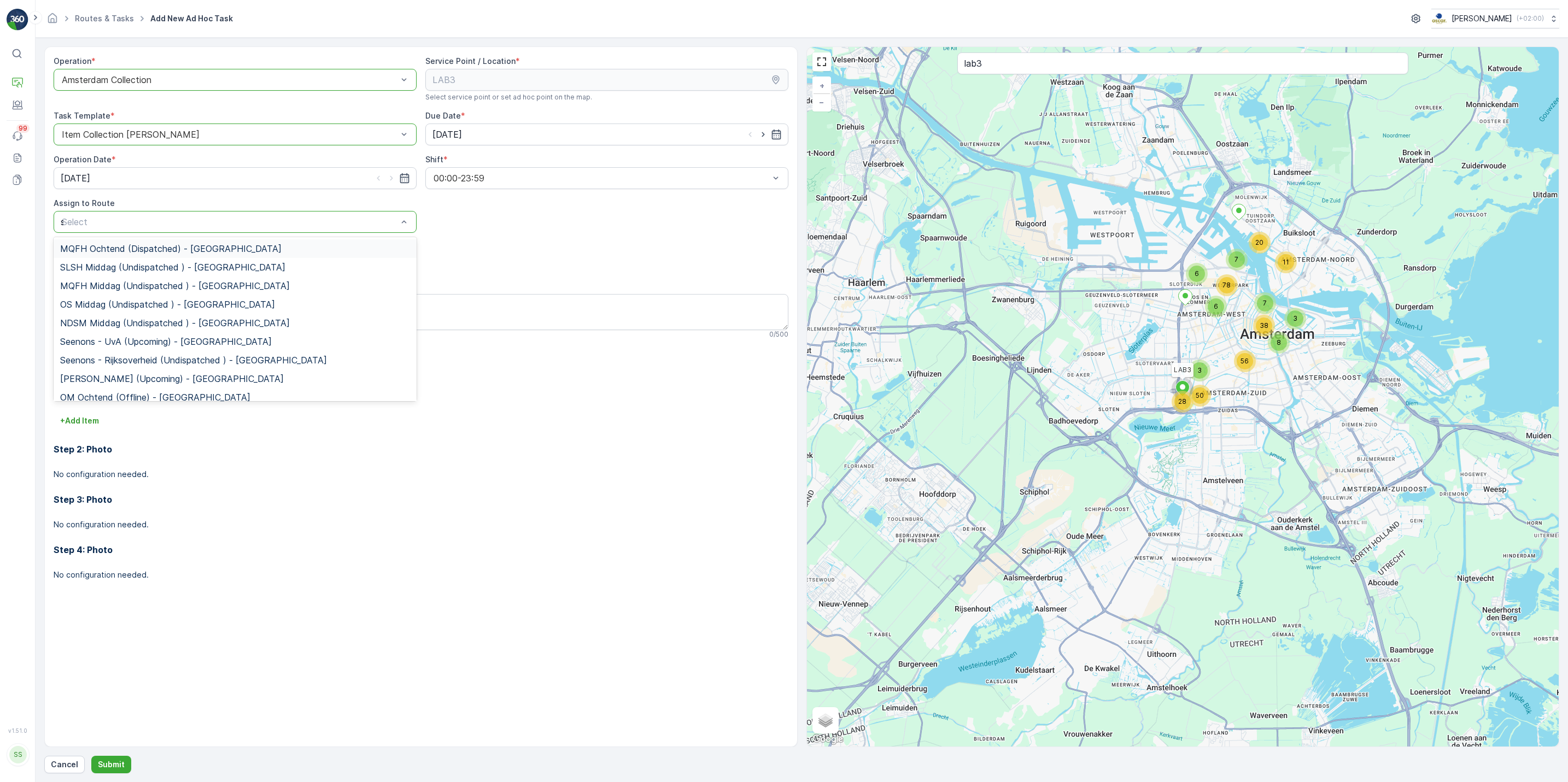
type input "sg"
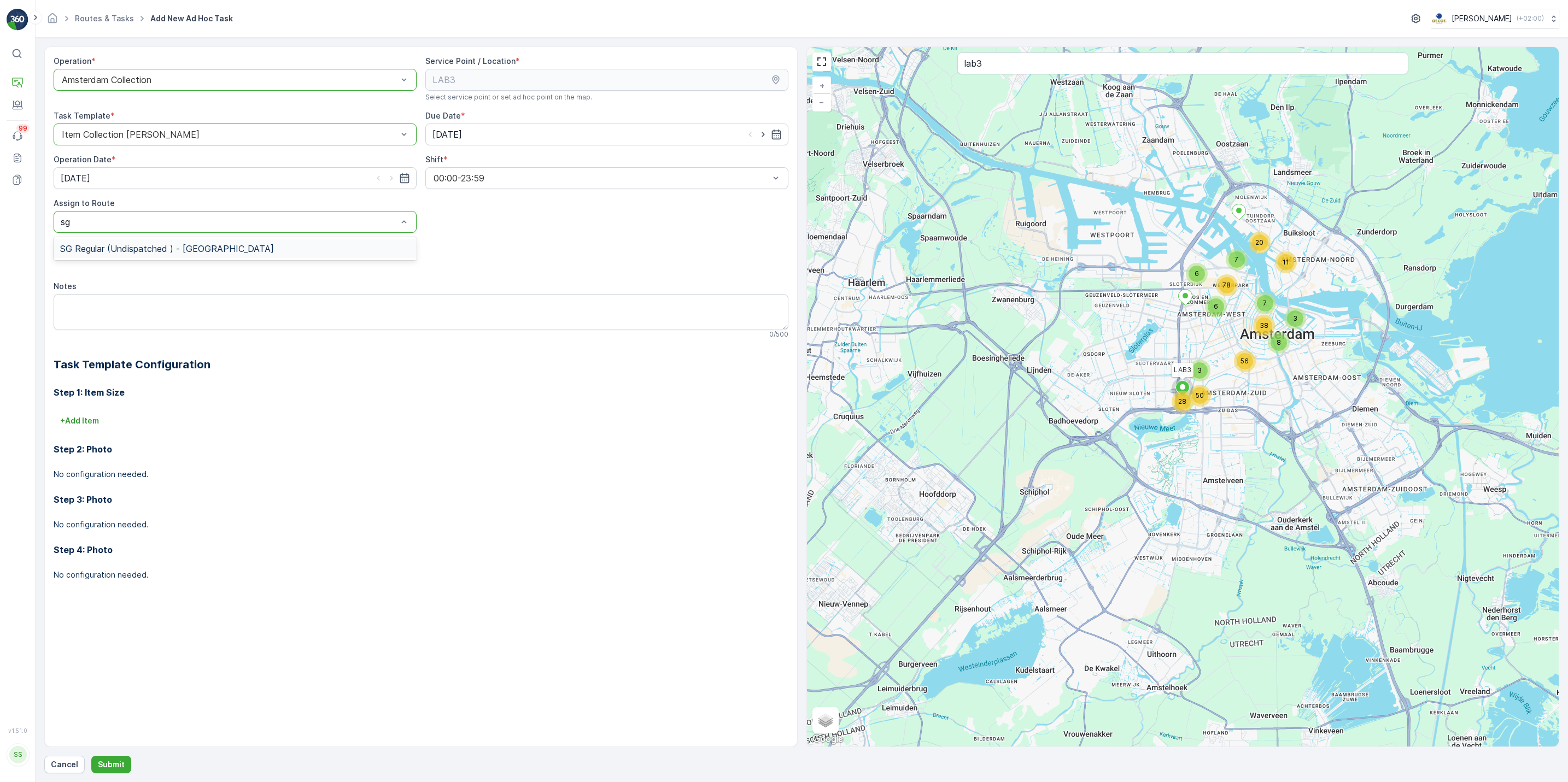
click at [255, 245] on div "SG Regular (Undispatched ) - Amsterdam" at bounding box center [235, 248] width 350 height 10
click at [109, 766] on p "Submit" at bounding box center [111, 764] width 27 height 11
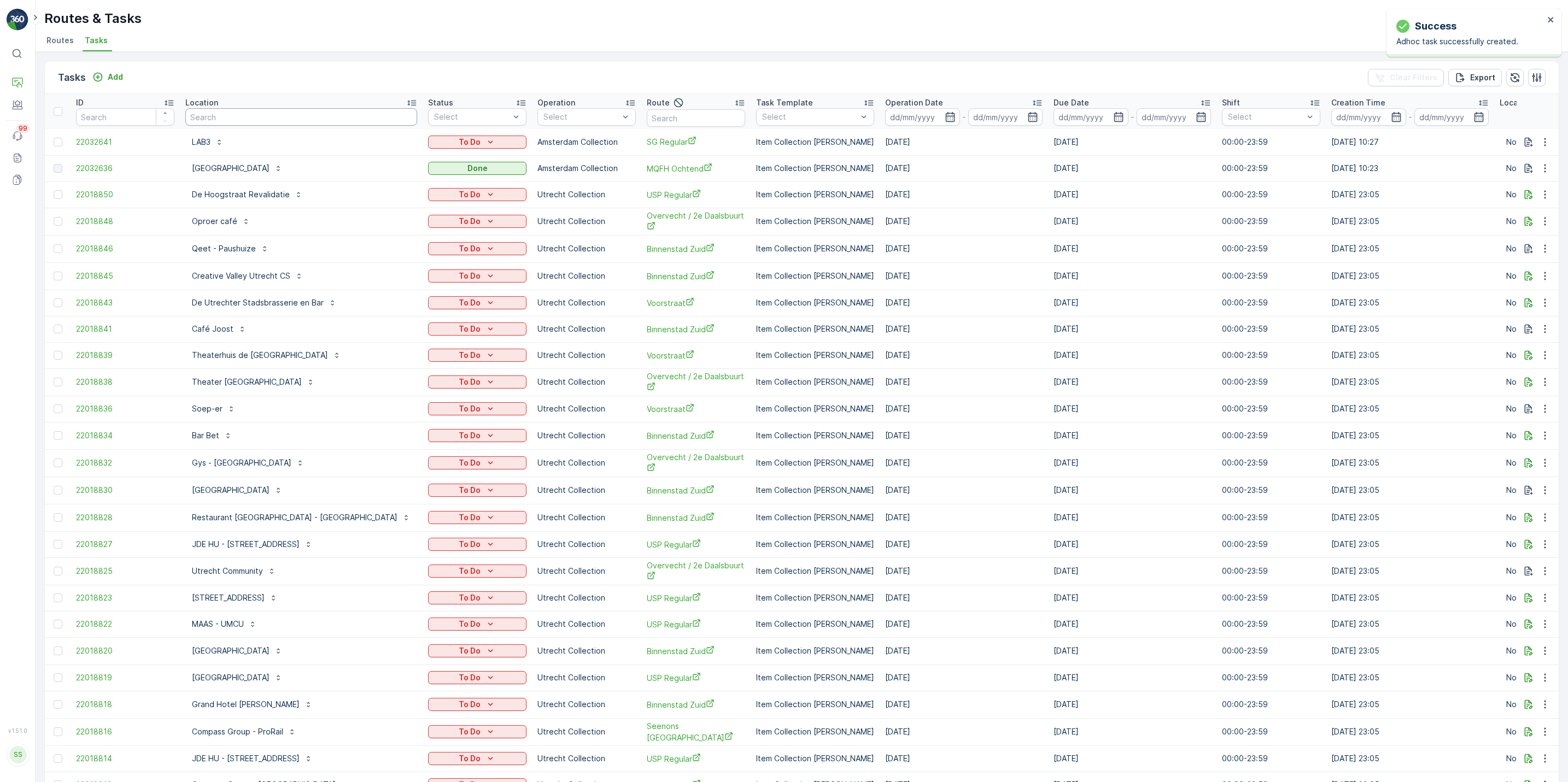
click at [254, 120] on input "text" at bounding box center [301, 116] width 232 height 17
type input "kook"
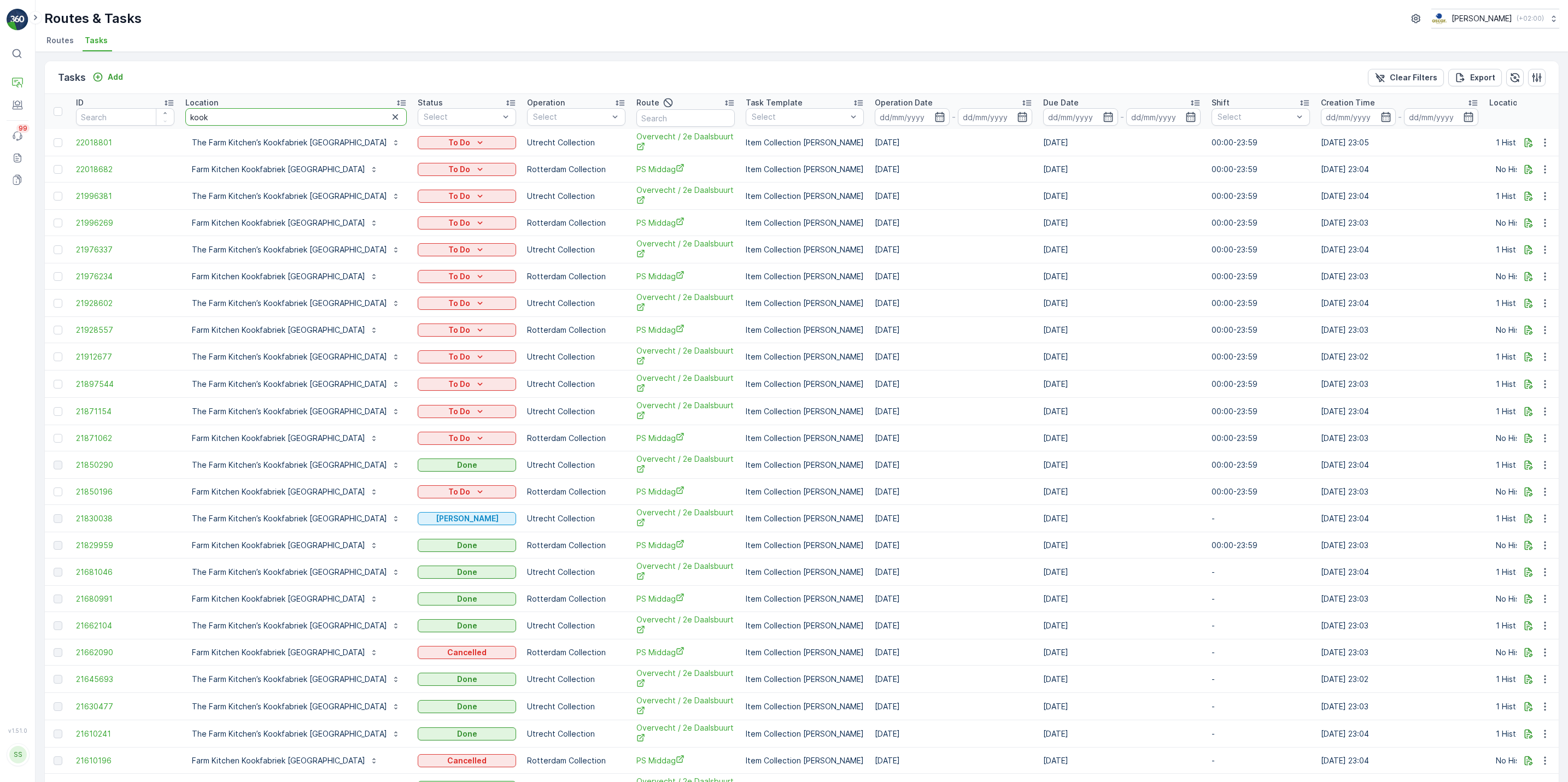
click at [248, 109] on input "kook" at bounding box center [296, 116] width 221 height 17
type input "kookfabriek"
click at [934, 113] on icon "button" at bounding box center [939, 116] width 11 height 11
click at [992, 251] on div "25" at bounding box center [990, 251] width 17 height 17
type input "[DATE]"
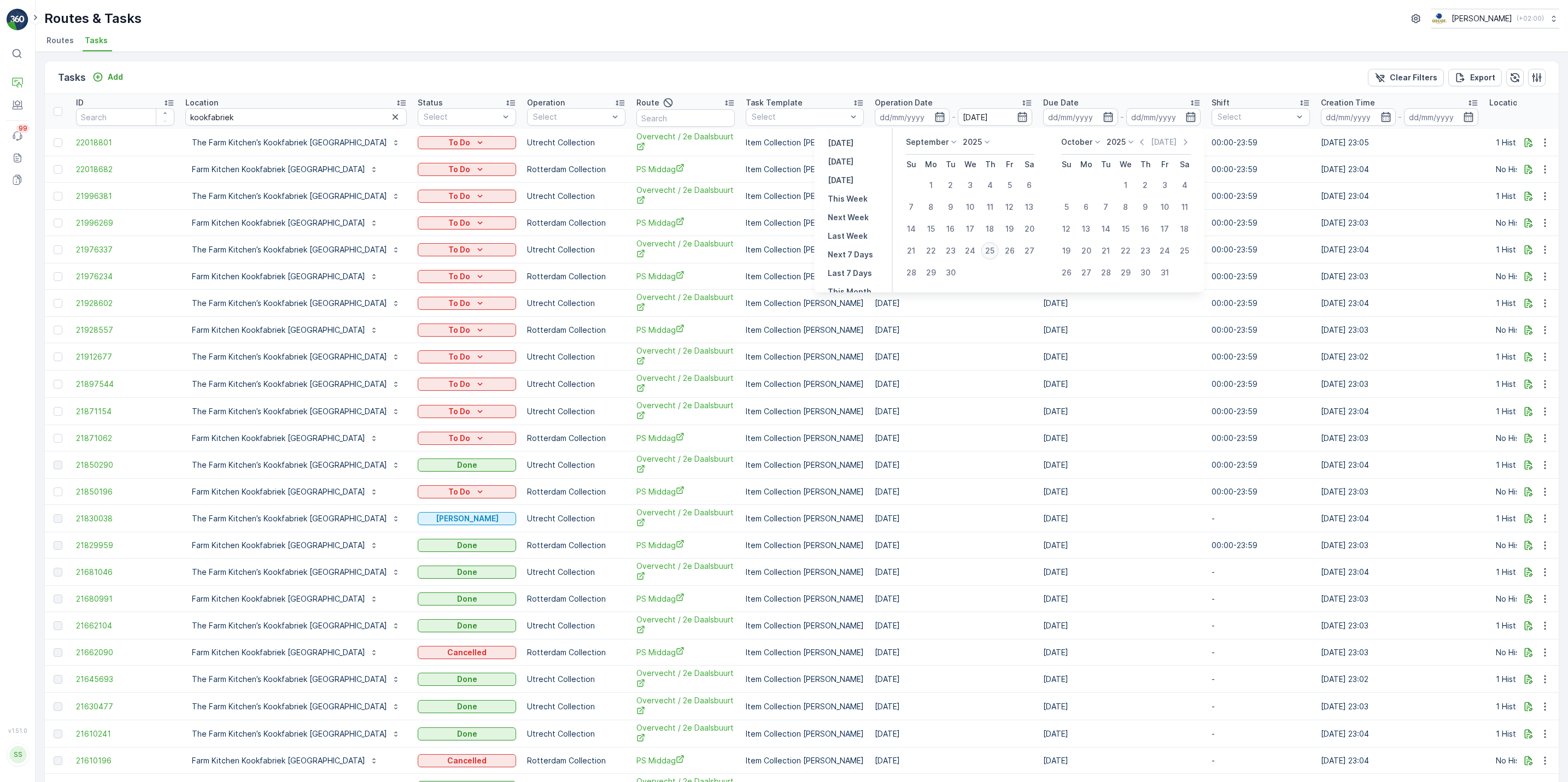
click at [992, 251] on div "25" at bounding box center [990, 251] width 17 height 17
type input "[DATE]"
click at [992, 251] on div "25" at bounding box center [990, 251] width 17 height 17
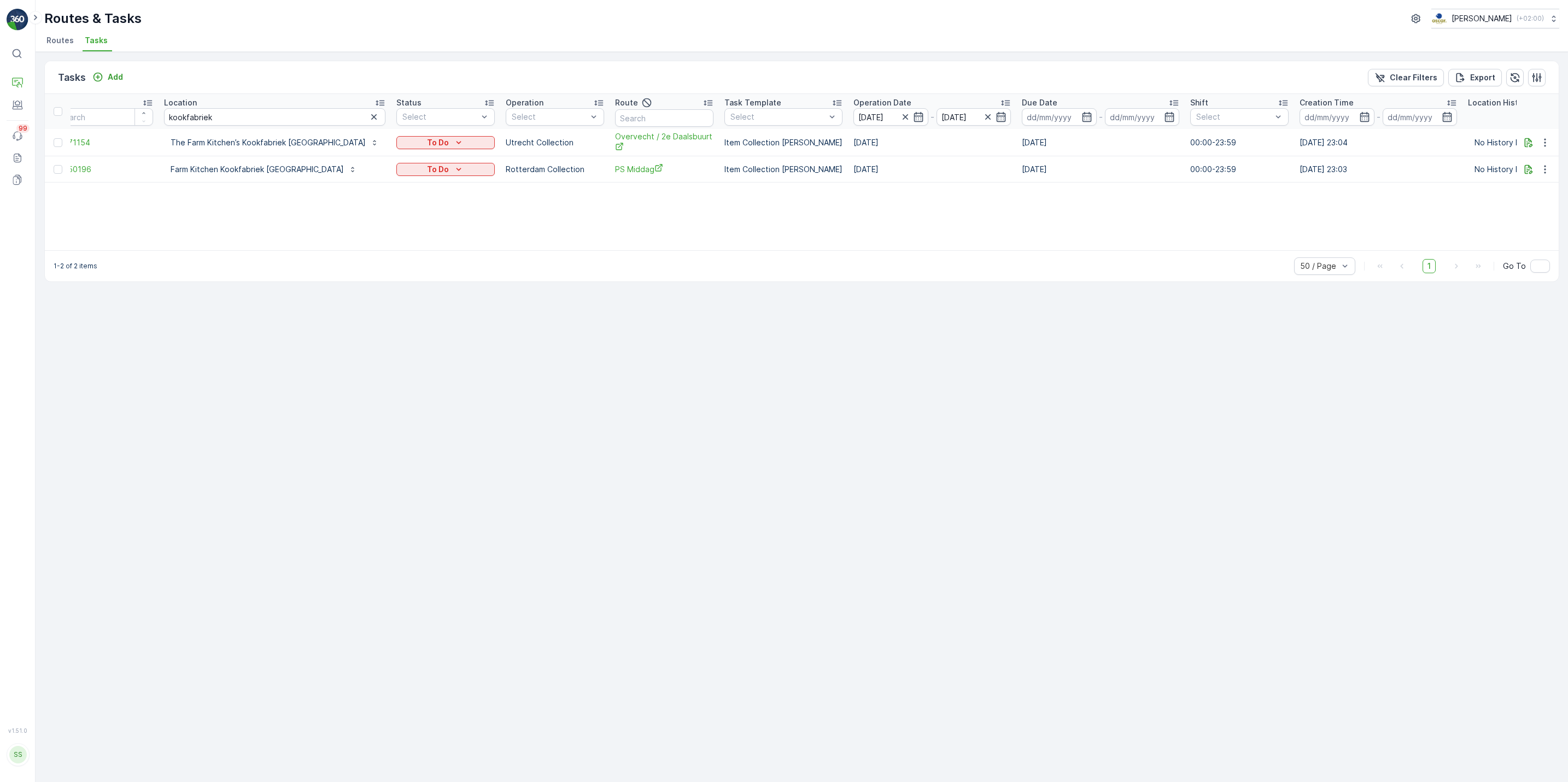
scroll to position [0, 22]
click at [114, 72] on p "Add" at bounding box center [115, 77] width 15 height 11
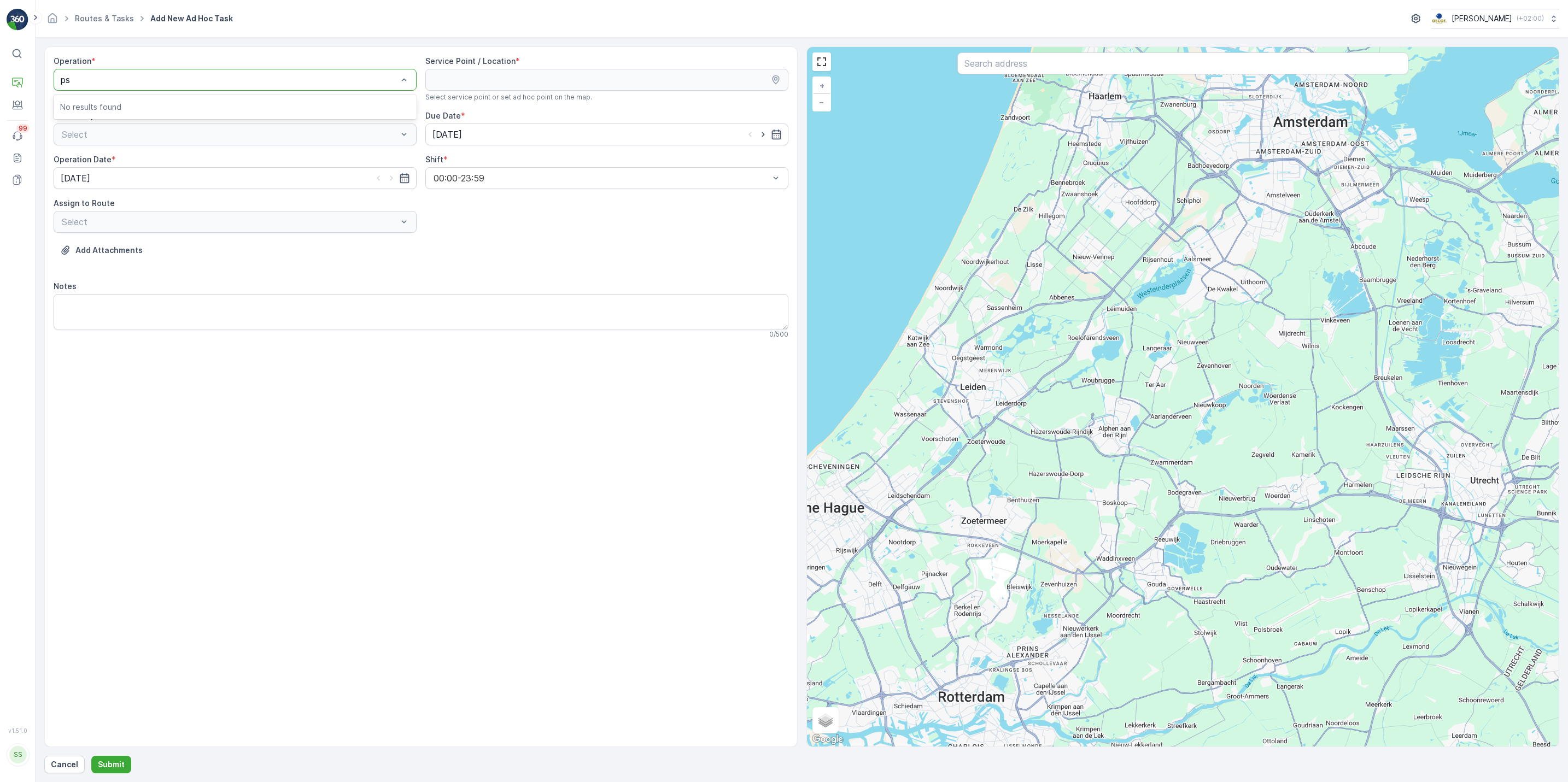
type input "p"
click at [123, 148] on span "Rotterdam Collection" at bounding box center [103, 143] width 87 height 10
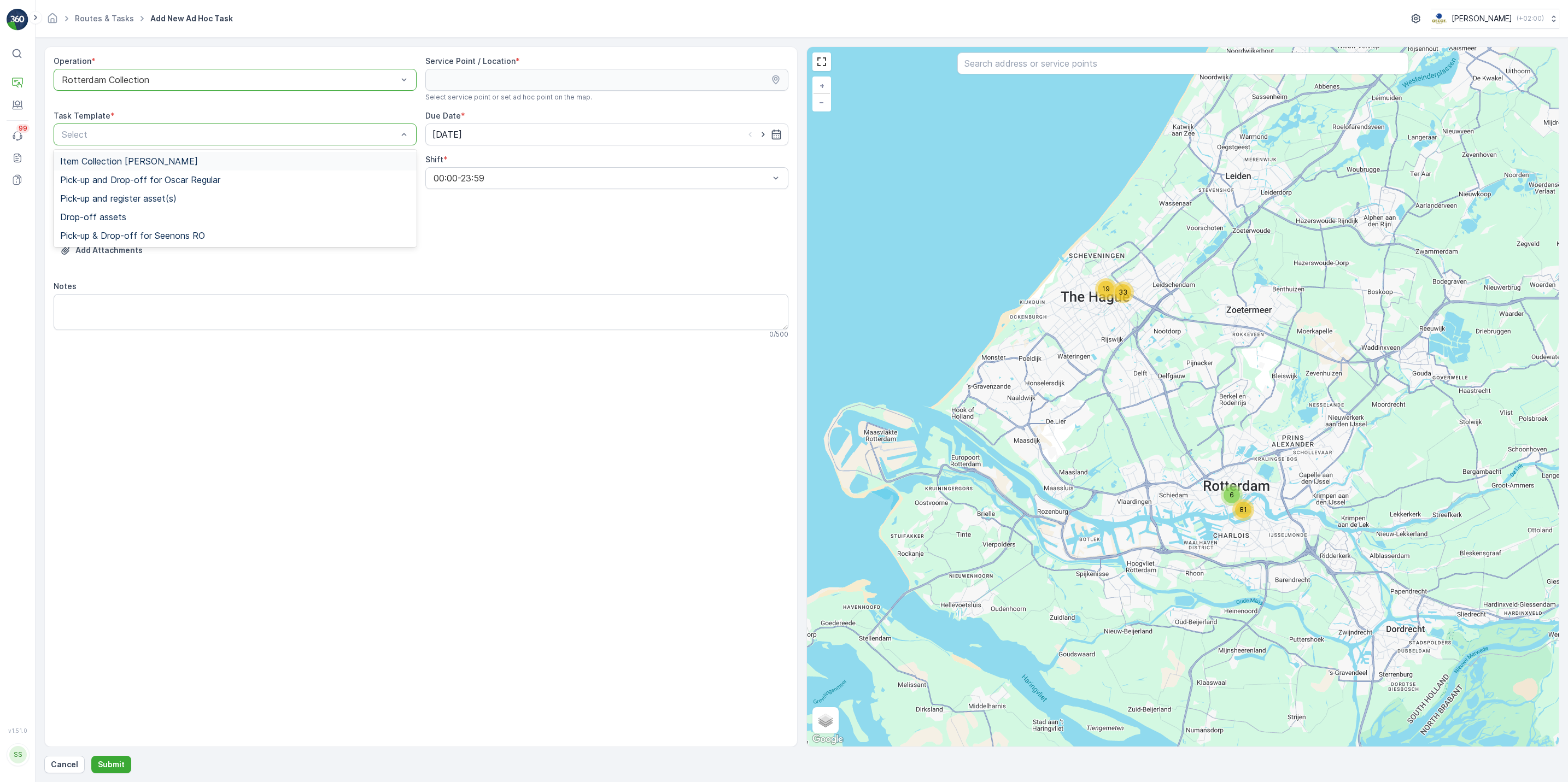
click at [308, 171] on div "Item Collection Oscar Regulier" at bounding box center [235, 161] width 363 height 18
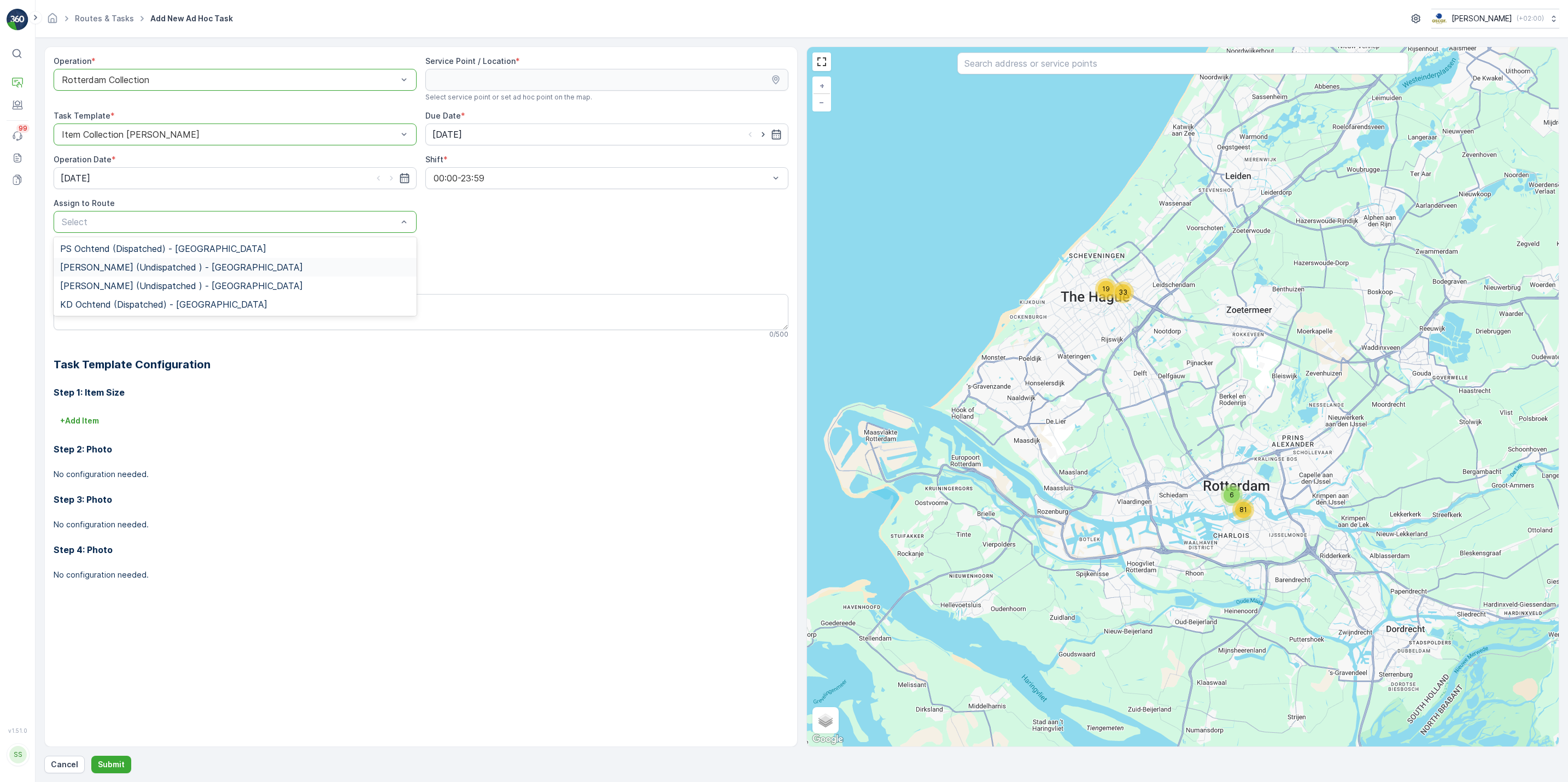
click at [220, 269] on span "PS Middag (Undispatched ) - Rotterdam" at bounding box center [181, 267] width 242 height 10
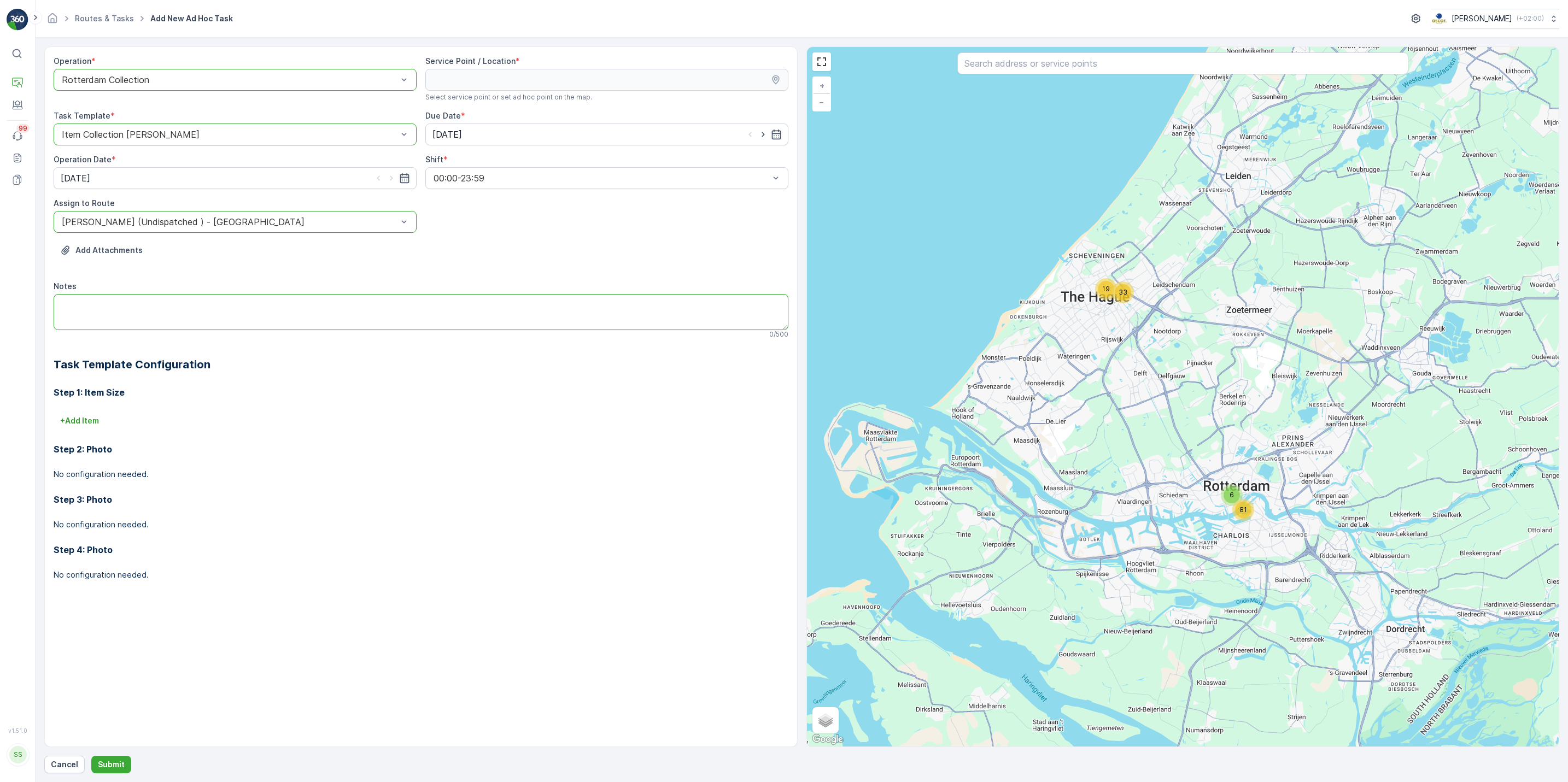
click at [207, 312] on textarea "Notes" at bounding box center [421, 312] width 735 height 36
type textarea "3x swill emmers brengen + 5x pd zakken, 5x swillzakjes, en 5x restzakken"
click at [1002, 64] on input "text" at bounding box center [1182, 63] width 451 height 22
type input "kookfab"
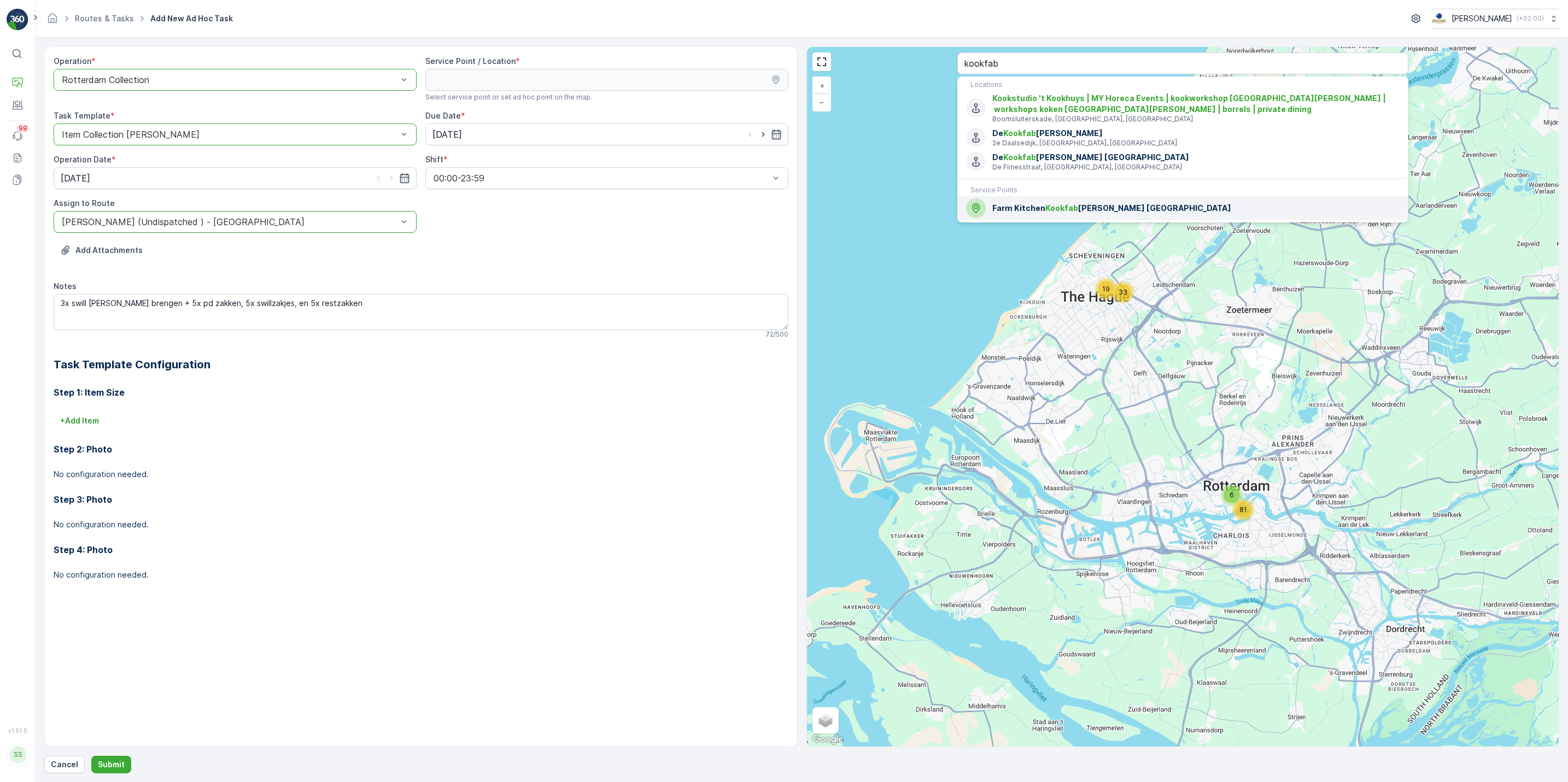
click at [1015, 214] on span "Farm Kitchen Kookfab riek Rotterdam" at bounding box center [1195, 208] width 407 height 11
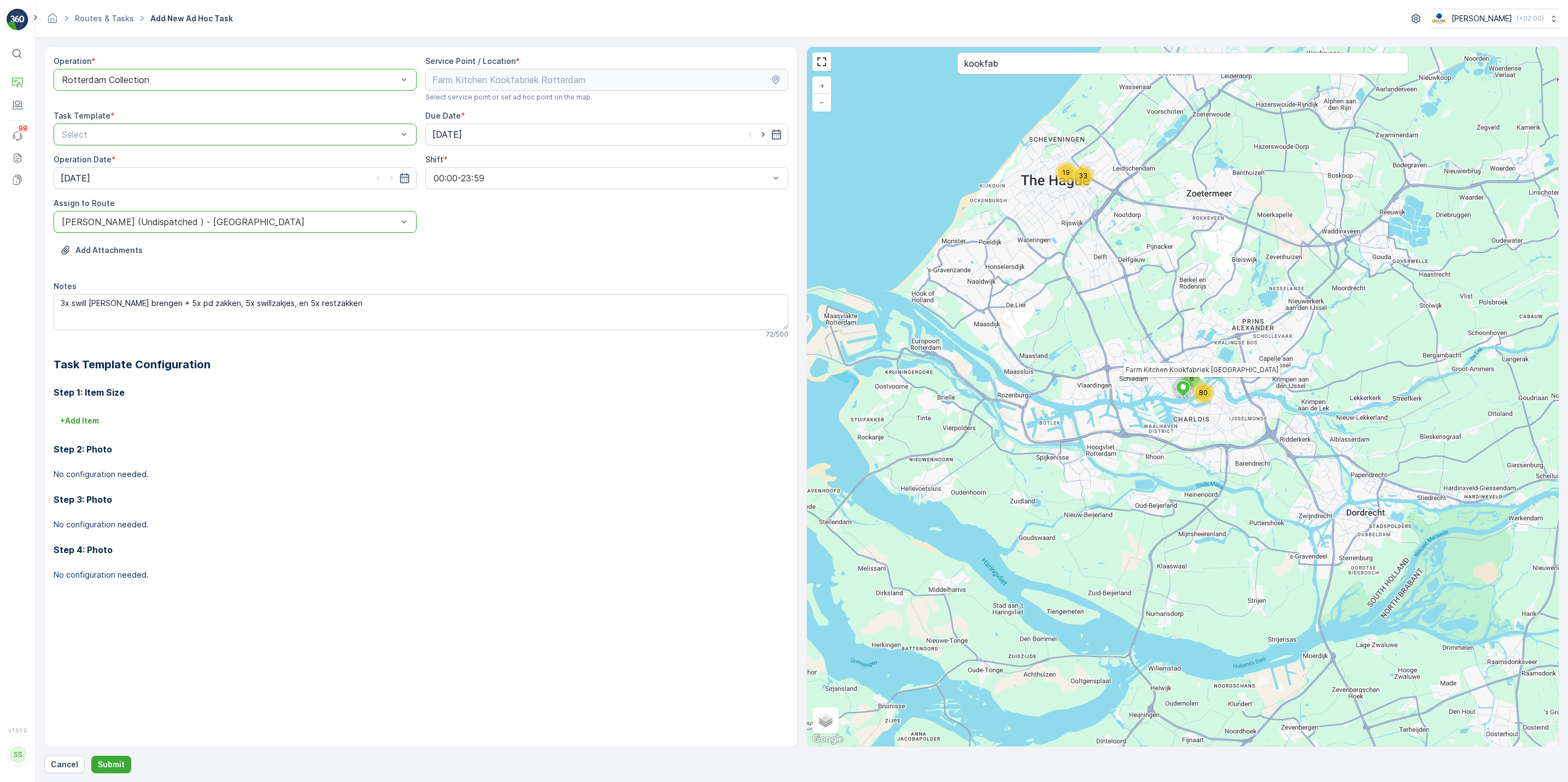
click at [253, 139] on div at bounding box center [229, 134] width 338 height 10
click at [232, 155] on div "Item Collection Oscar Regulier" at bounding box center [235, 161] width 363 height 18
click at [400, 324] on textarea "3x swill emmers brengen + 5x pd zakken, 5x swillzakjes, en 5x restzakken" at bounding box center [421, 312] width 735 height 36
click at [116, 760] on p "Submit" at bounding box center [111, 764] width 27 height 11
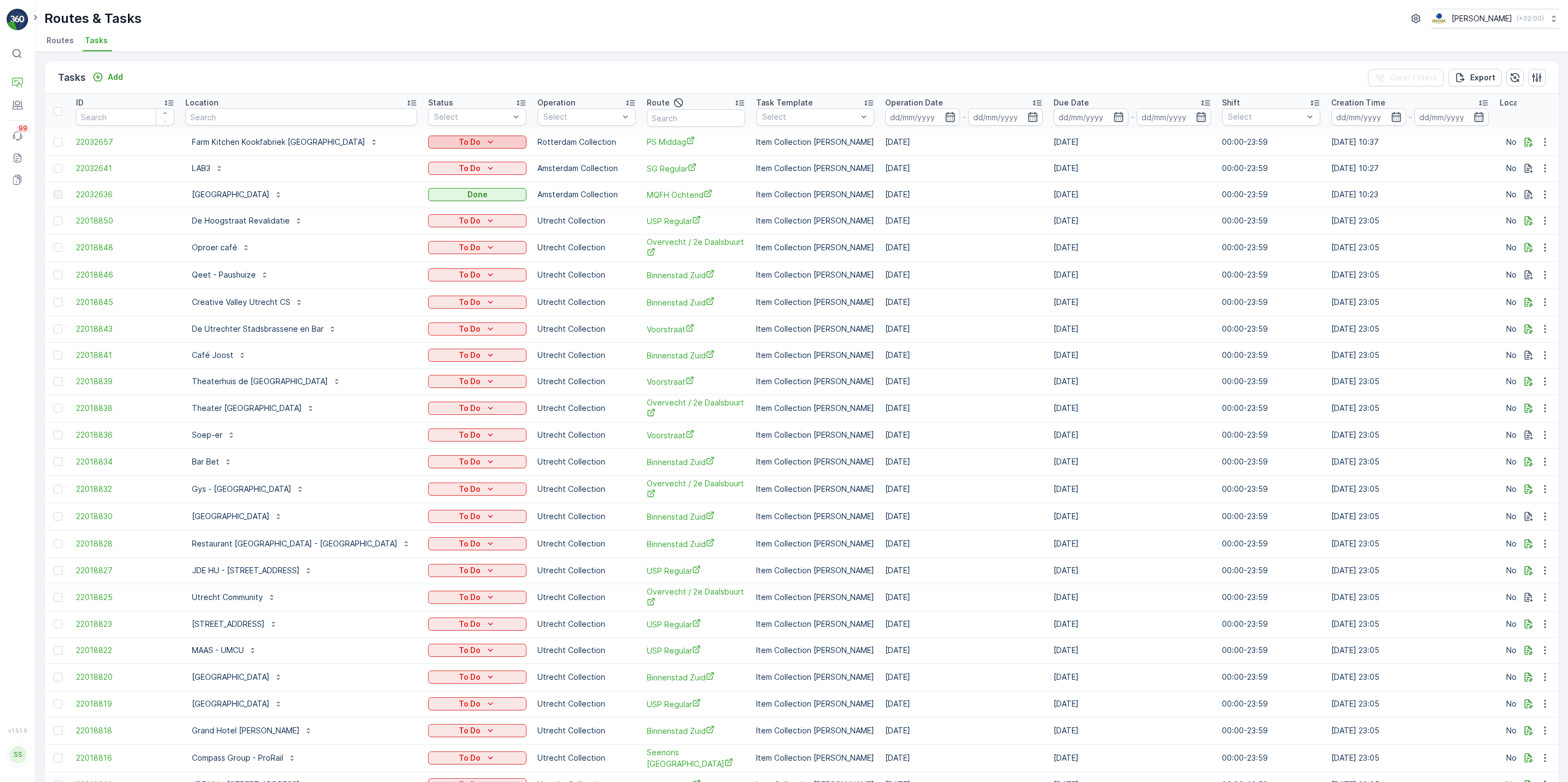
click at [459, 141] on p "To Do" at bounding box center [470, 142] width 22 height 11
click at [425, 160] on span "Let Op!" at bounding box center [430, 158] width 27 height 11
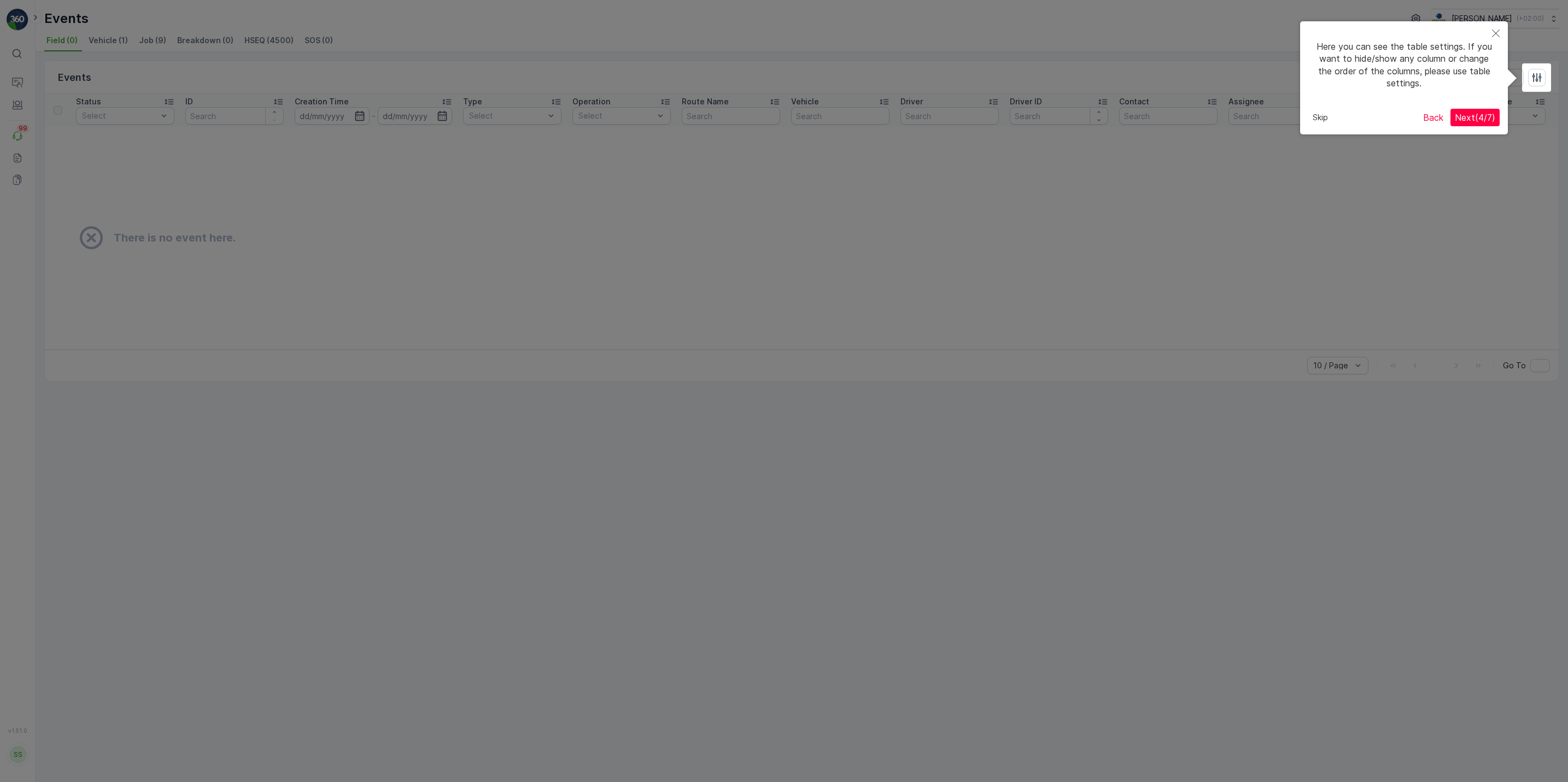
click at [780, 262] on div at bounding box center [784, 391] width 1568 height 782
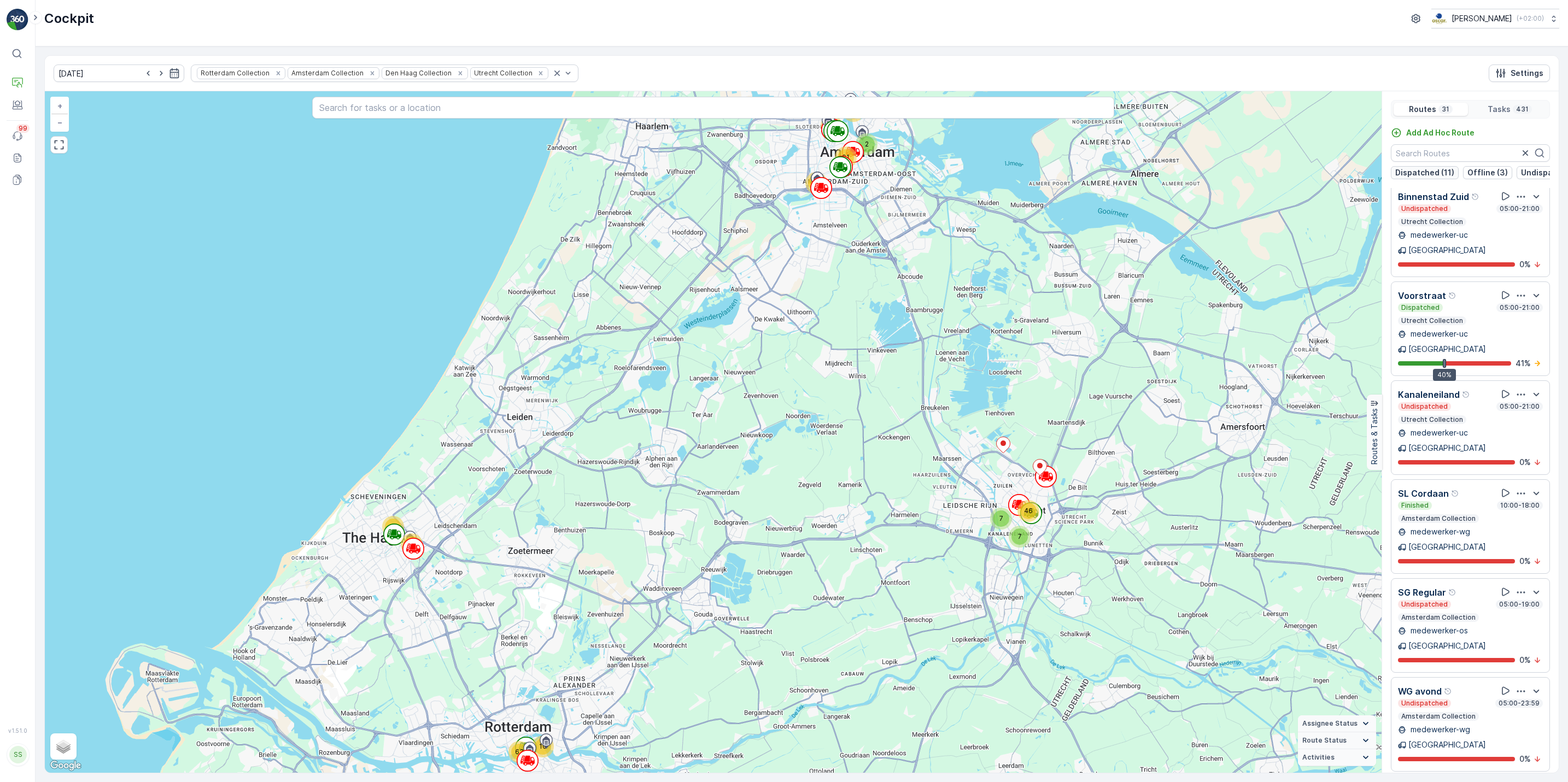
scroll to position [1566, 0]
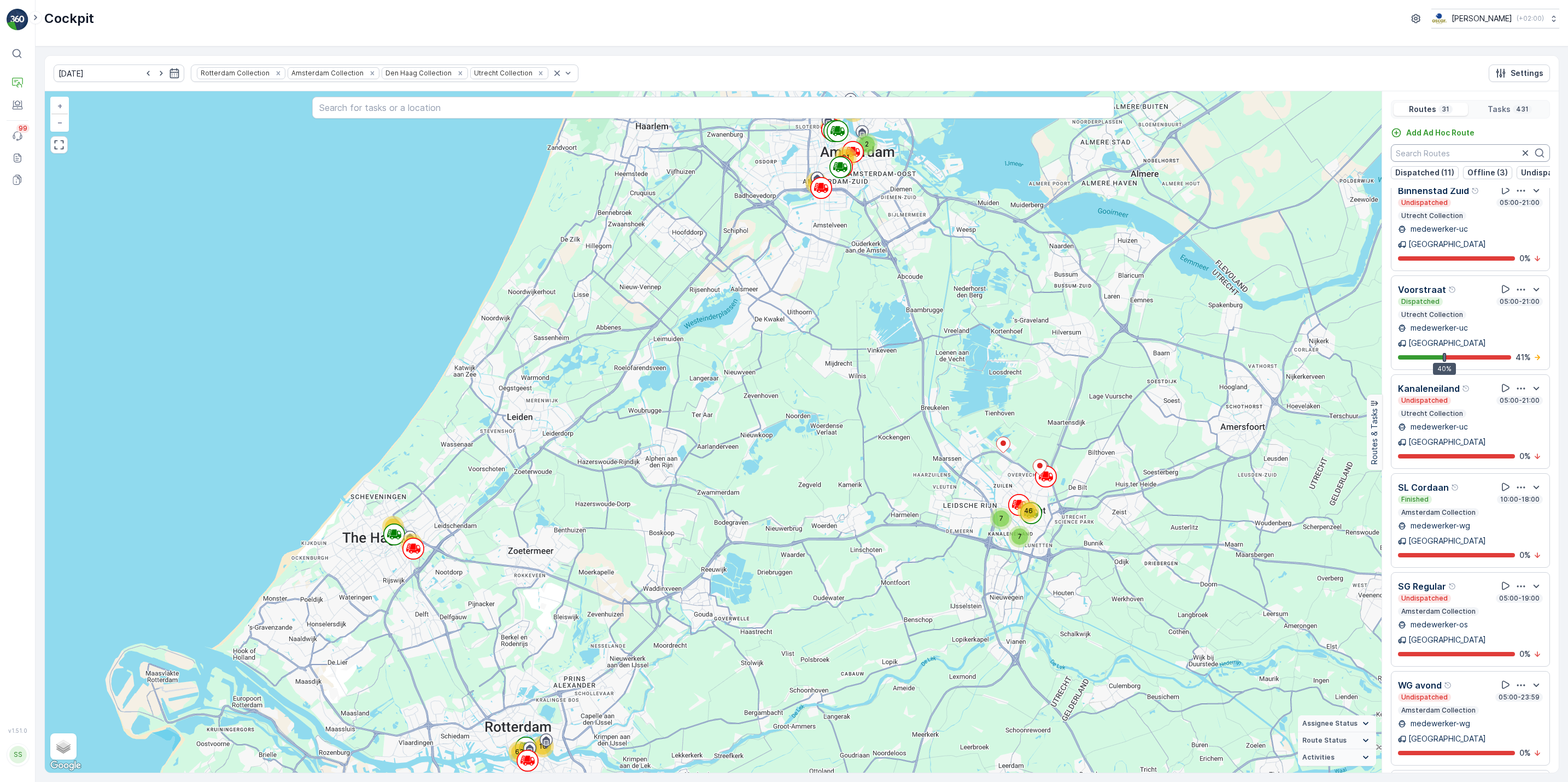
click at [1412, 153] on input "text" at bounding box center [1470, 153] width 159 height 17
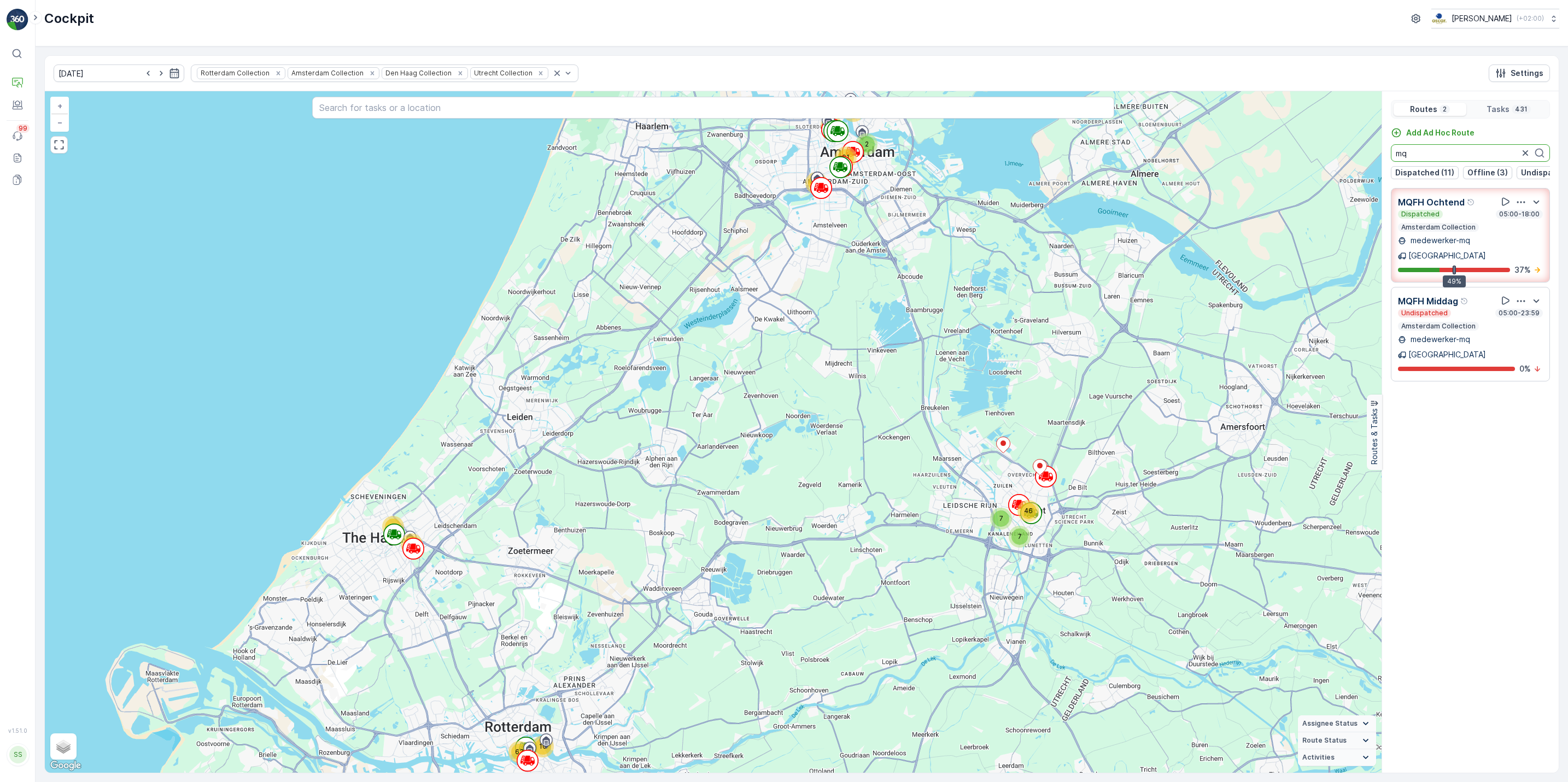
scroll to position [0, 0]
type input "mq"
click at [1522, 207] on icon "button" at bounding box center [1520, 202] width 11 height 11
click at [1521, 227] on span "See More Details" at bounding box center [1522, 232] width 64 height 11
drag, startPoint x: 1466, startPoint y: 156, endPoint x: 1335, endPoint y: 166, distance: 131.4
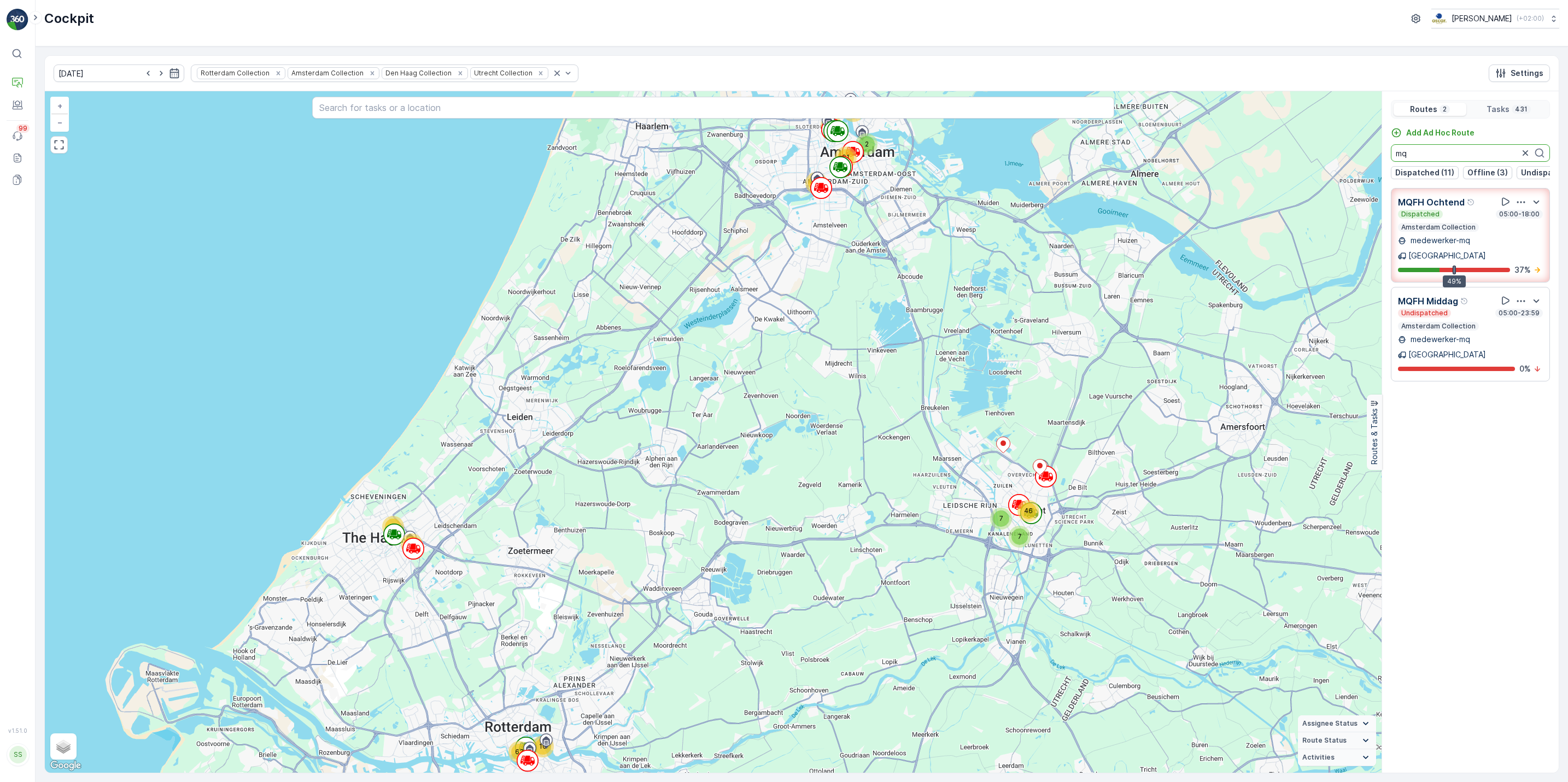
click at [1335, 166] on div "2 12 10 23 7 7 20 46 91 69 63 79 + − Satellite Roadmap Terrain Hybrid Leaflet K…" at bounding box center [801, 431] width 1514 height 681
type input "cs"
click at [1520, 207] on icon "button" at bounding box center [1520, 202] width 11 height 11
click at [1519, 230] on span "See More Details" at bounding box center [1522, 232] width 64 height 11
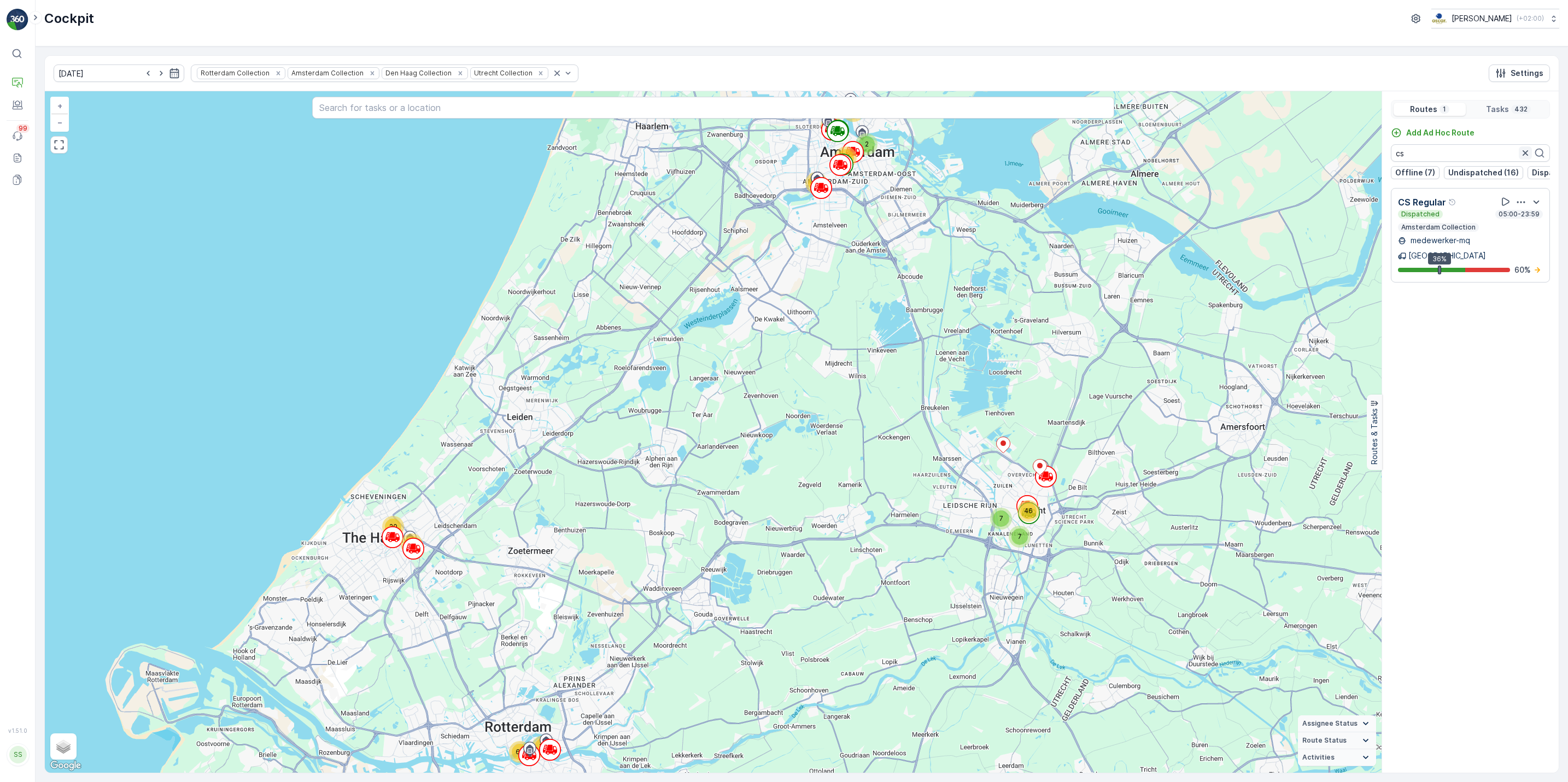
click at [1523, 153] on icon "button" at bounding box center [1525, 153] width 11 height 11
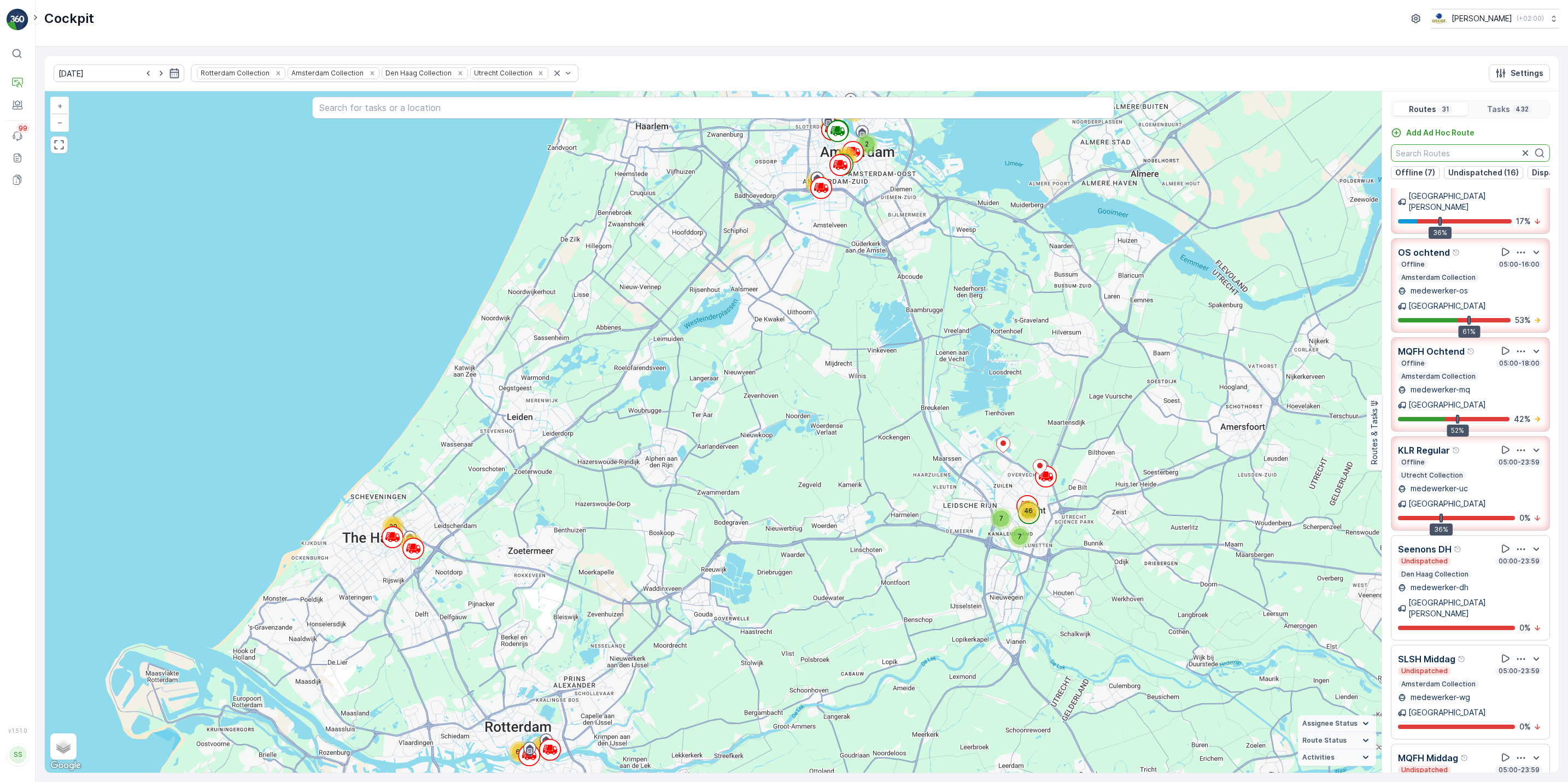
scroll to position [148, 0]
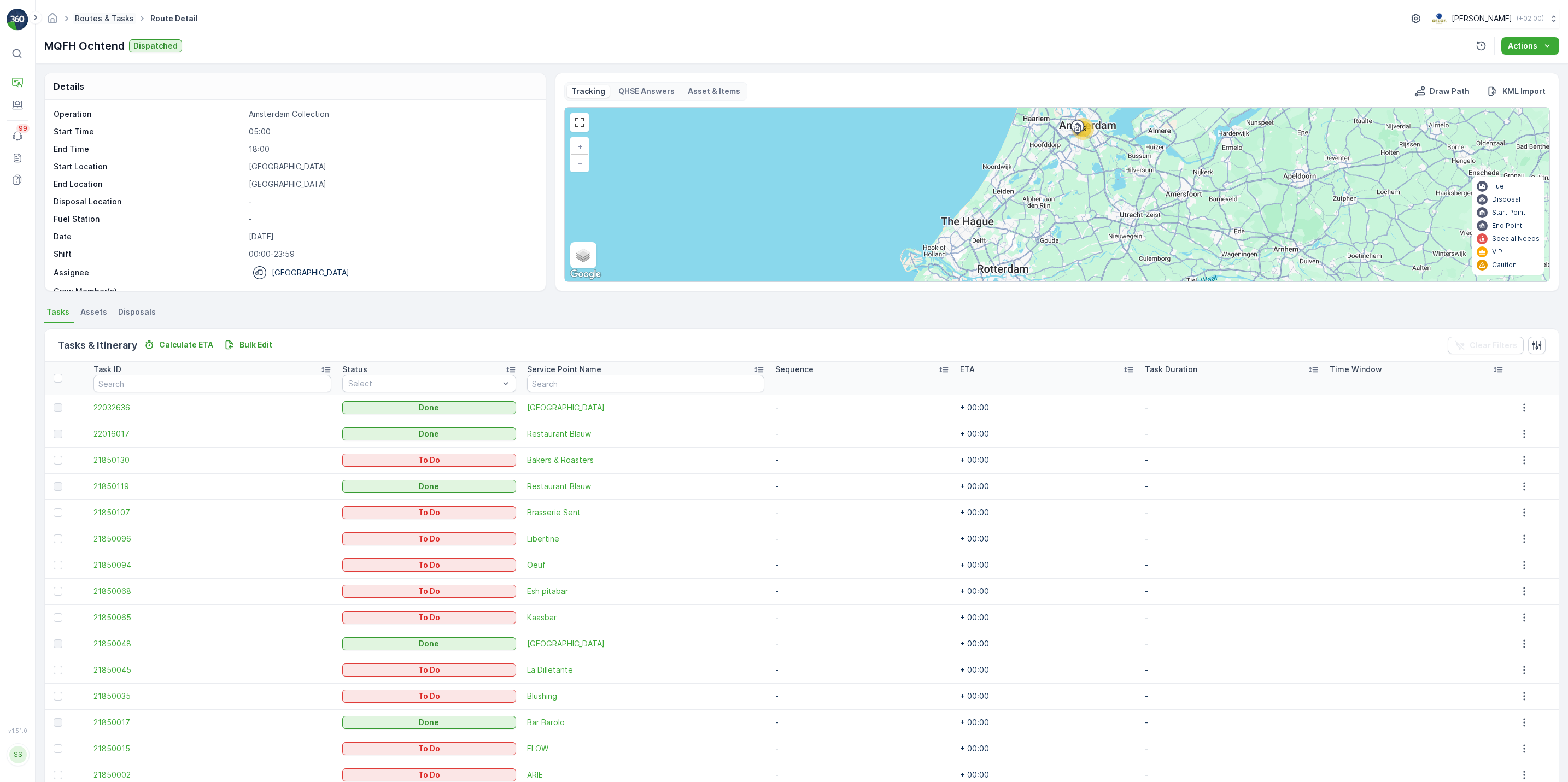
click at [118, 20] on link "Routes & Tasks" at bounding box center [104, 18] width 59 height 10
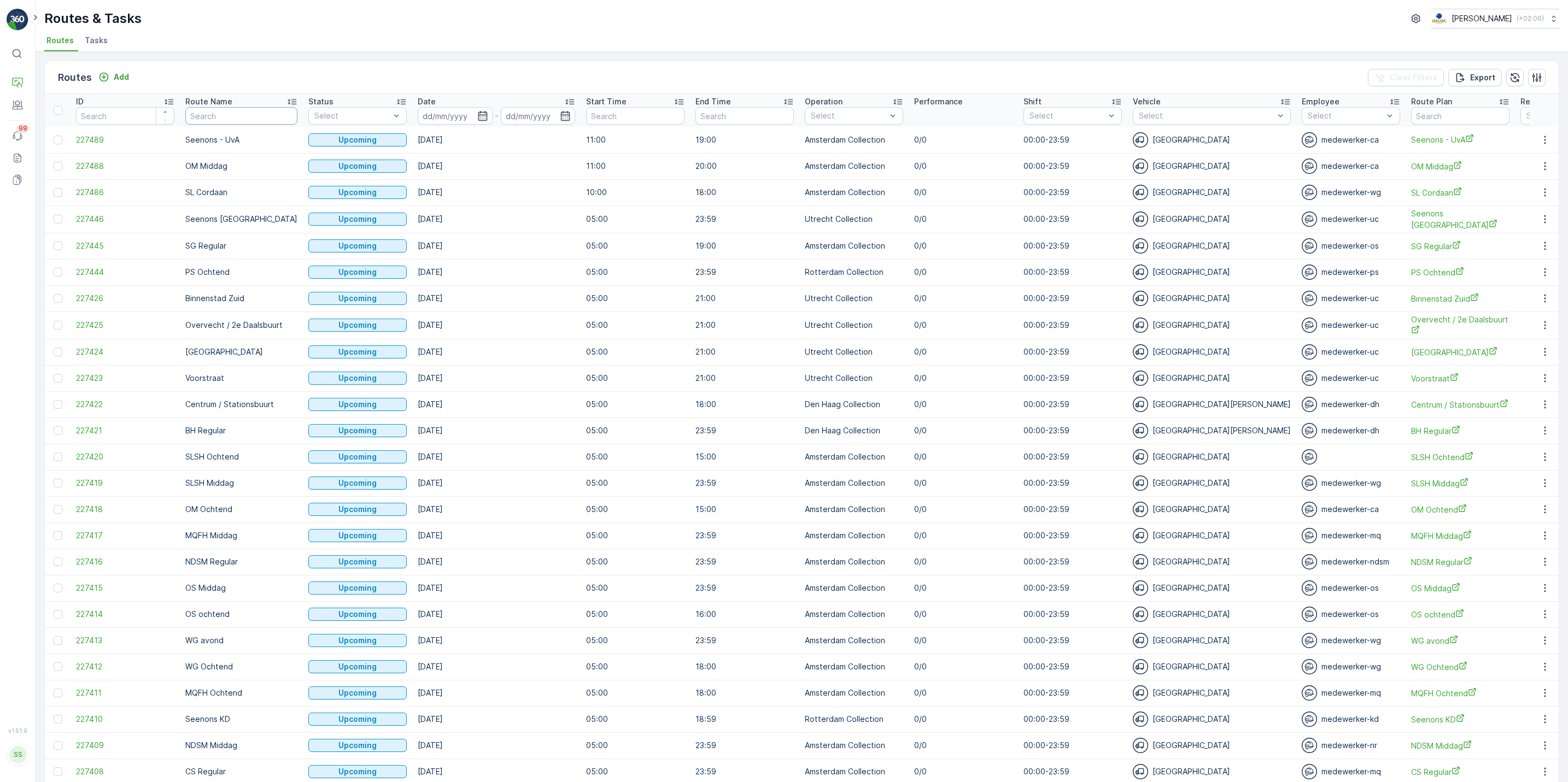
click at [253, 114] on input "text" at bounding box center [241, 115] width 112 height 17
type input "mq"
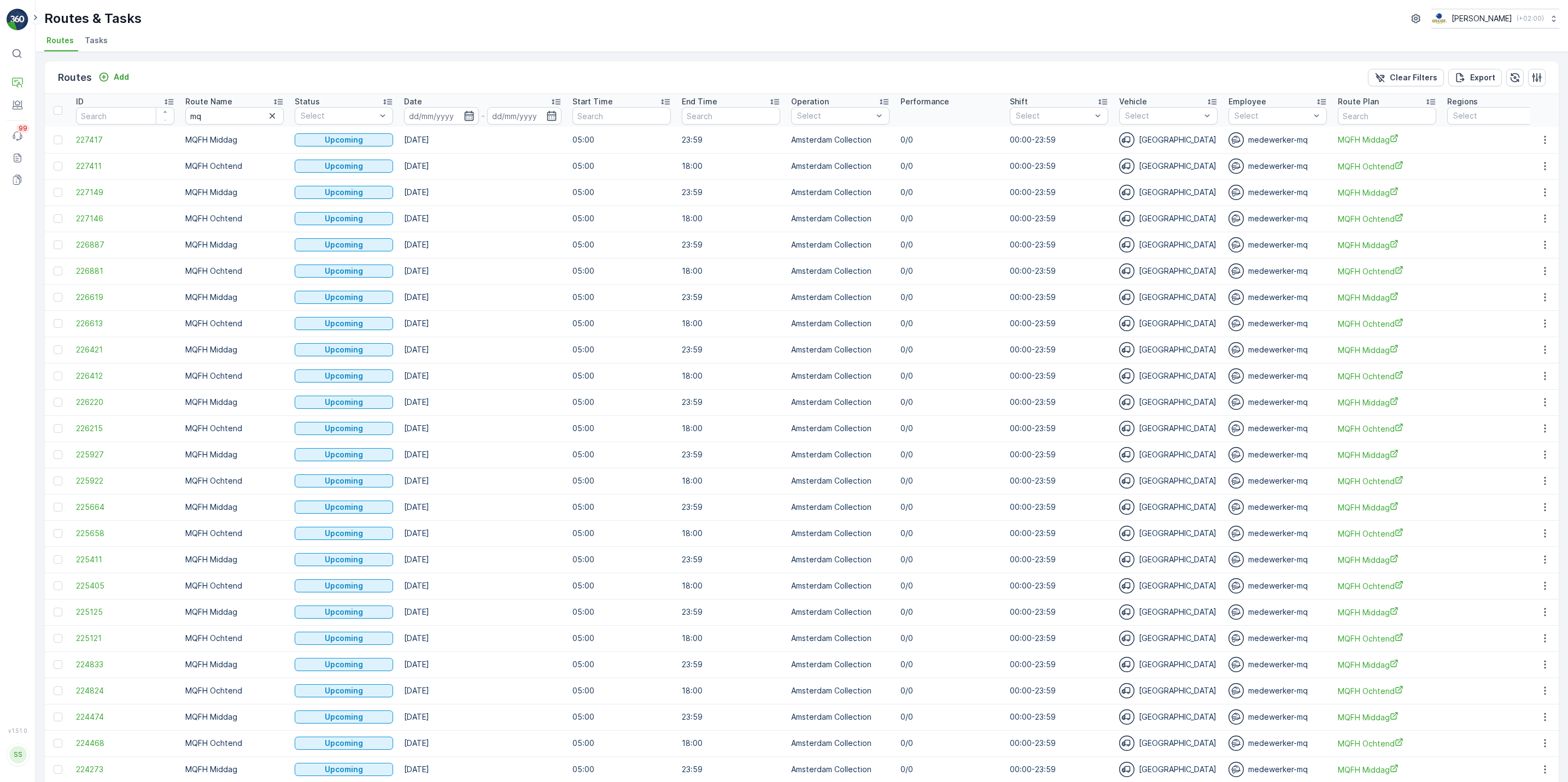
click at [465, 116] on icon "button" at bounding box center [468, 115] width 10 height 10
click at [579, 246] on div "25" at bounding box center [580, 249] width 17 height 17
type input "[DATE]"
click at [579, 246] on div "25" at bounding box center [580, 249] width 17 height 17
type input "[DATE]"
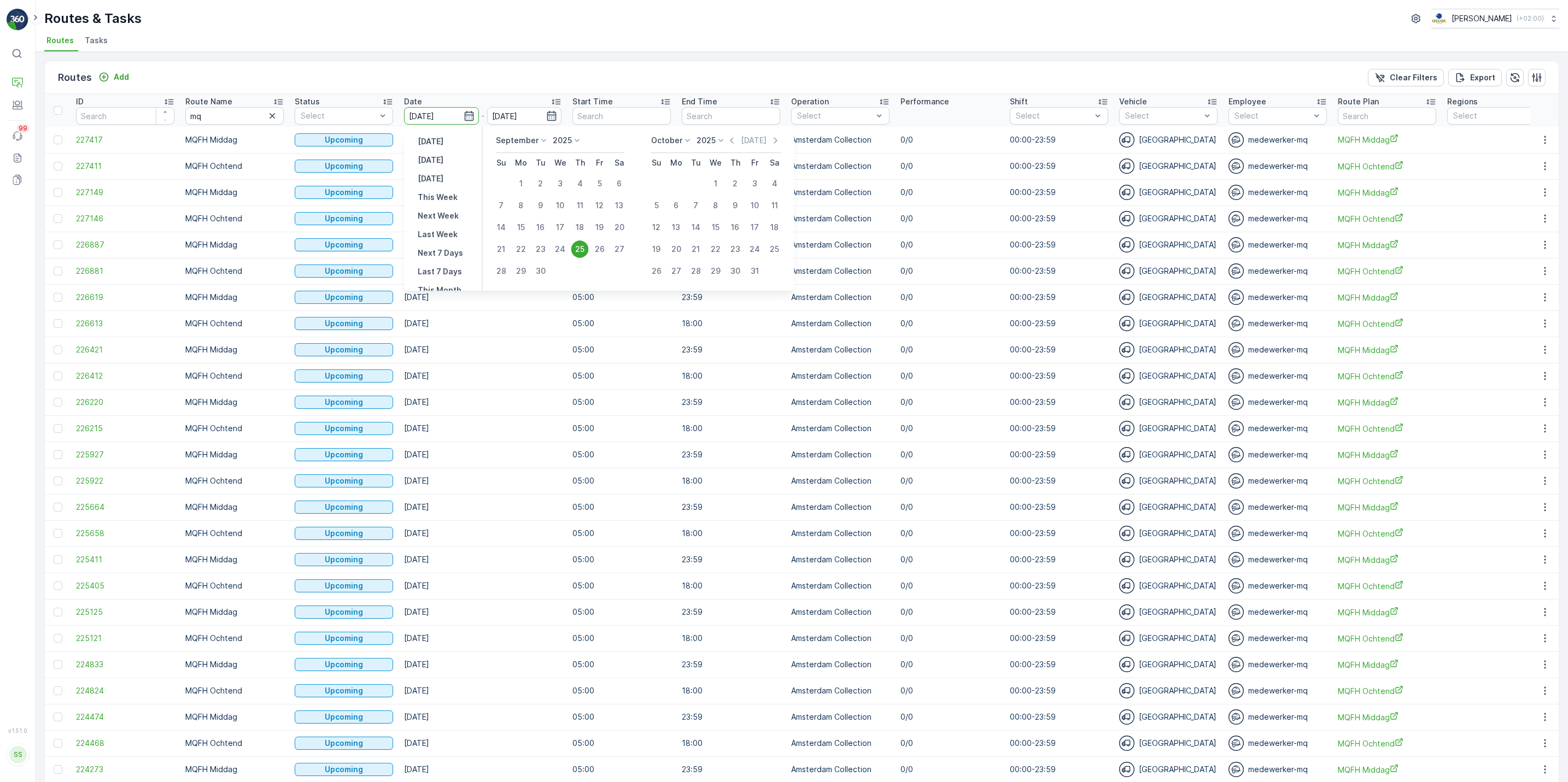
click at [579, 246] on div "25" at bounding box center [580, 249] width 17 height 17
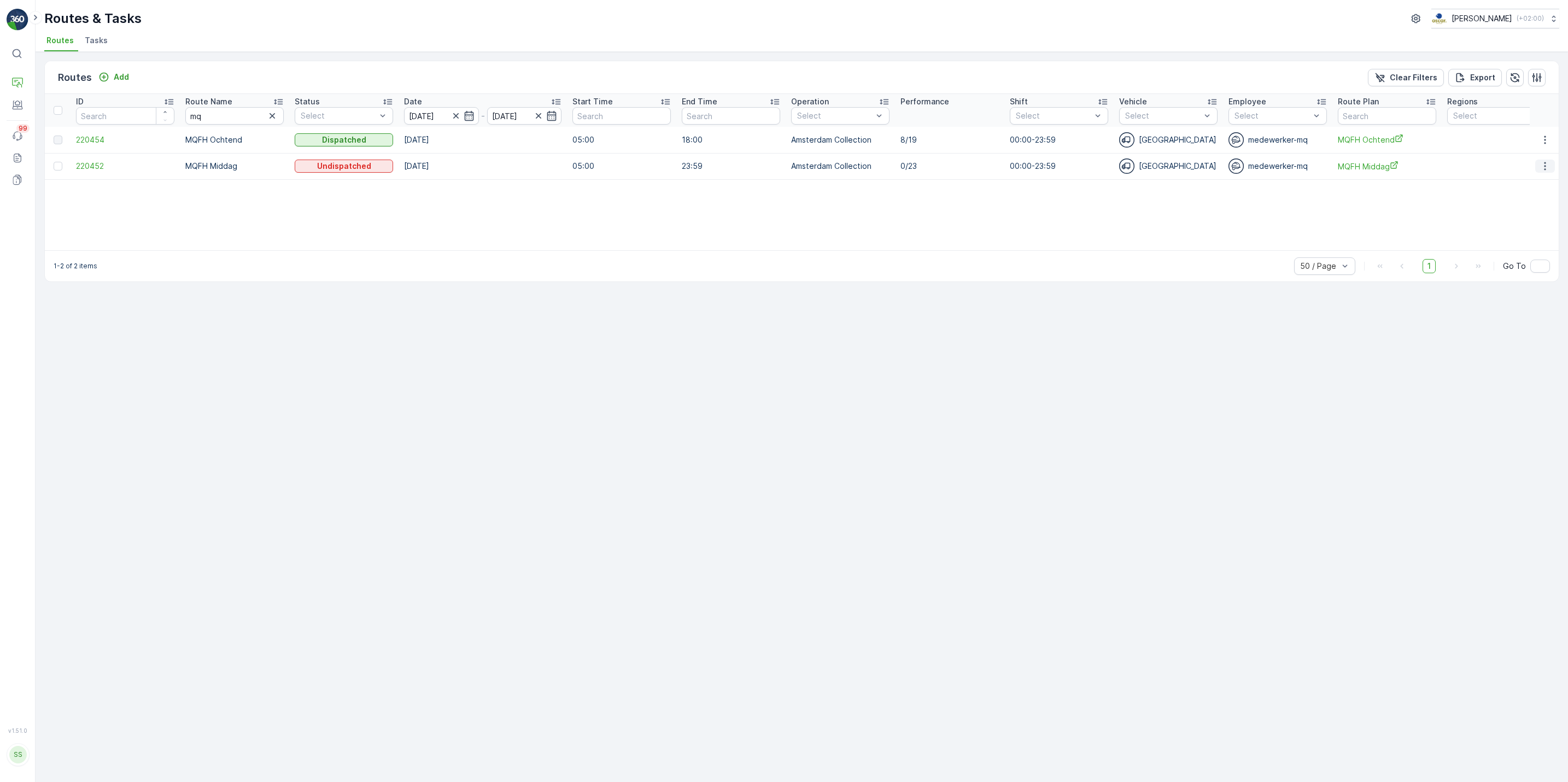
click at [1542, 171] on icon "button" at bounding box center [1544, 166] width 11 height 11
click at [1530, 180] on span "See More Details" at bounding box center [1519, 183] width 64 height 11
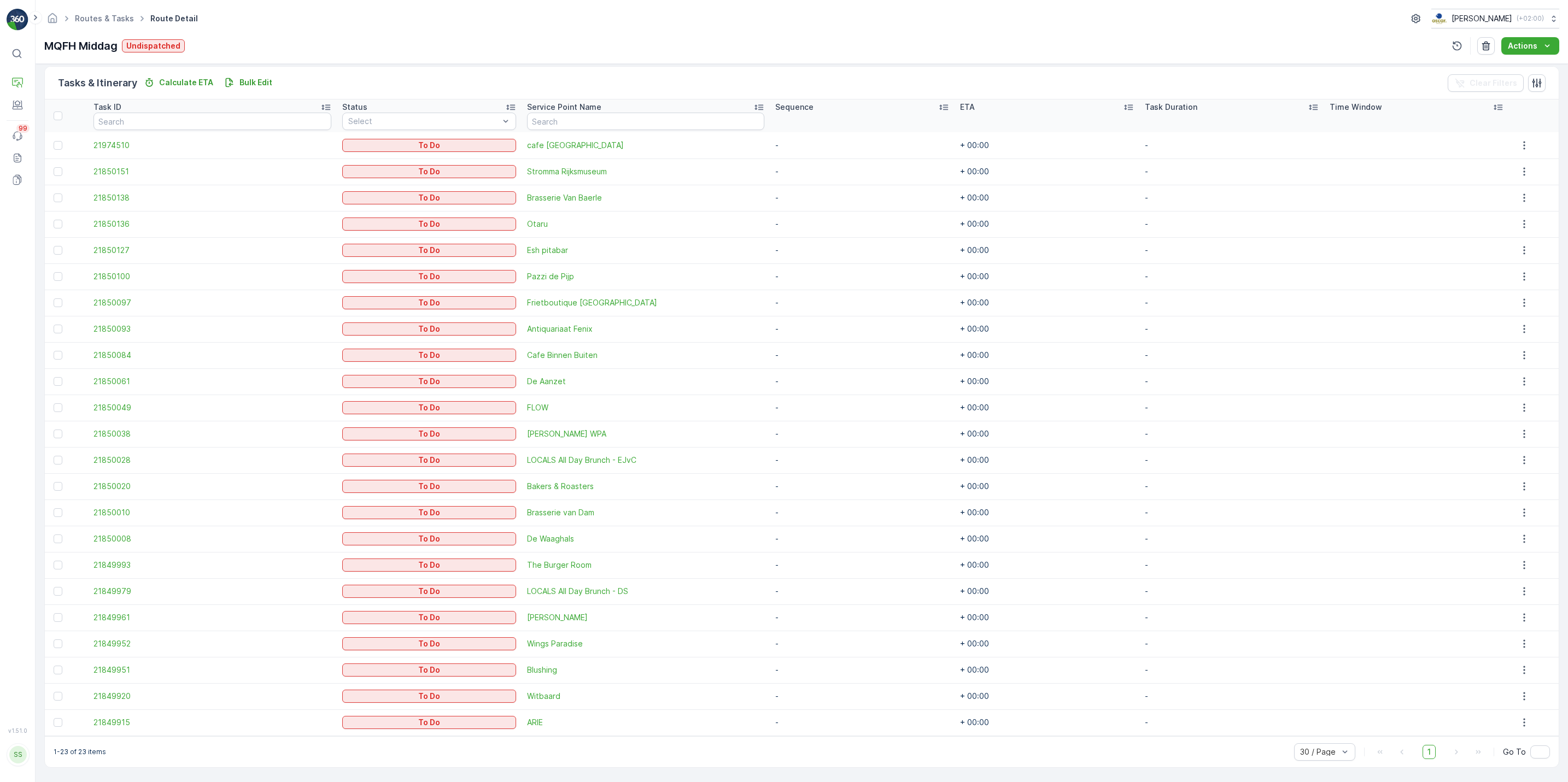
scroll to position [263, 0]
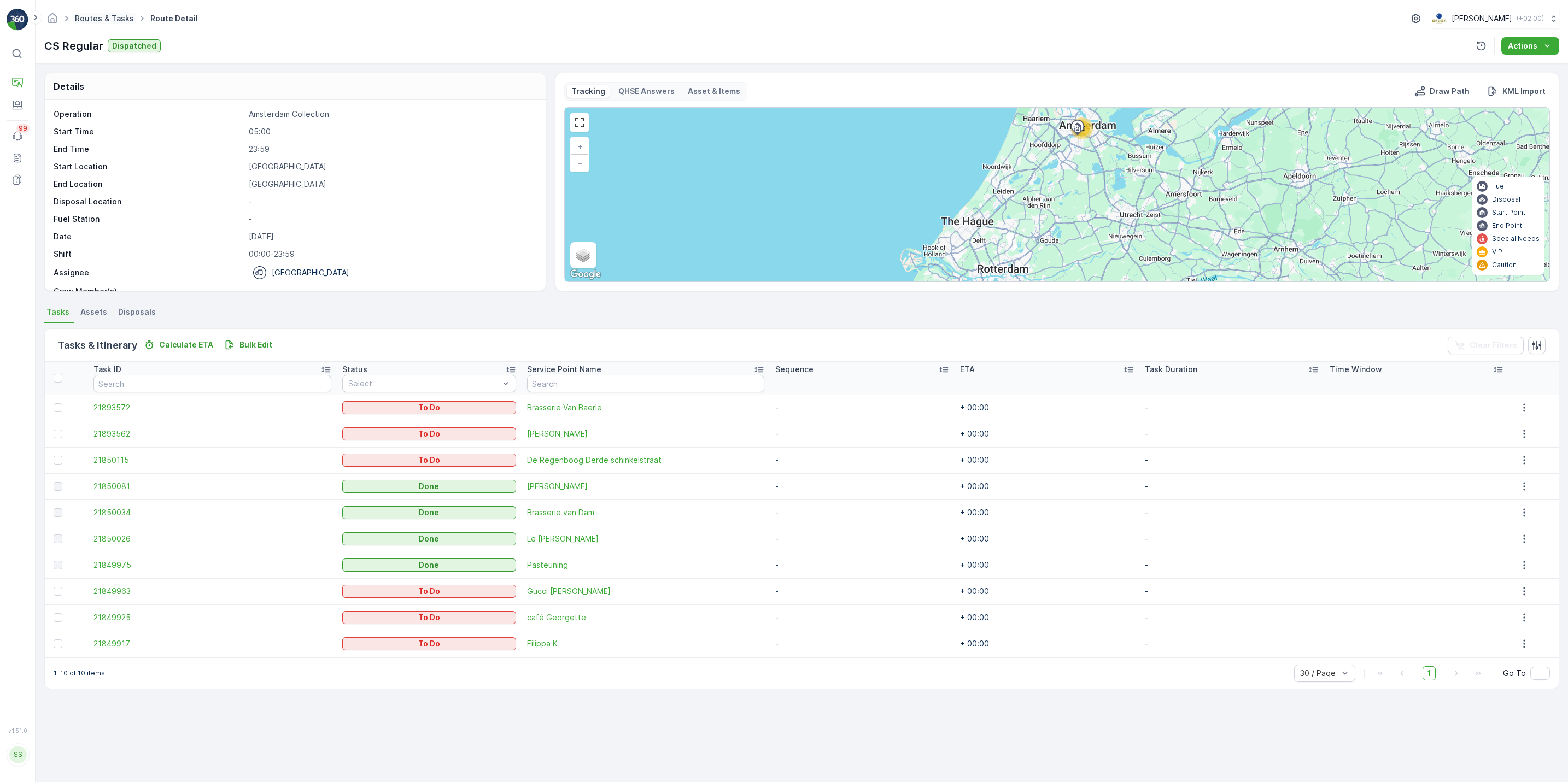
click at [122, 15] on link "Routes & Tasks" at bounding box center [104, 18] width 59 height 10
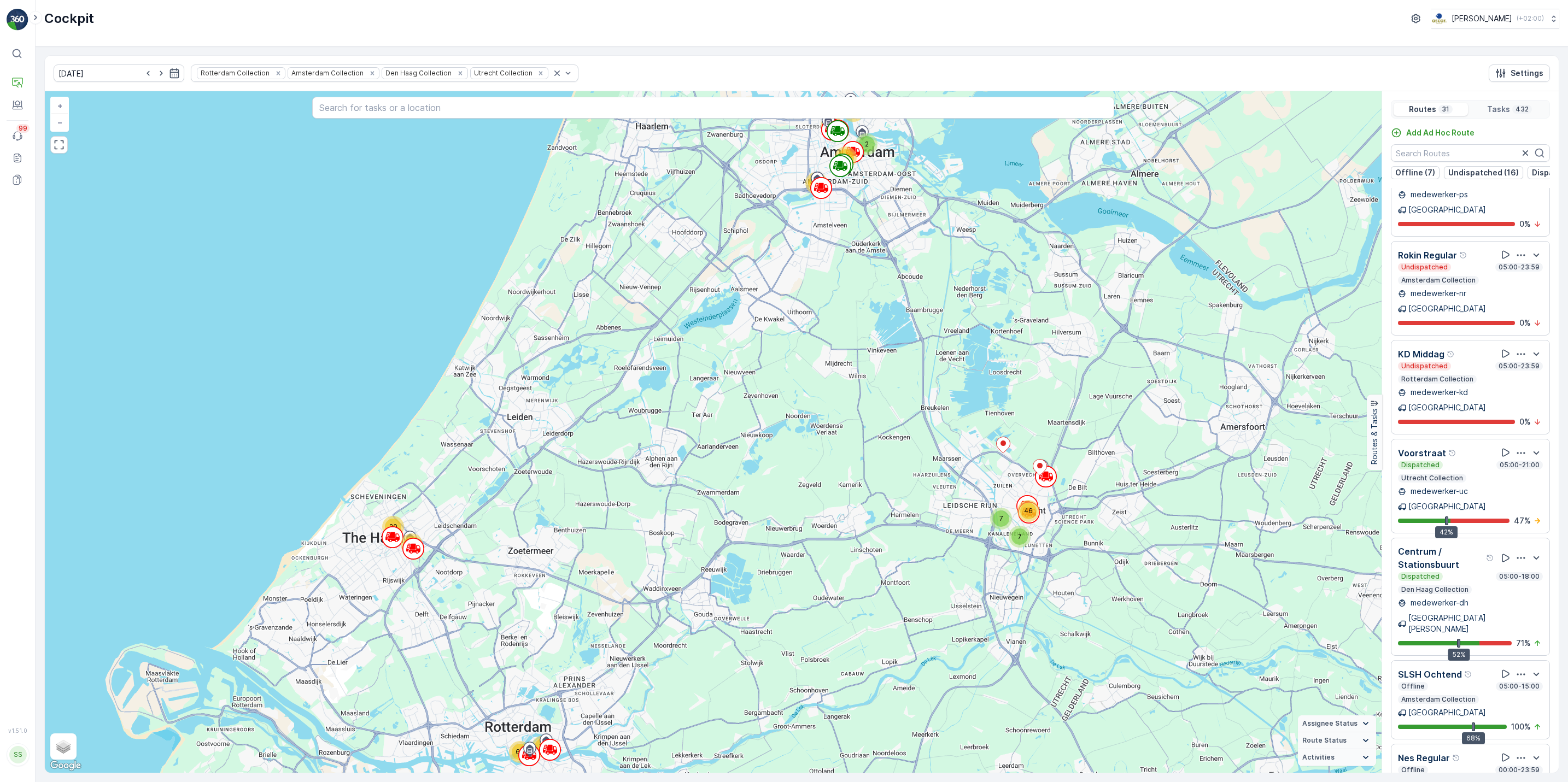
scroll to position [28, 0]
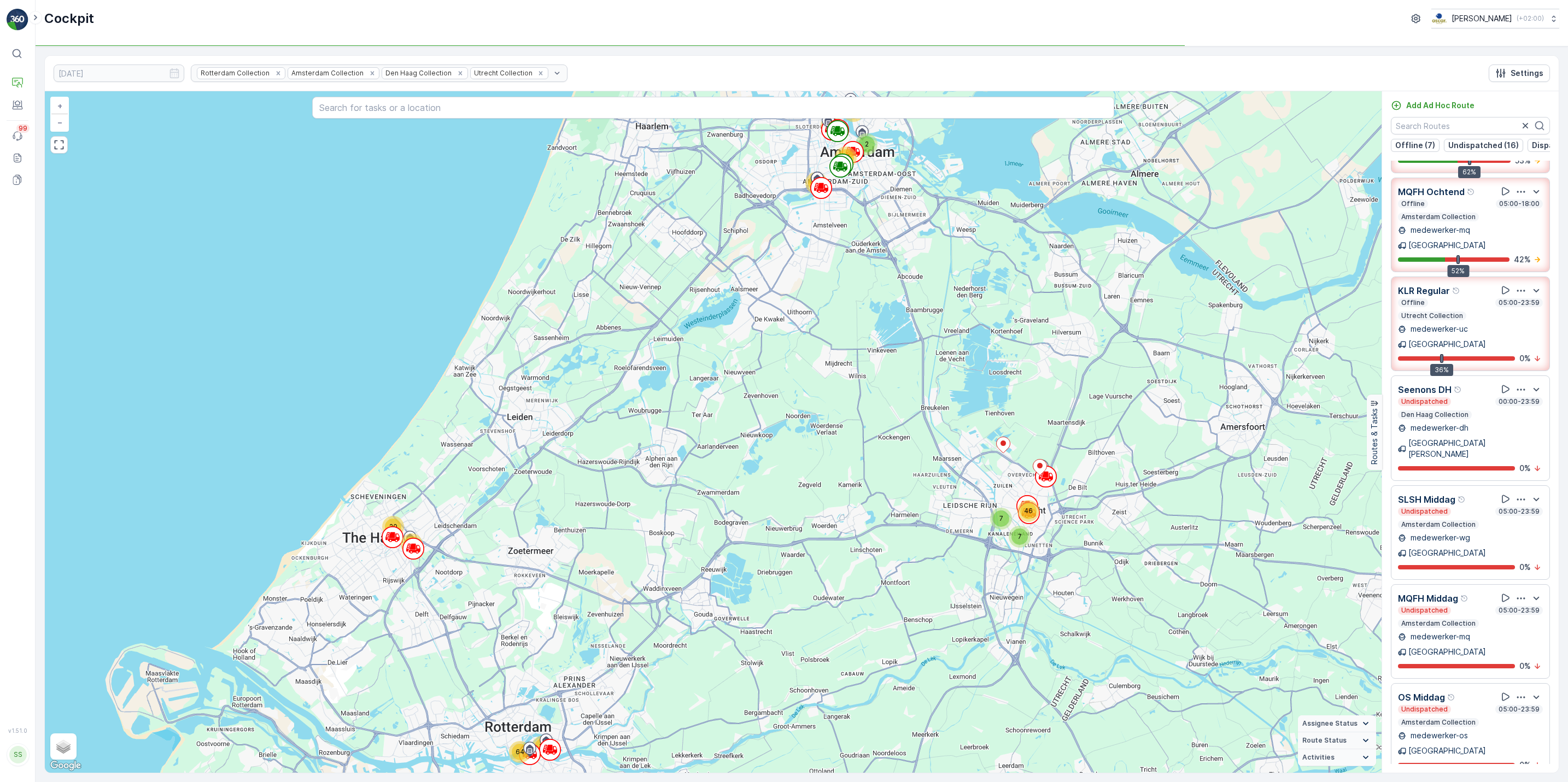
scroll to position [192, 0]
click at [743, 171] on div "46 7 7 20 12 10 64 2 23 91 79 69 + − Satellite Roadmap Terrain Hybrid Leaflet K…" at bounding box center [713, 431] width 1336 height 681
click at [1043, 763] on div "46 7 7 20 12 10 64 2 23 91 79 69 + − Satellite Roadmap Terrain Hybrid Leaflet K…" at bounding box center [713, 431] width 1336 height 681
